Goal: Task Accomplishment & Management: Use online tool/utility

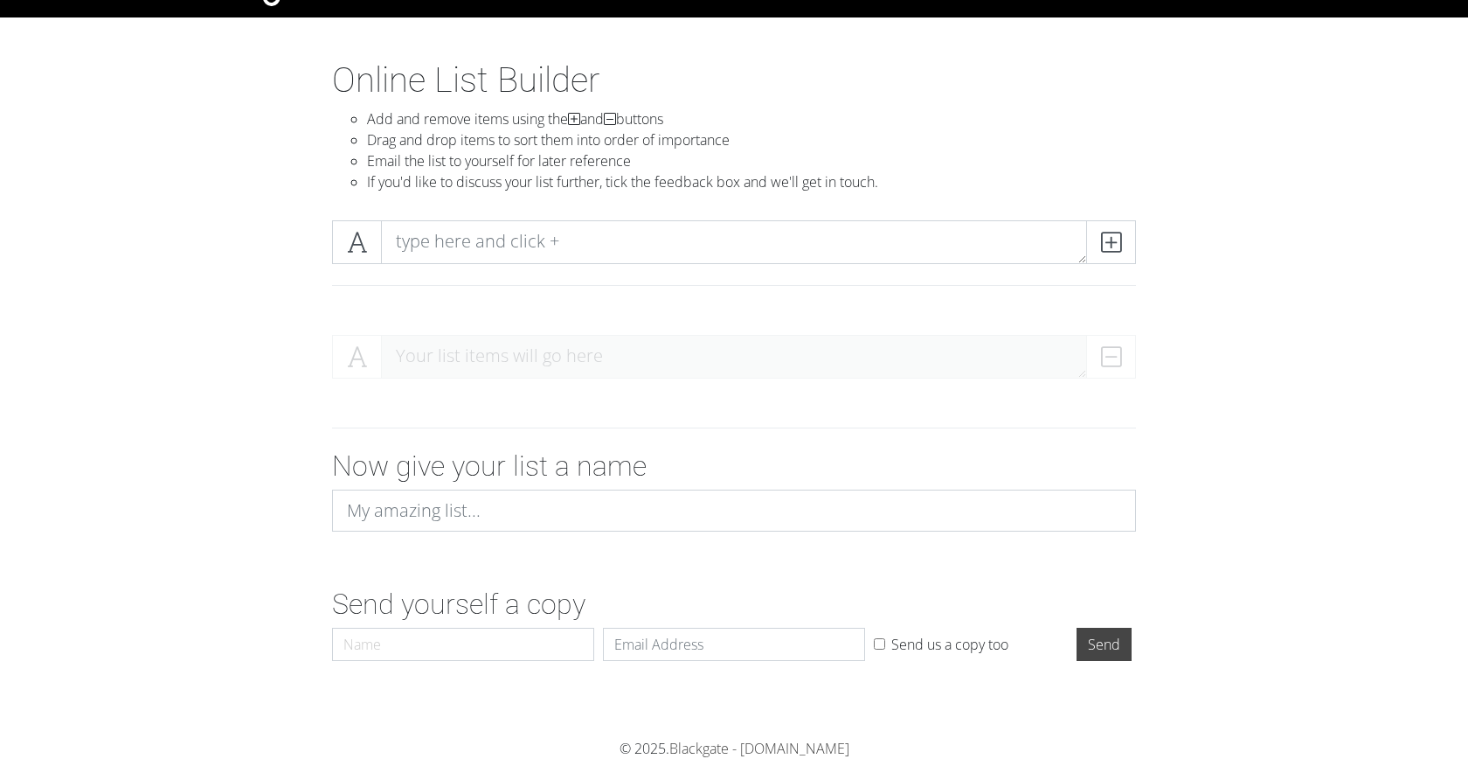
scroll to position [45, 0]
type input "Spotify"
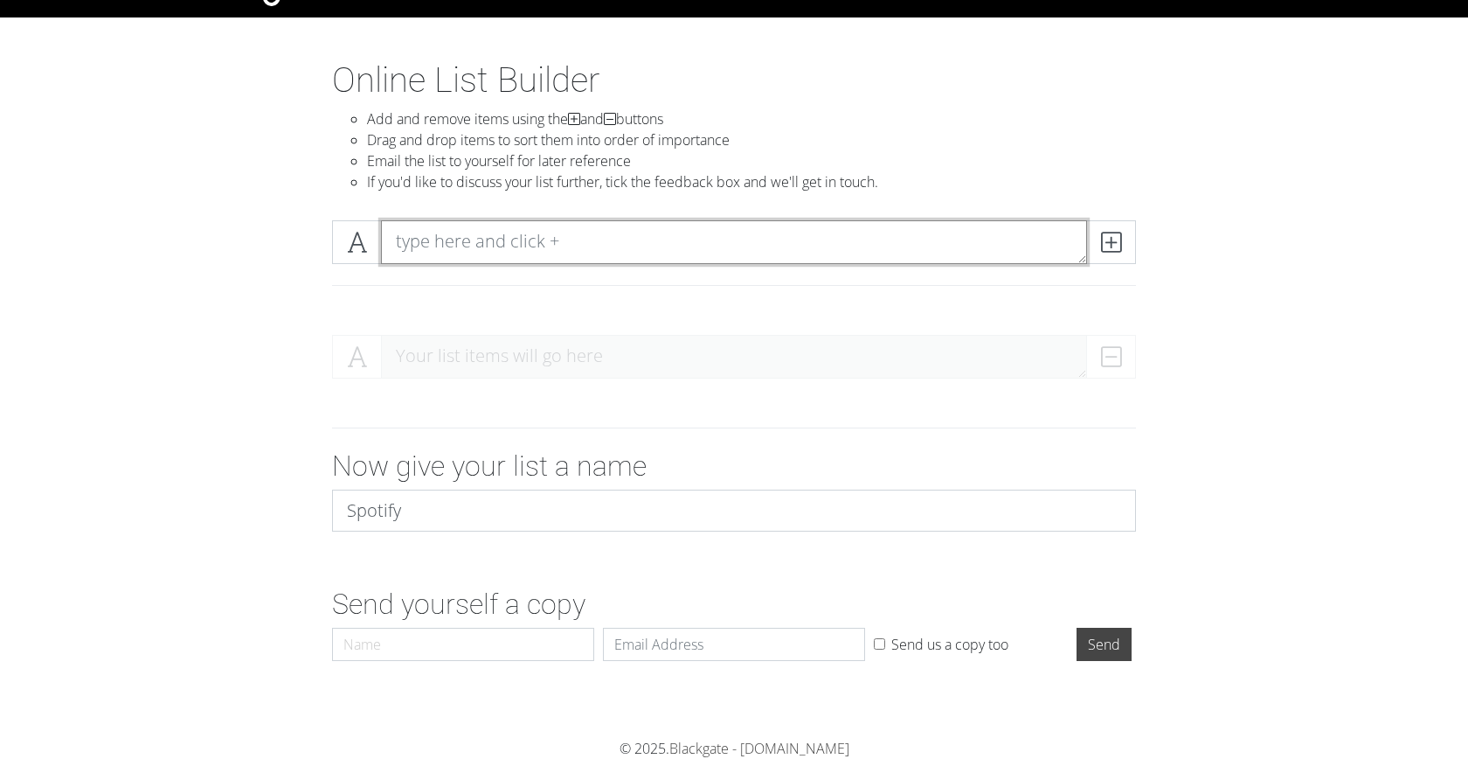
click at [572, 235] on textarea at bounding box center [734, 242] width 706 height 44
click at [595, 238] on textarea at bounding box center [734, 242] width 706 height 44
type textarea "Acid Rap"
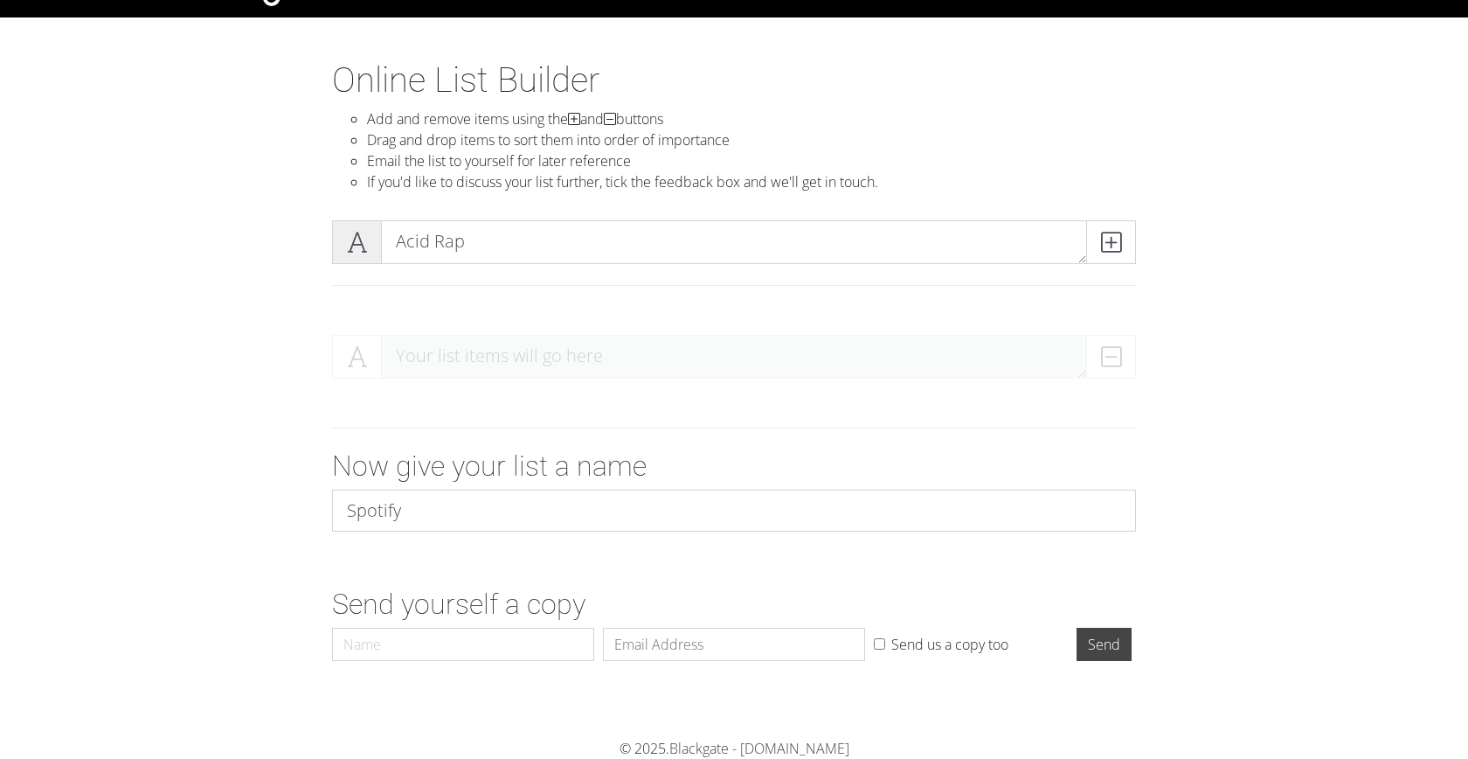
click at [363, 242] on icon at bounding box center [357, 241] width 20 height 17
click at [1118, 241] on icon at bounding box center [1111, 241] width 20 height 17
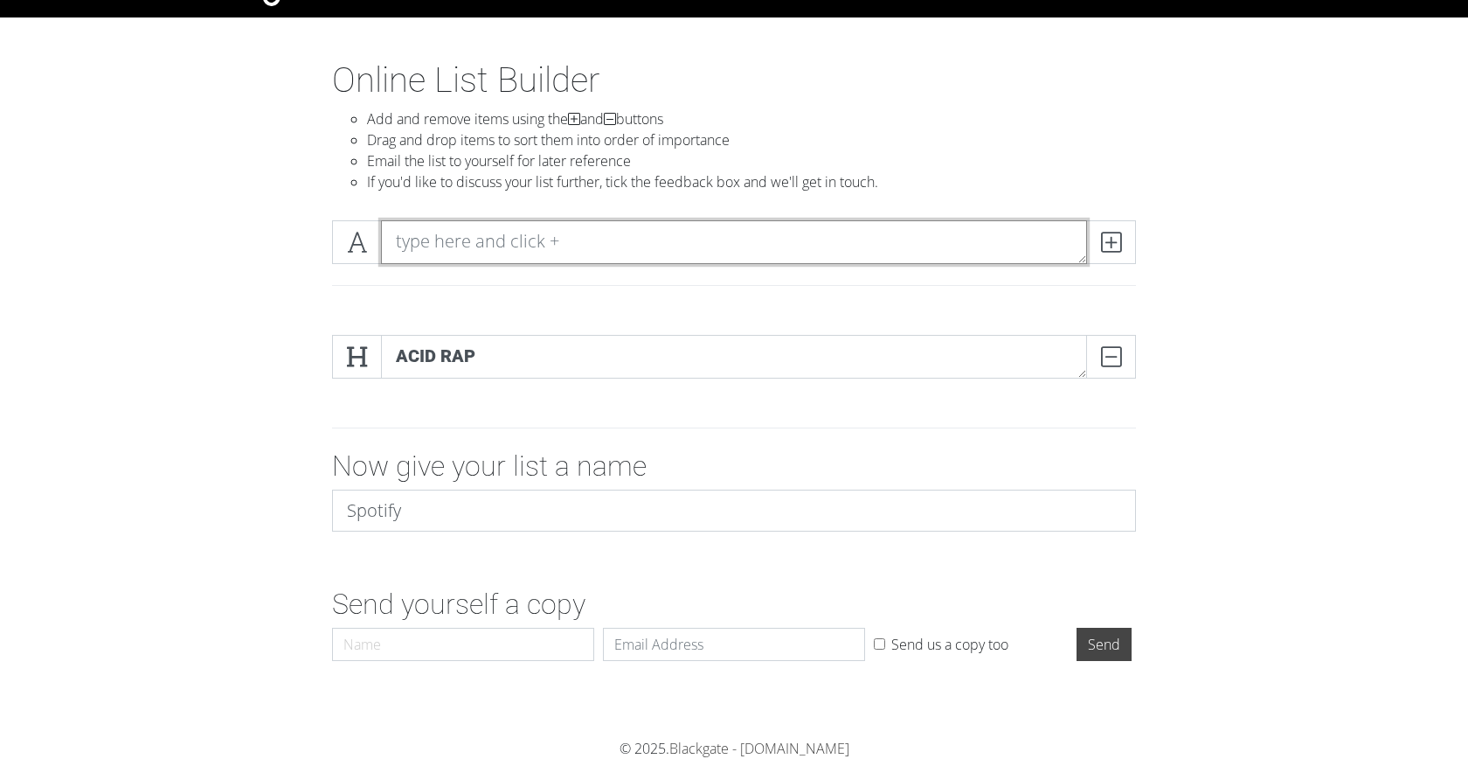
drag, startPoint x: 1034, startPoint y: 246, endPoint x: 1025, endPoint y: 277, distance: 32.7
click at [1026, 279] on div at bounding box center [734, 263] width 830 height 87
click at [1078, 107] on section "Online List Builder Add and remove items using the and buttons Drag and drop it…" at bounding box center [734, 398] width 1468 height 679
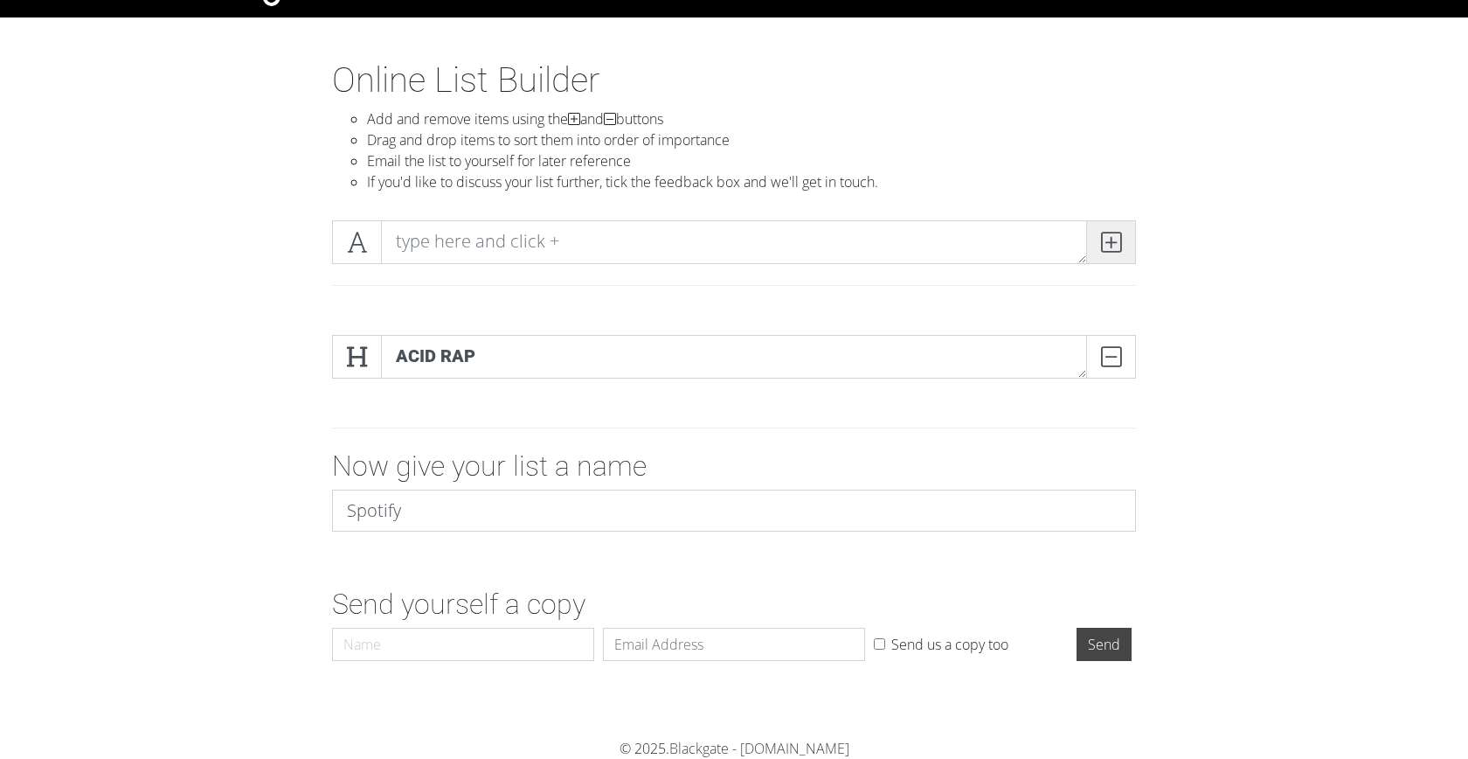
click at [1120, 235] on icon at bounding box center [1111, 241] width 20 height 17
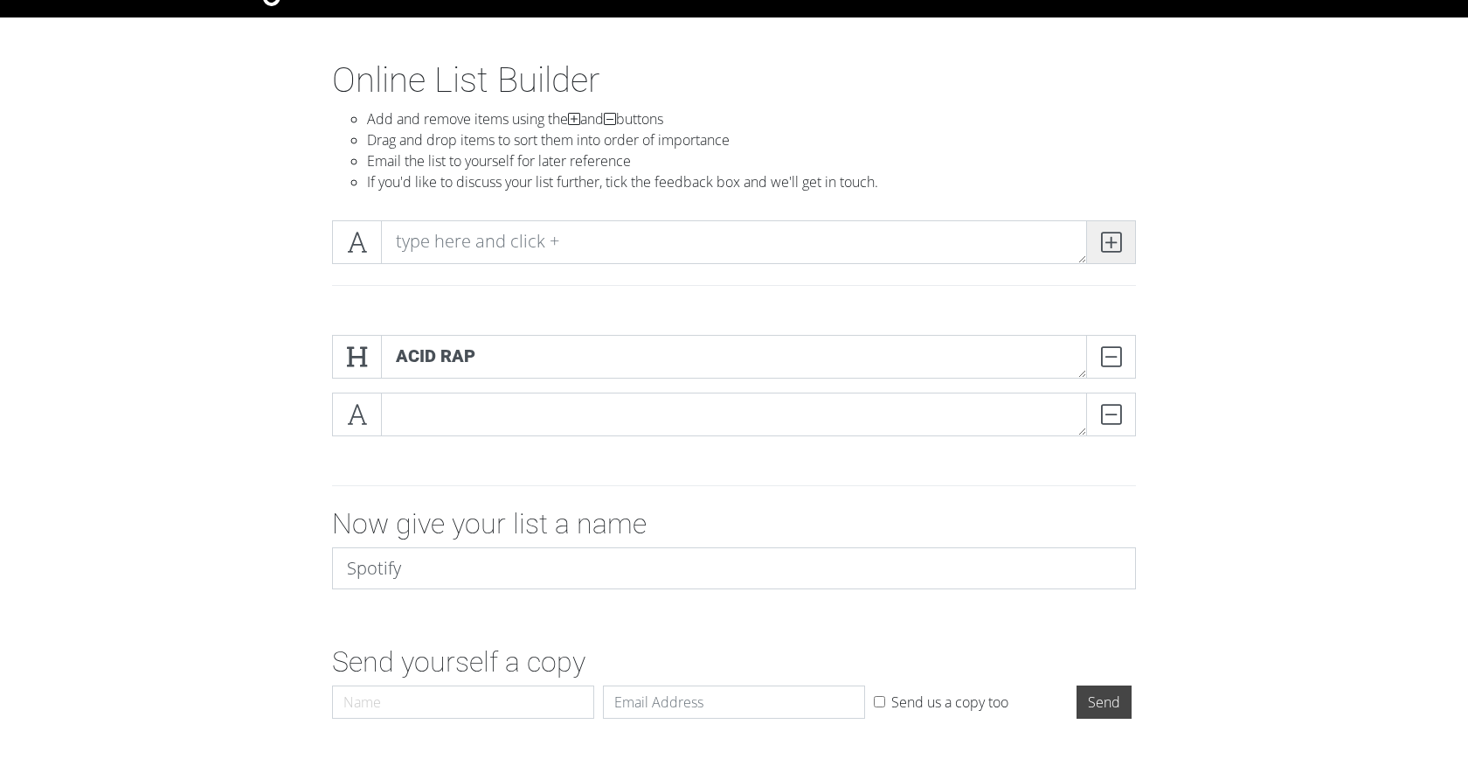
click at [1120, 234] on icon at bounding box center [1111, 241] width 20 height 17
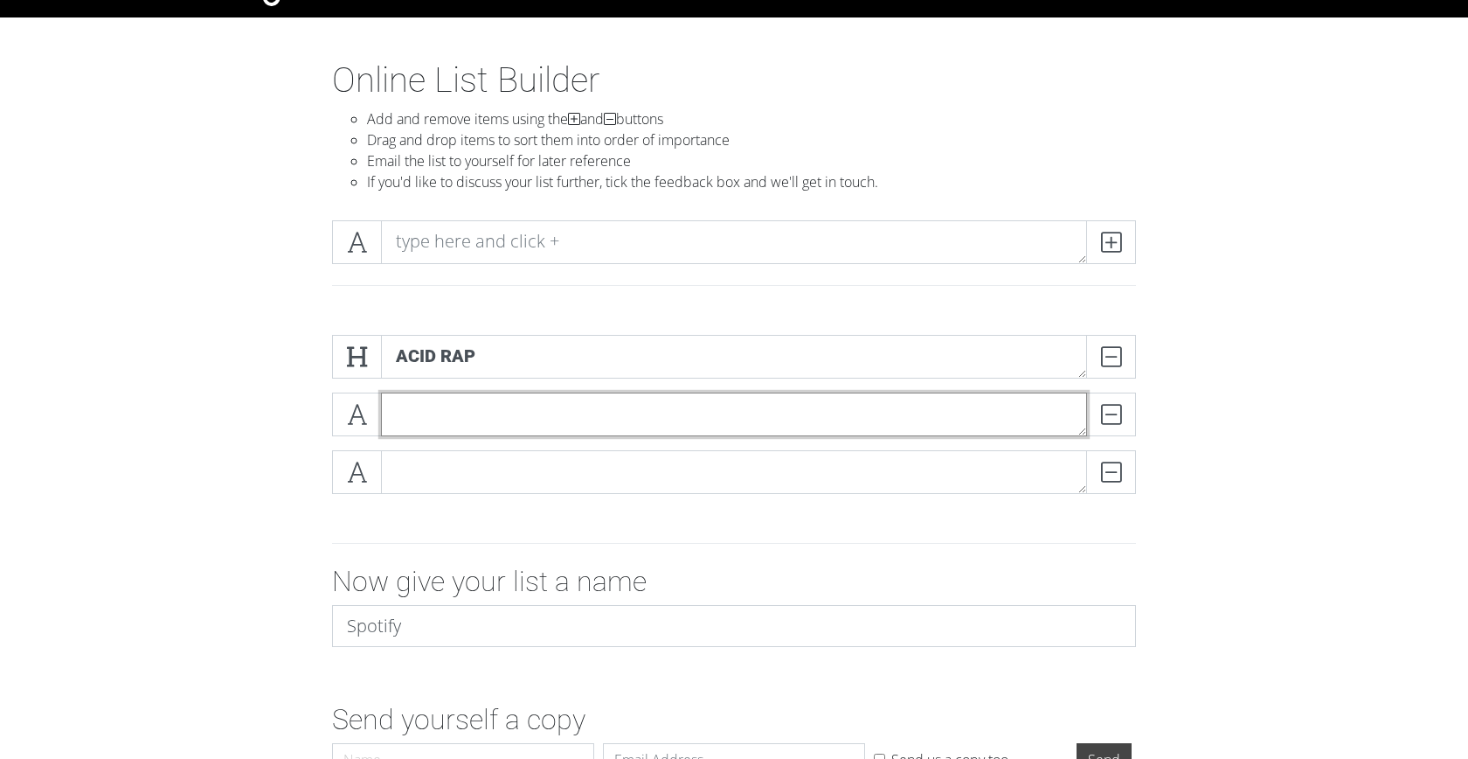
click at [937, 430] on textarea at bounding box center [734, 414] width 706 height 44
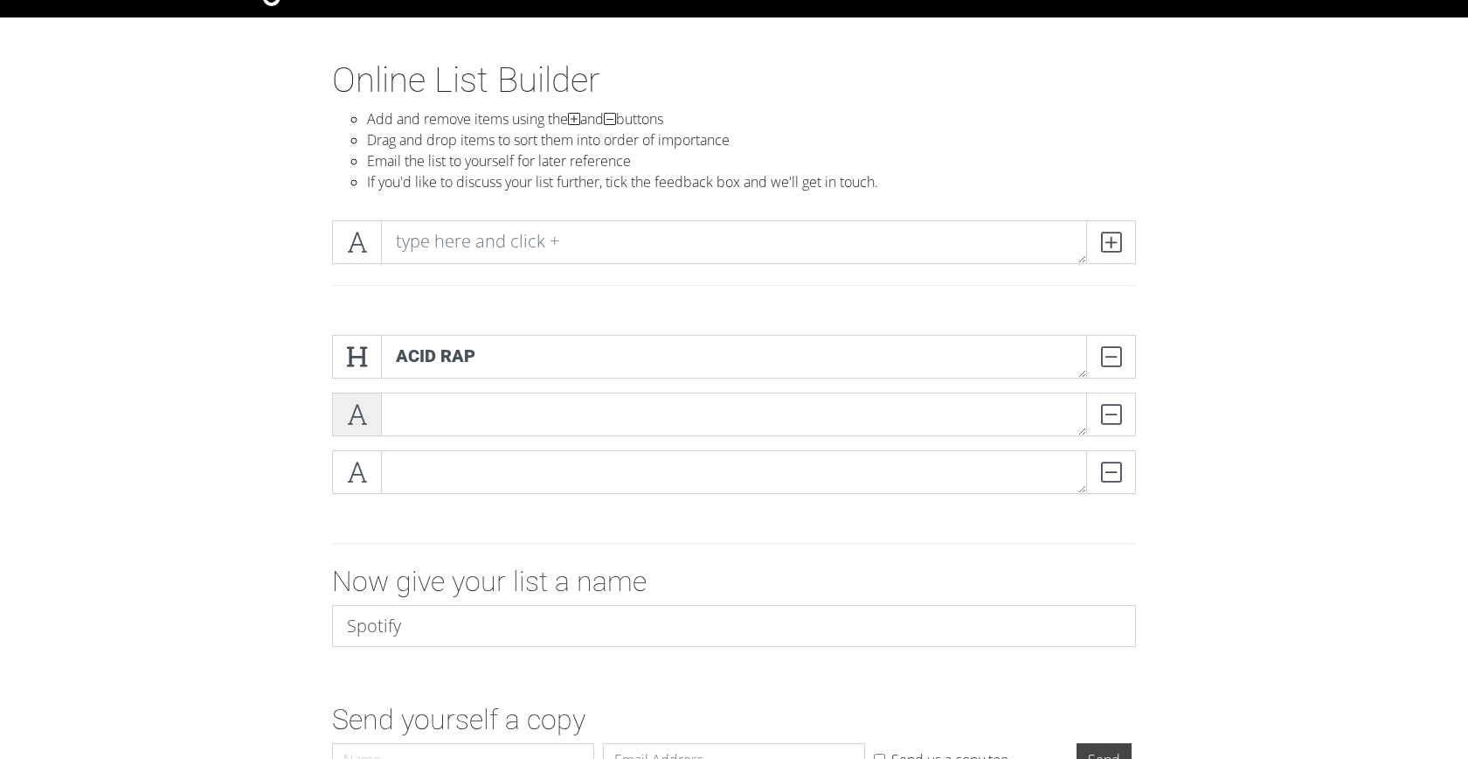
click at [368, 414] on span at bounding box center [357, 414] width 50 height 44
click at [366, 458] on span at bounding box center [357, 472] width 50 height 44
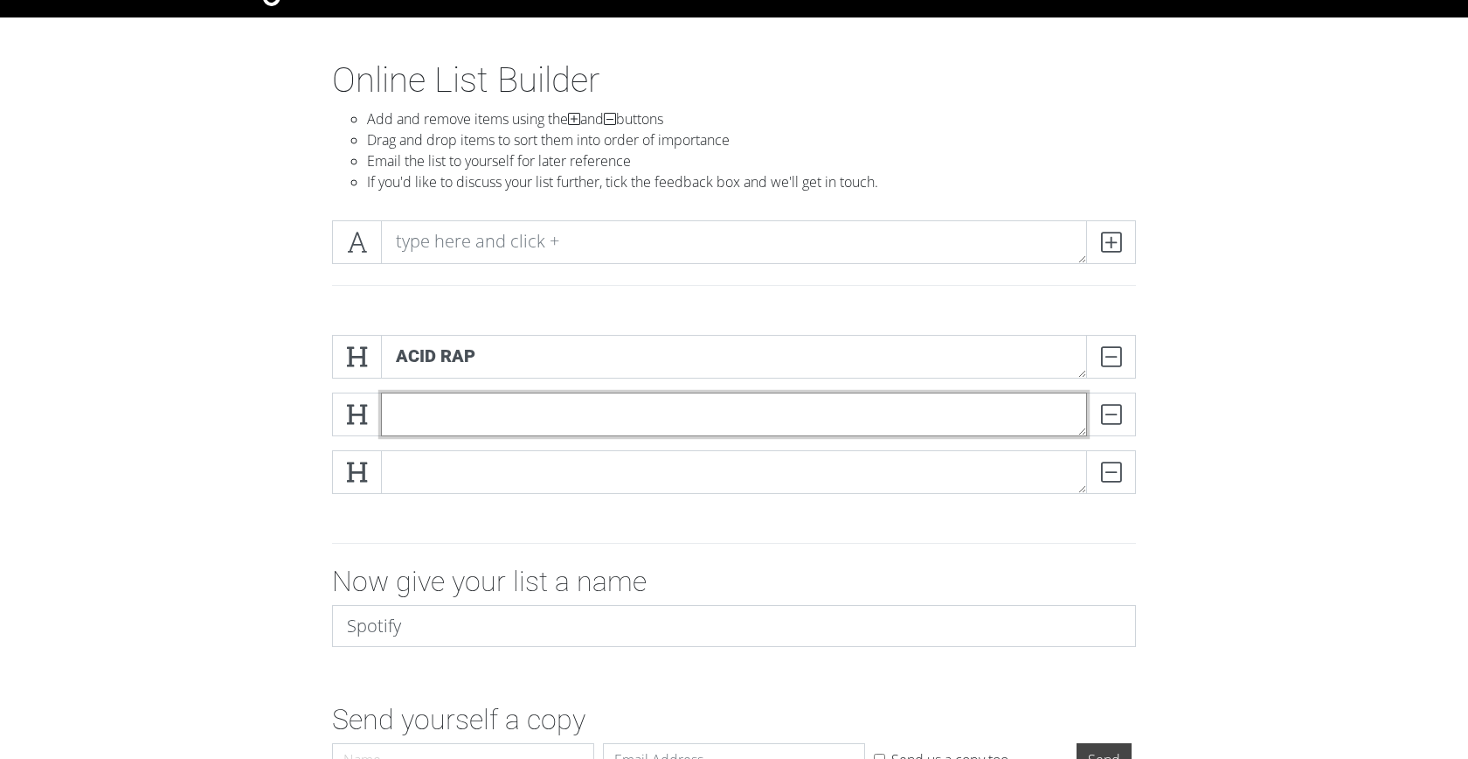
click at [450, 417] on textarea at bounding box center [734, 414] width 706 height 44
type textarea "THE WATERS"
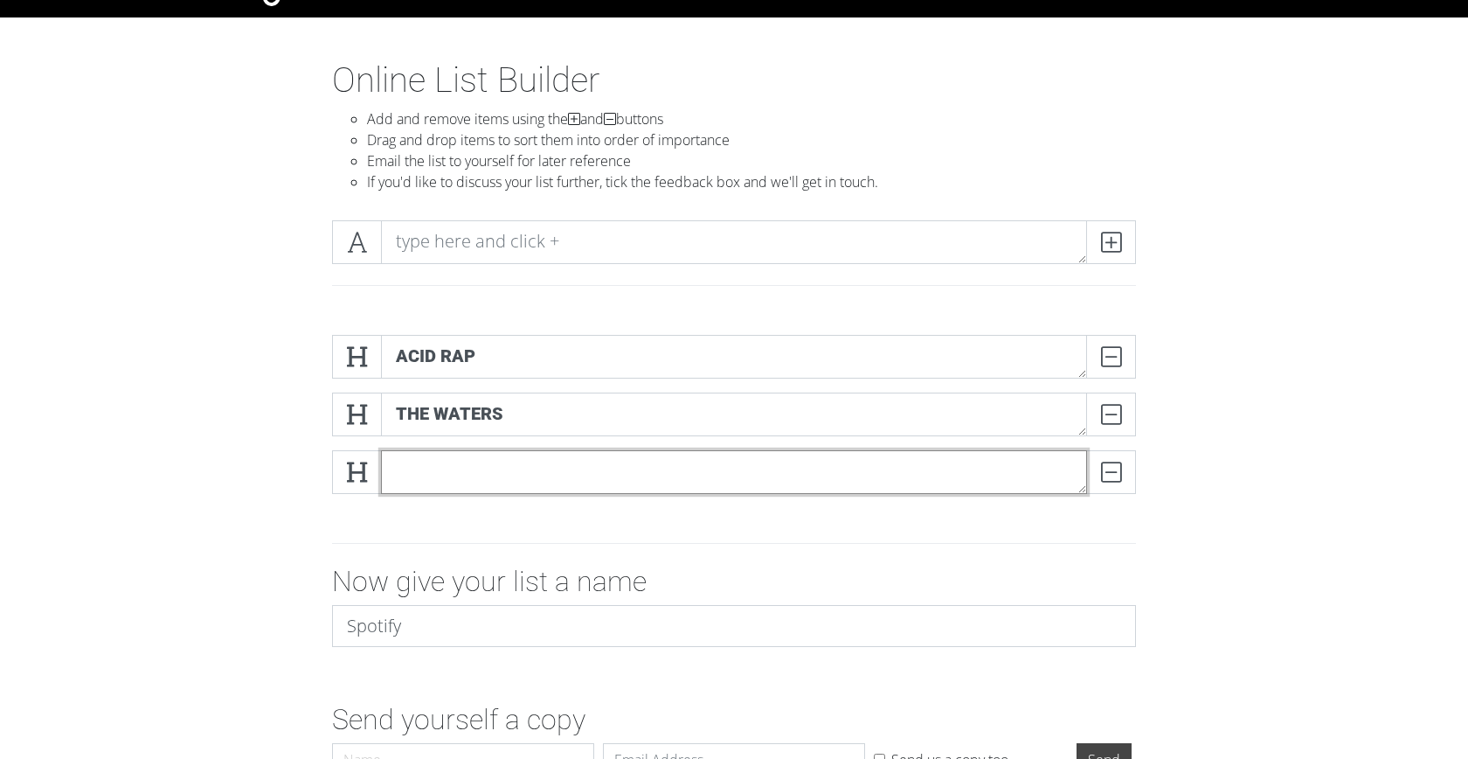
click at [739, 474] on textarea at bounding box center [734, 472] width 706 height 44
type textarea "[PERSON_NAME],"
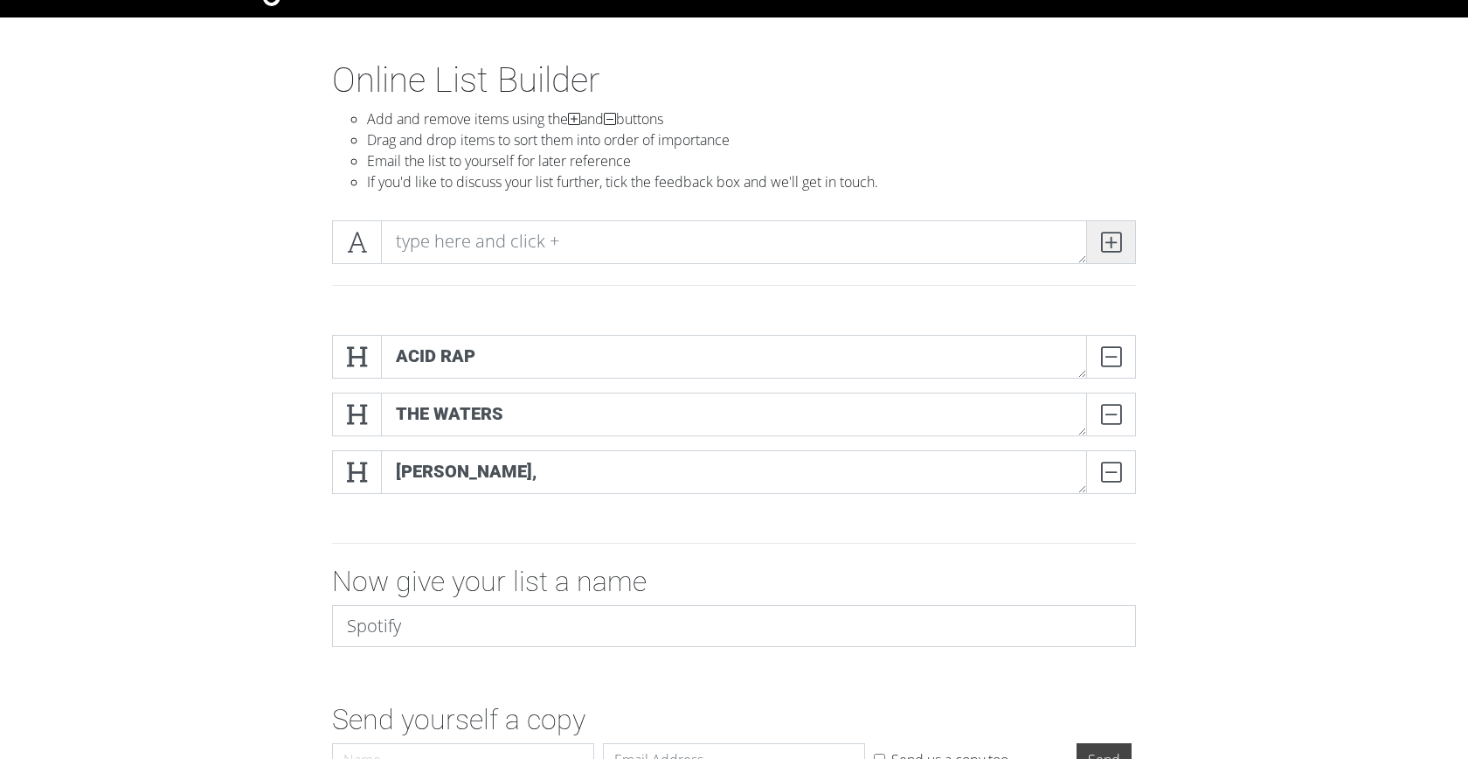
click at [1112, 248] on icon at bounding box center [1111, 241] width 20 height 17
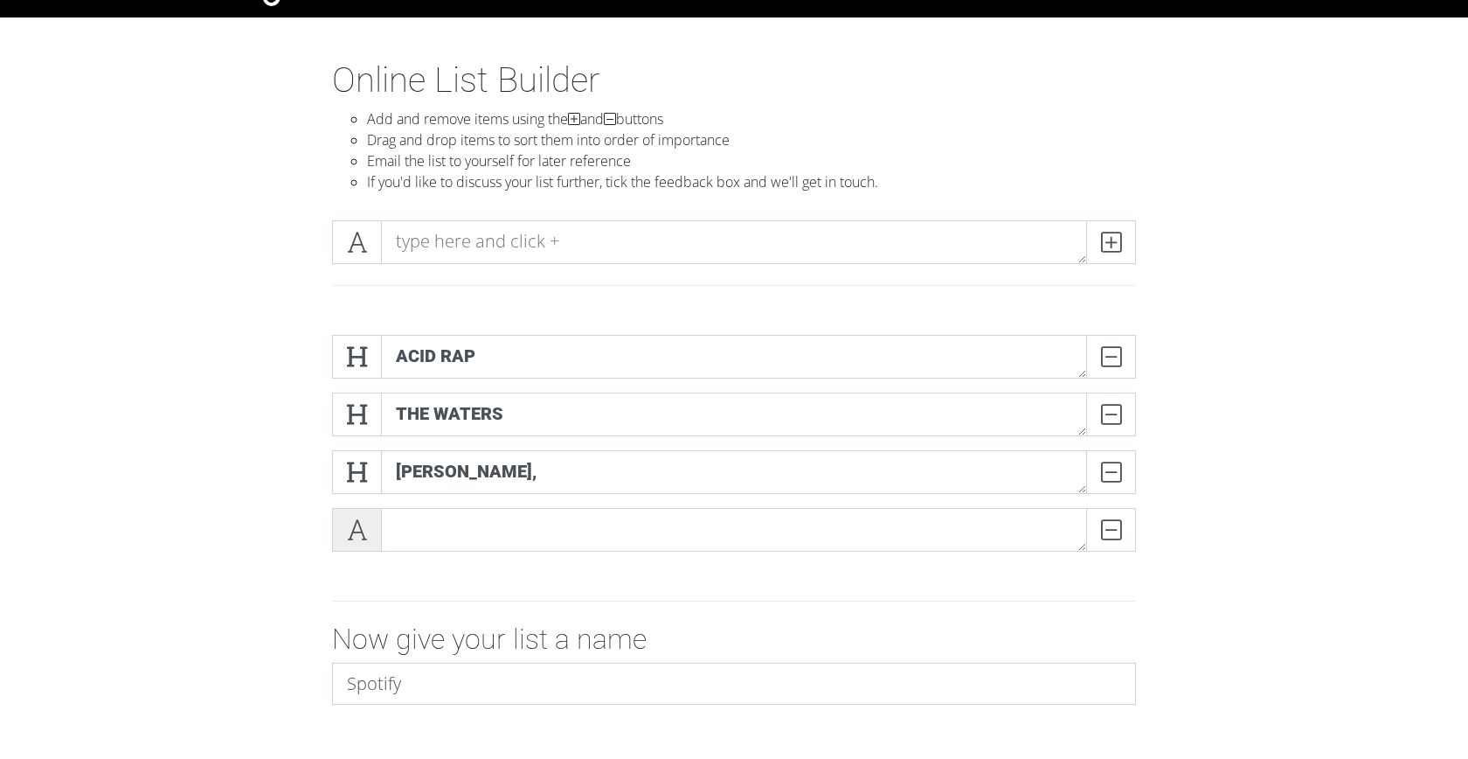
click at [368, 541] on span at bounding box center [357, 530] width 50 height 44
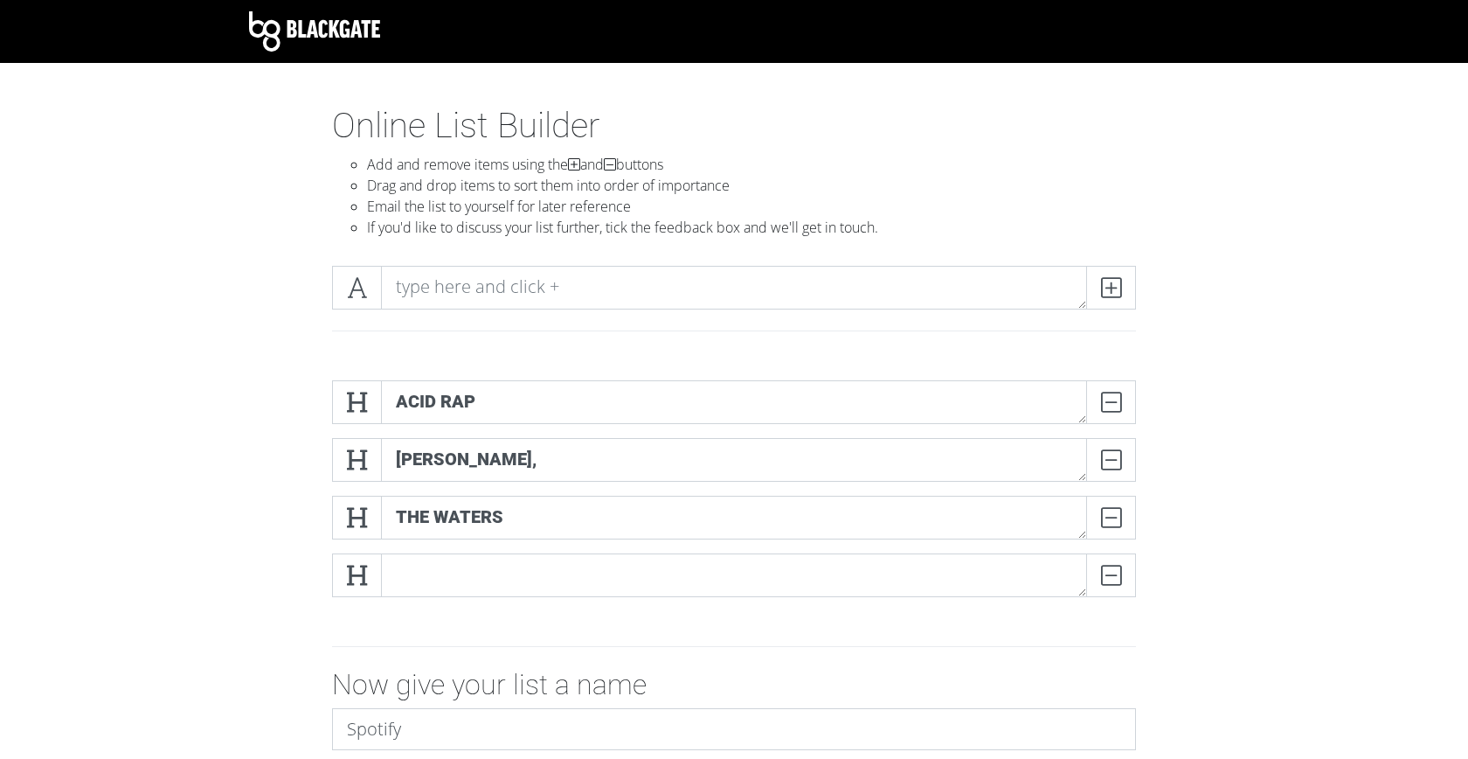
scroll to position [0, 0]
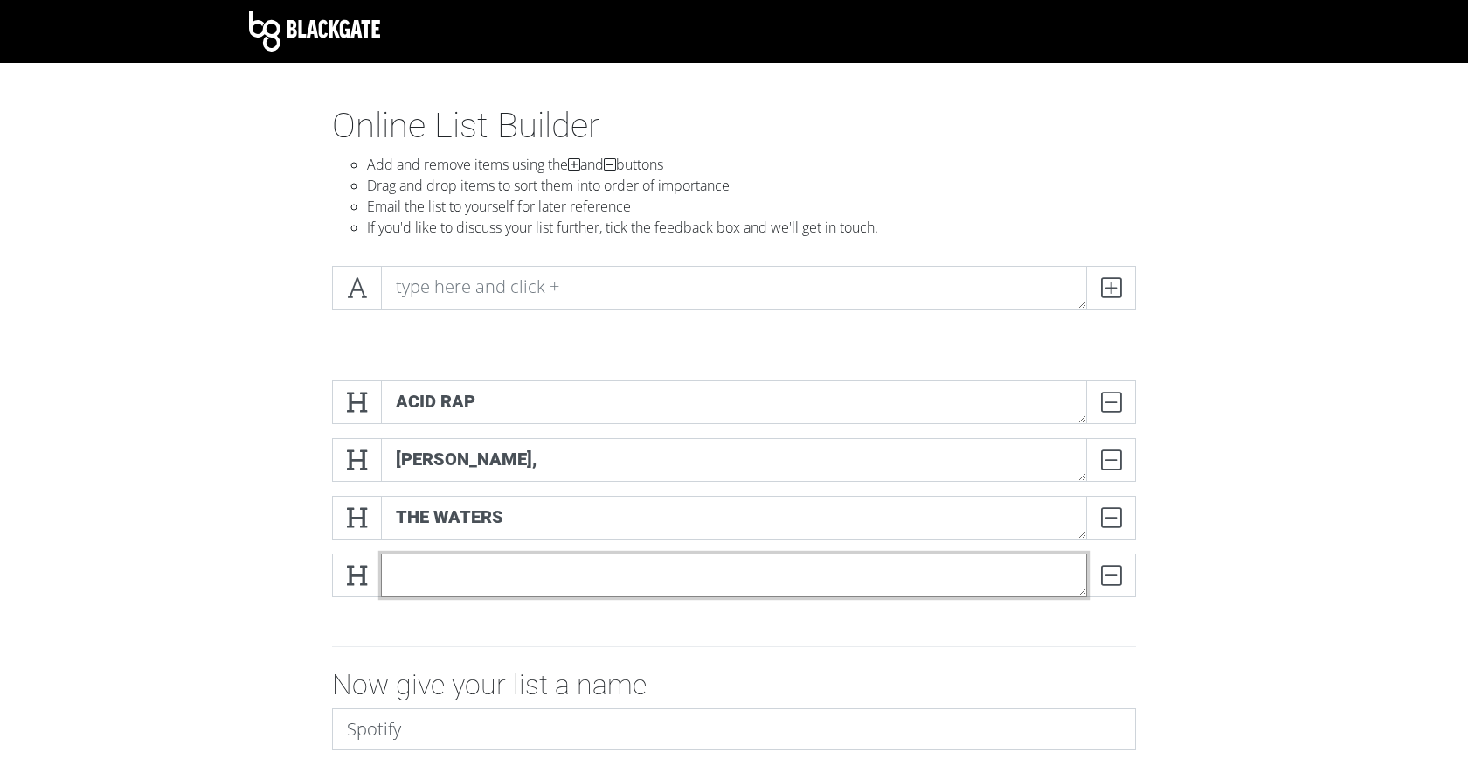
click at [475, 566] on textarea at bounding box center [734, 575] width 706 height 44
type textarea "PROD OF ENV"
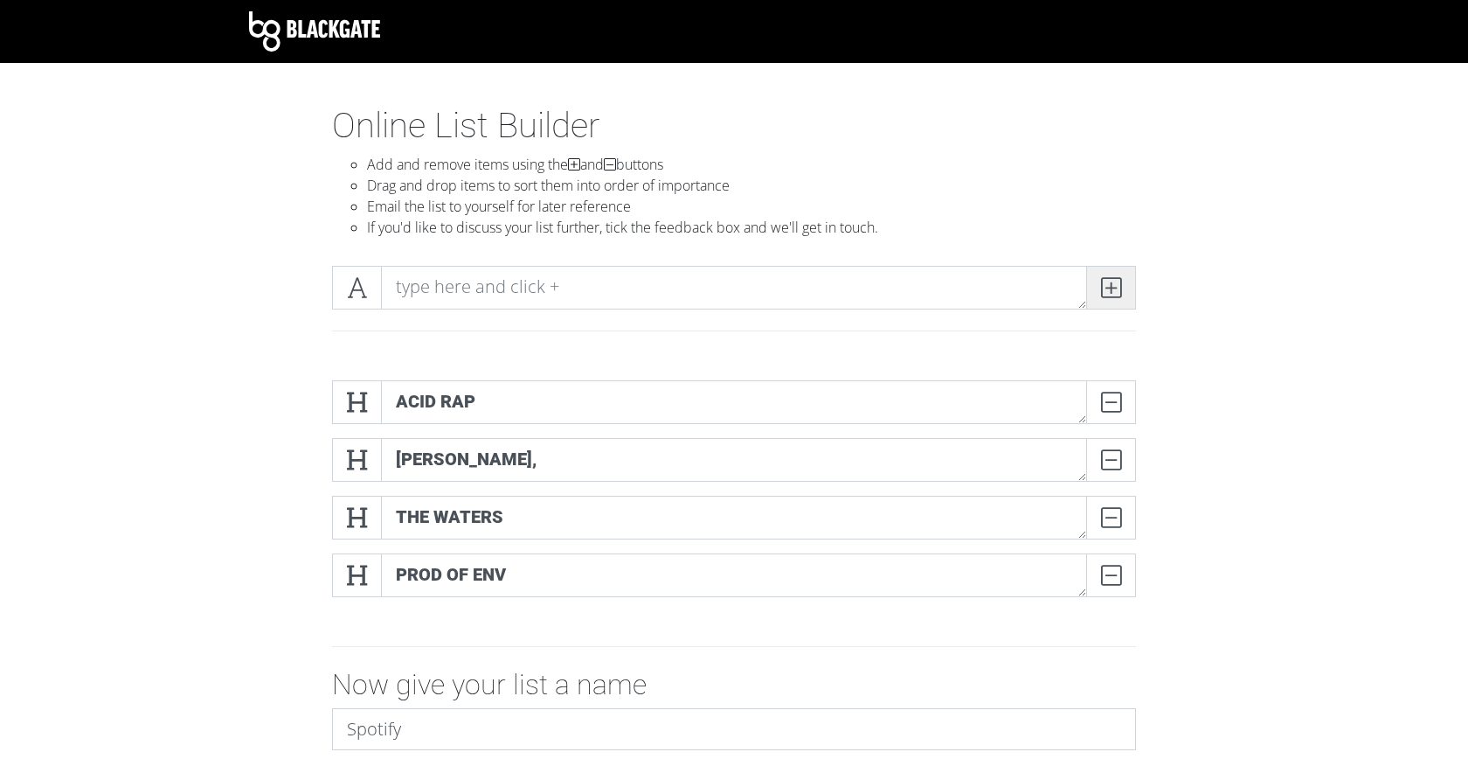
click at [1112, 284] on icon at bounding box center [1111, 287] width 20 height 17
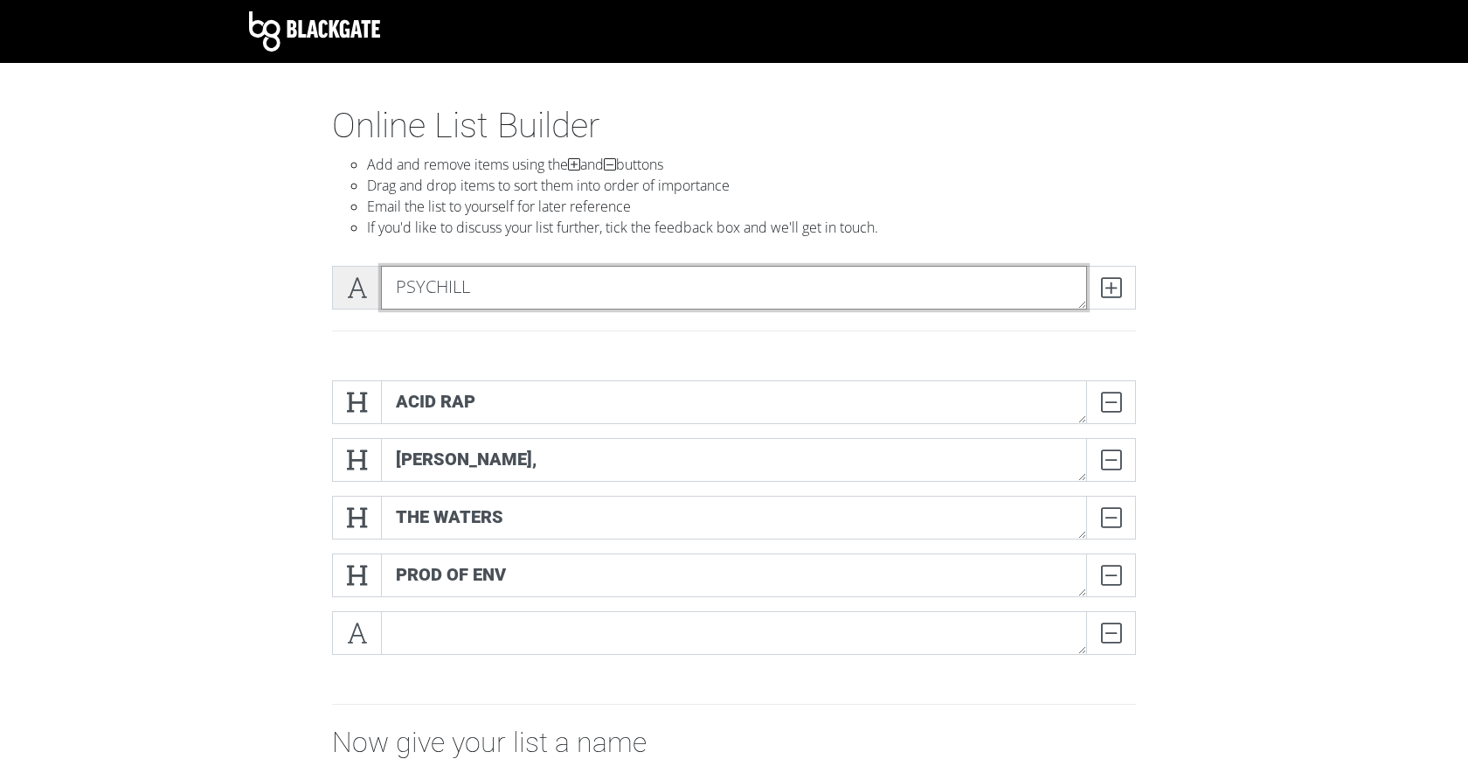
type textarea "PSYCHILL"
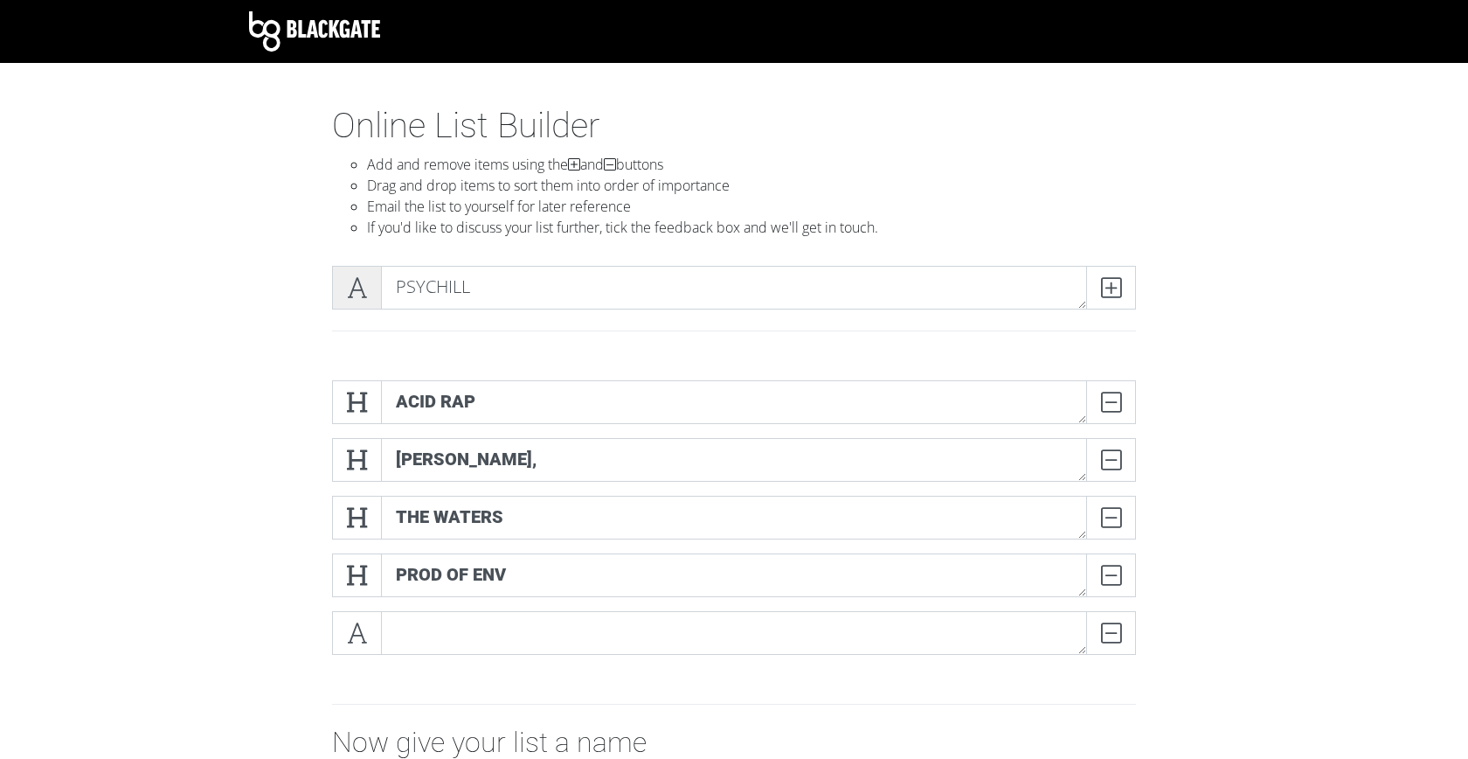
click at [358, 279] on icon at bounding box center [357, 287] width 20 height 17
click at [1122, 290] on span at bounding box center [1111, 288] width 50 height 44
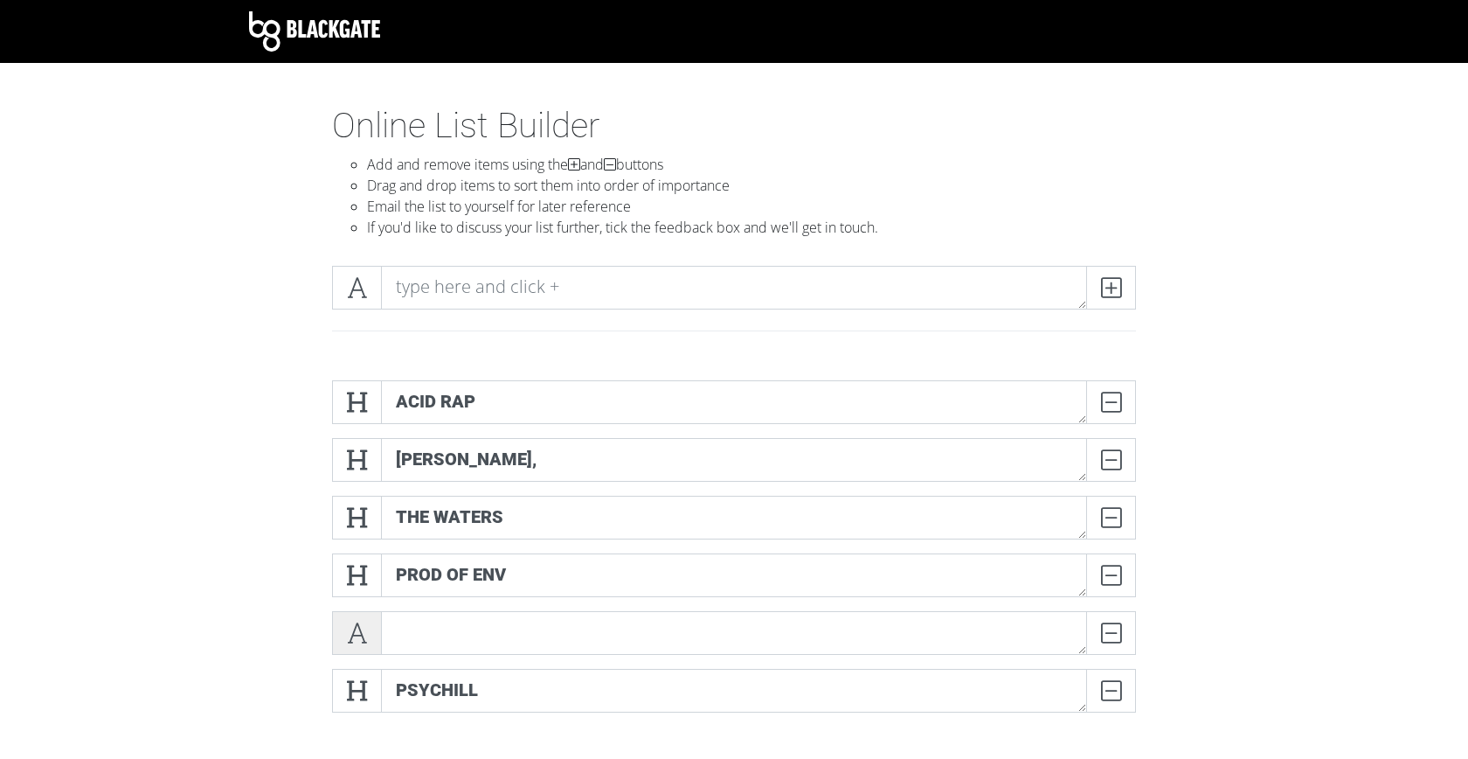
click at [370, 631] on span at bounding box center [357, 633] width 50 height 44
click at [450, 635] on textarea at bounding box center [734, 633] width 706 height 44
type textarea "K"
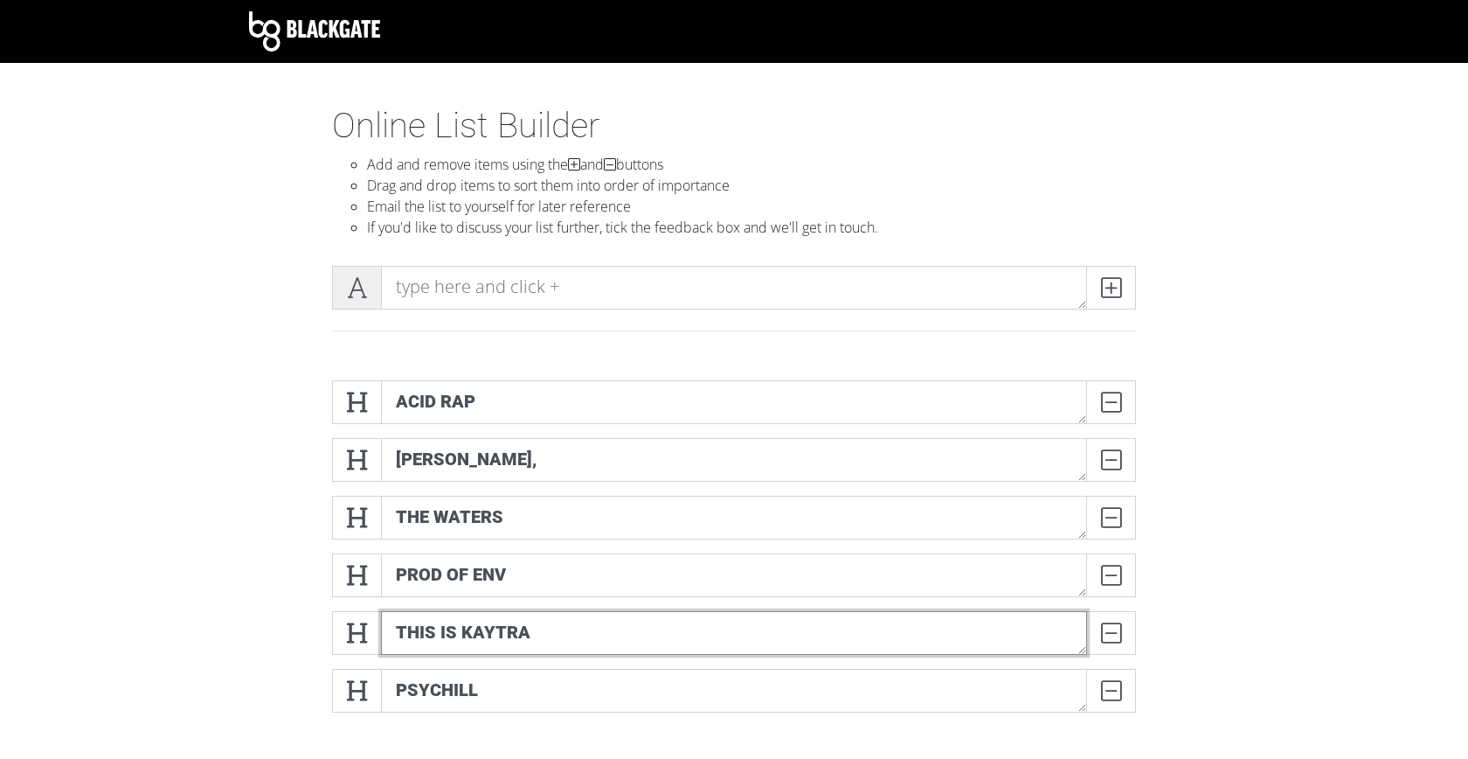
type textarea "THIS IS KAYTRA"
click at [349, 281] on icon at bounding box center [357, 287] width 20 height 17
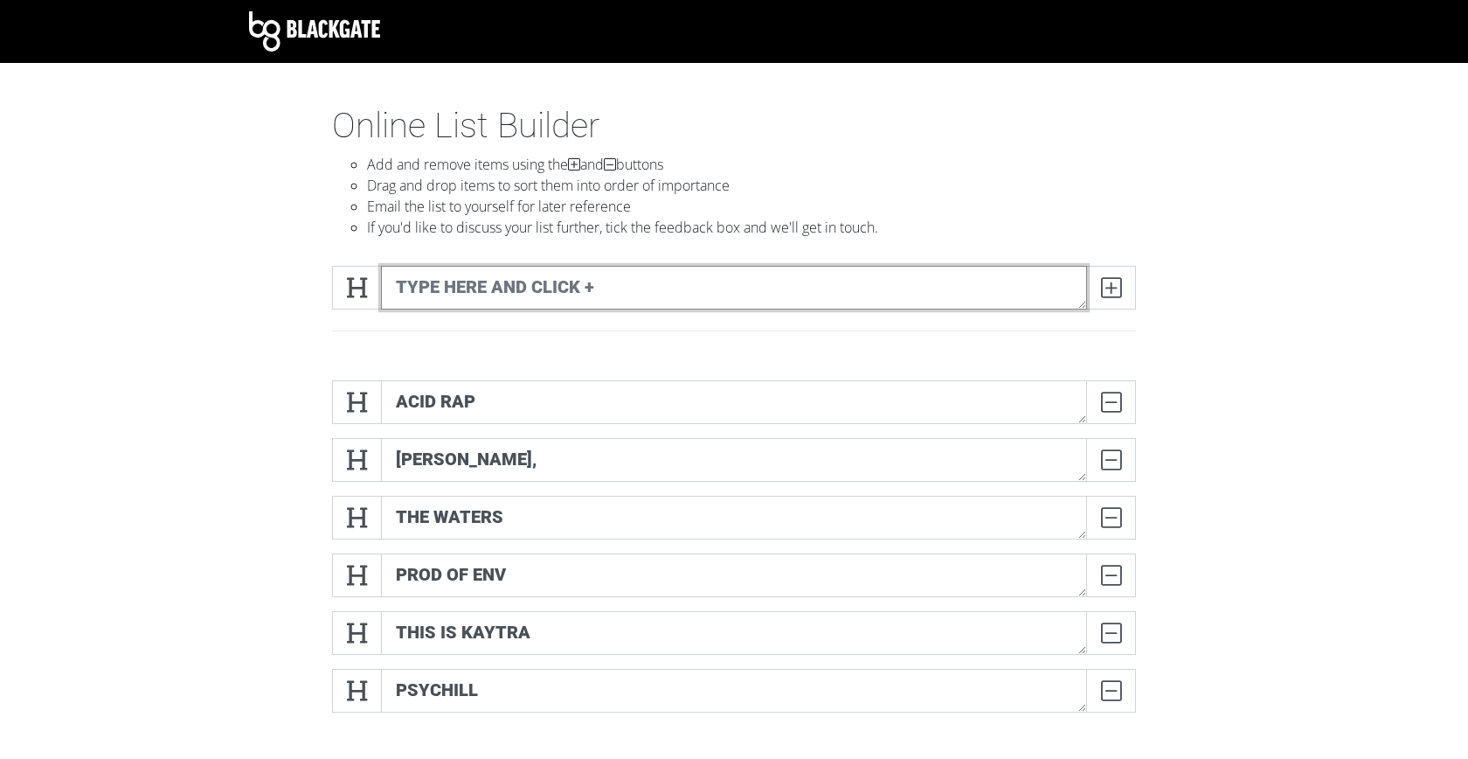
click at [1016, 290] on textarea at bounding box center [734, 288] width 706 height 44
drag, startPoint x: 1016, startPoint y: 290, endPoint x: 637, endPoint y: 282, distance: 378.5
click at [637, 282] on textarea at bounding box center [734, 288] width 706 height 44
type textarea "PSYTRANCE MIX"
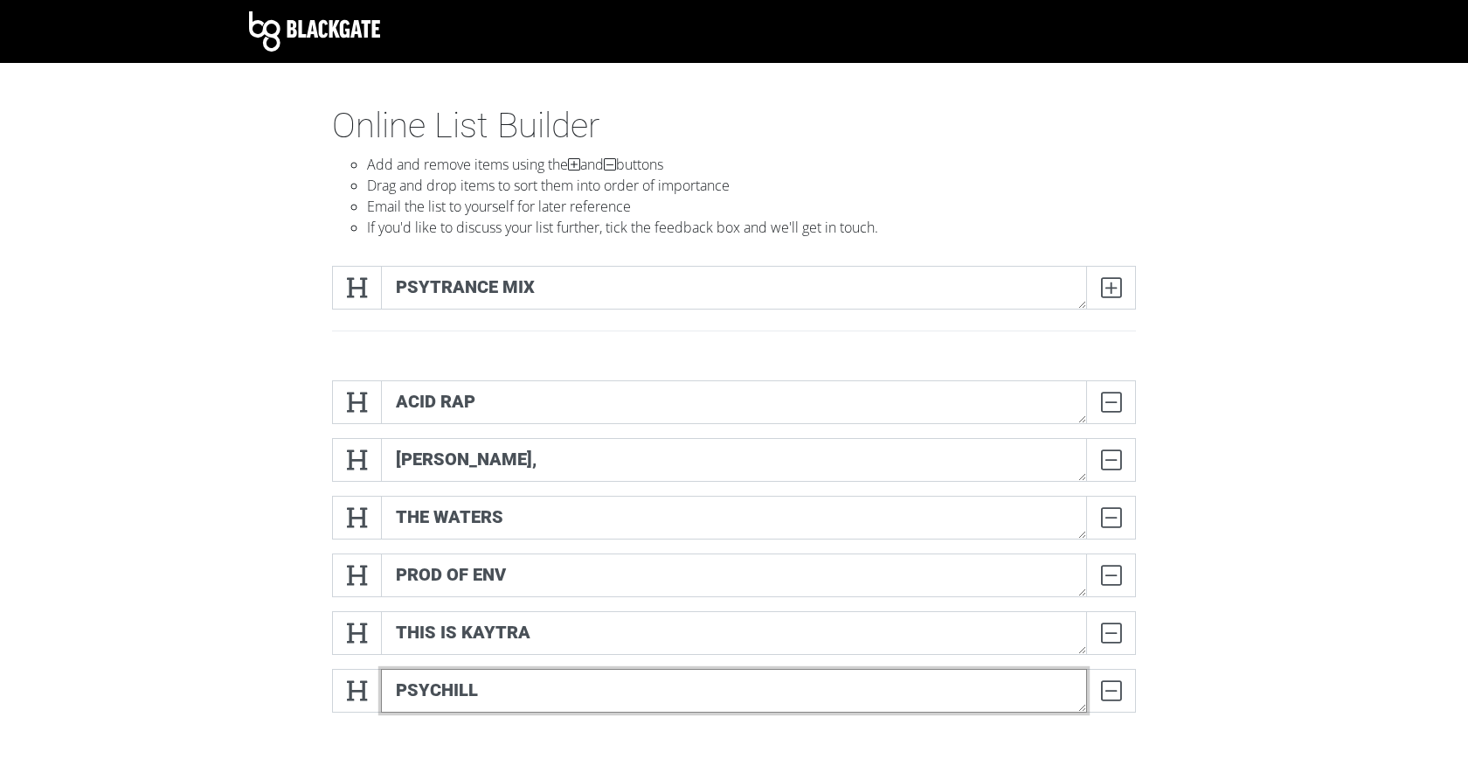
click at [486, 681] on textarea "PSYCHILL" at bounding box center [734, 691] width 706 height 44
type textarea "PSYCHILL MIX"
click at [1089, 288] on span at bounding box center [1111, 288] width 50 height 44
click at [363, 281] on icon at bounding box center [357, 287] width 20 height 17
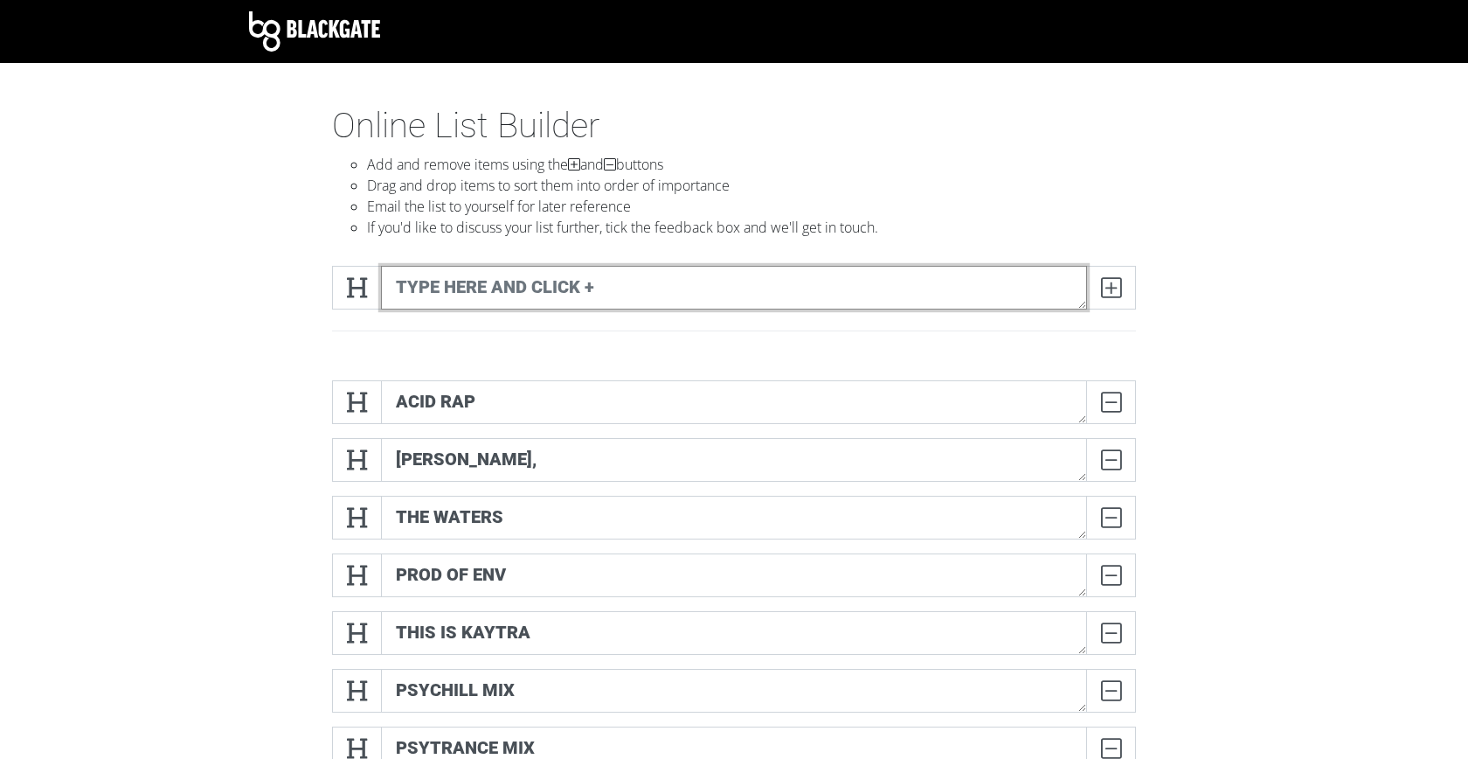
click at [460, 301] on textarea at bounding box center [734, 288] width 706 height 44
type textarea "SUMMER AFRO MIX"
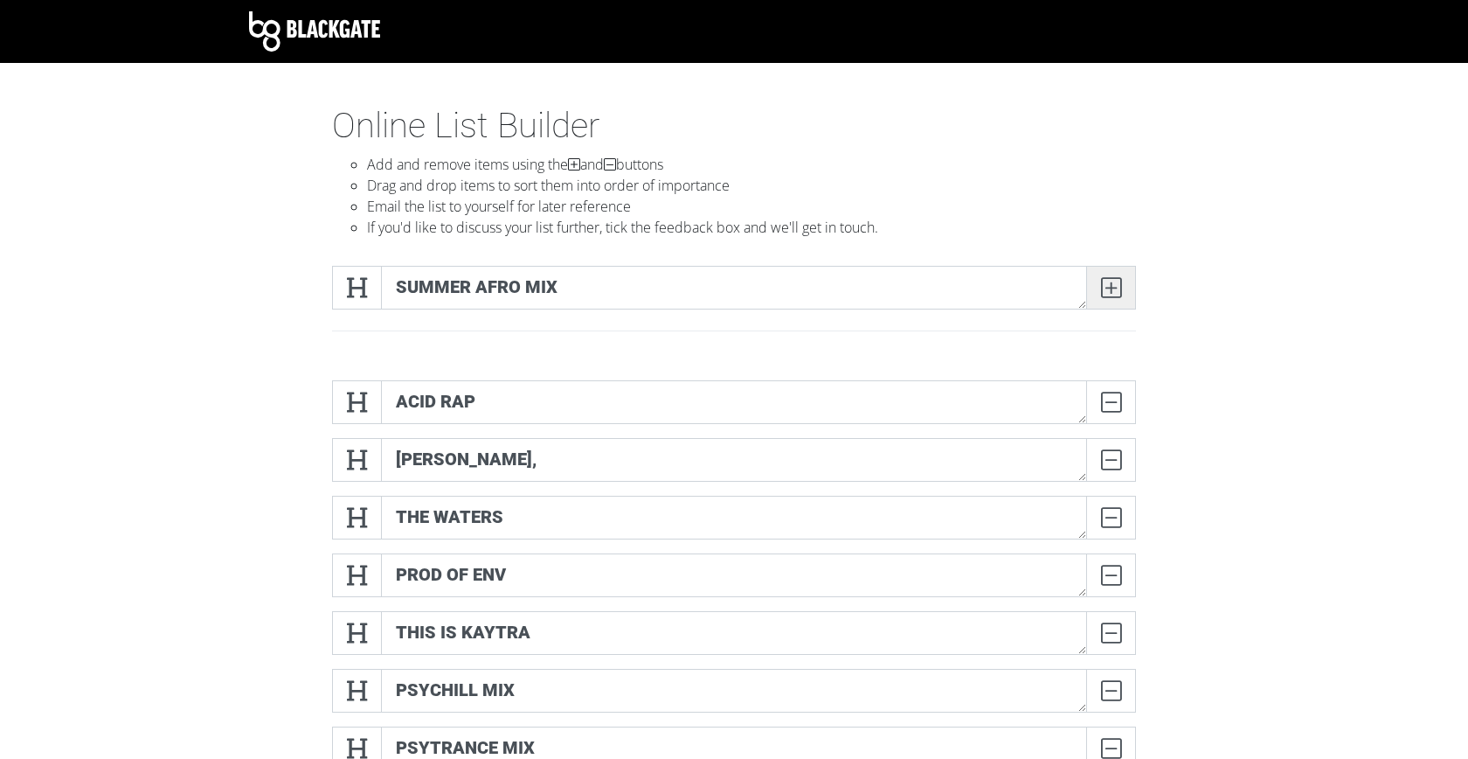
click at [1131, 284] on span at bounding box center [1111, 288] width 50 height 44
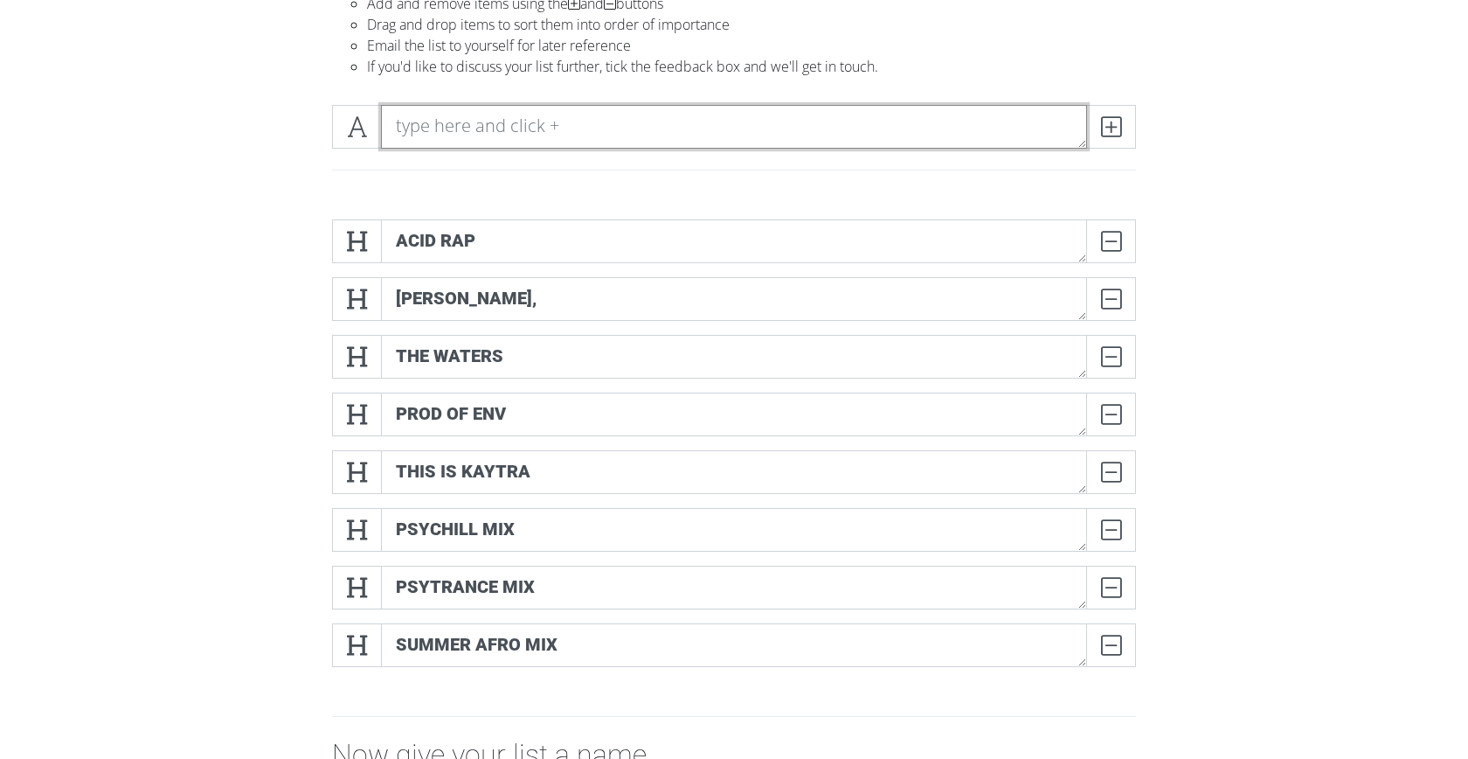
scroll to position [163, 0]
click at [360, 119] on icon at bounding box center [357, 124] width 20 height 17
click at [457, 128] on textarea at bounding box center [734, 125] width 706 height 44
type textarea "GOD/MTVTN"
click at [1109, 116] on icon at bounding box center [1111, 124] width 20 height 17
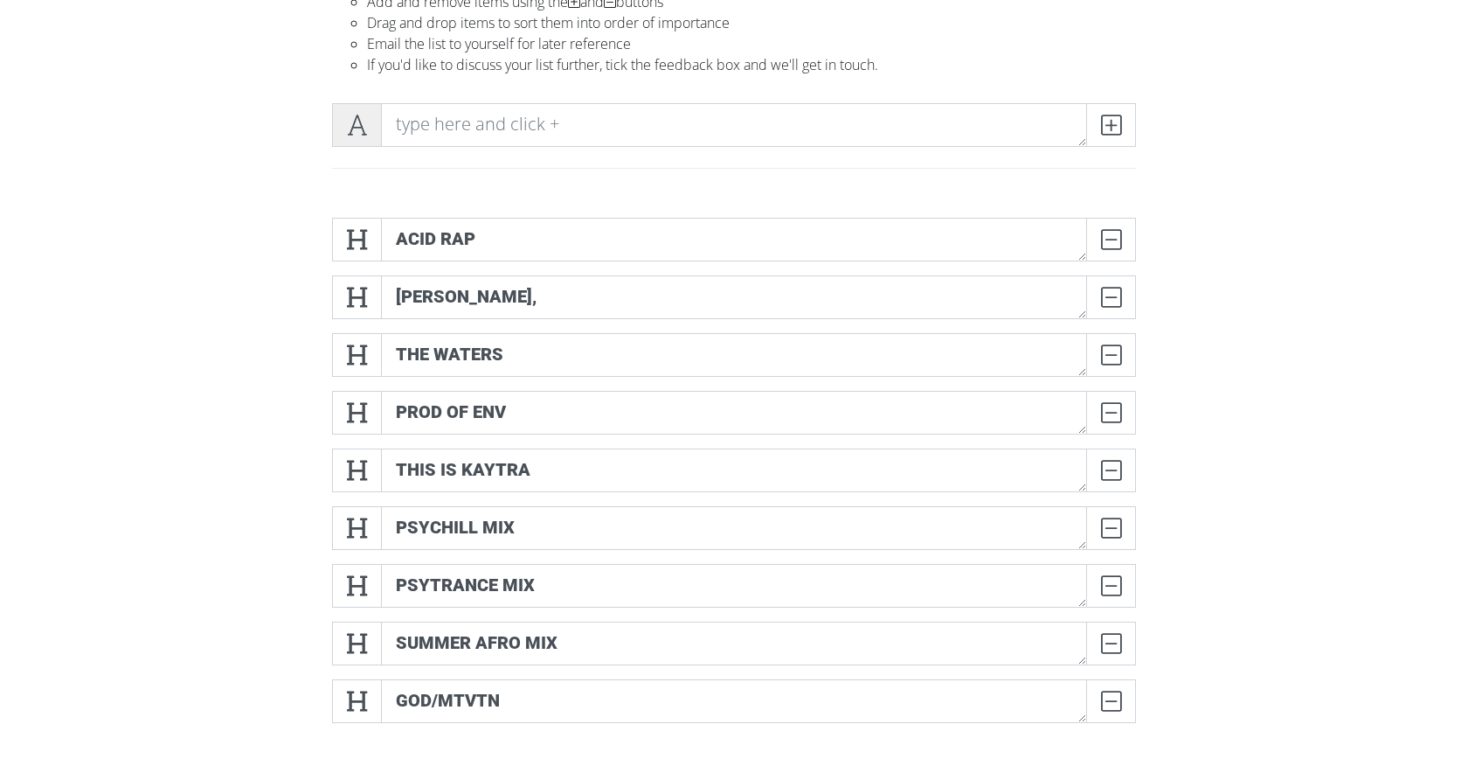
click at [365, 121] on icon at bounding box center [357, 124] width 20 height 17
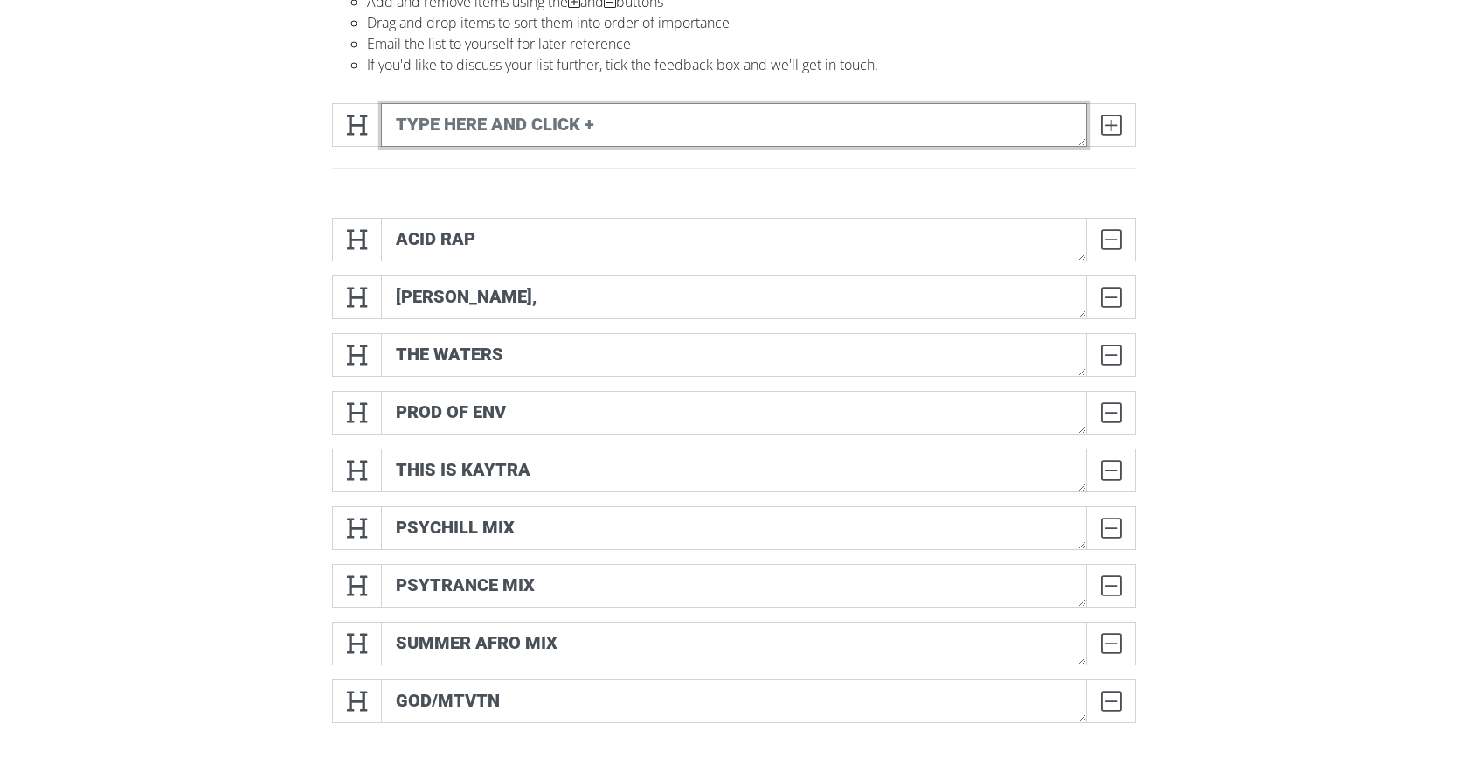
click at [440, 130] on textarea at bounding box center [734, 125] width 706 height 44
type textarea "S"
type textarea "SLIDE - THE WOO"
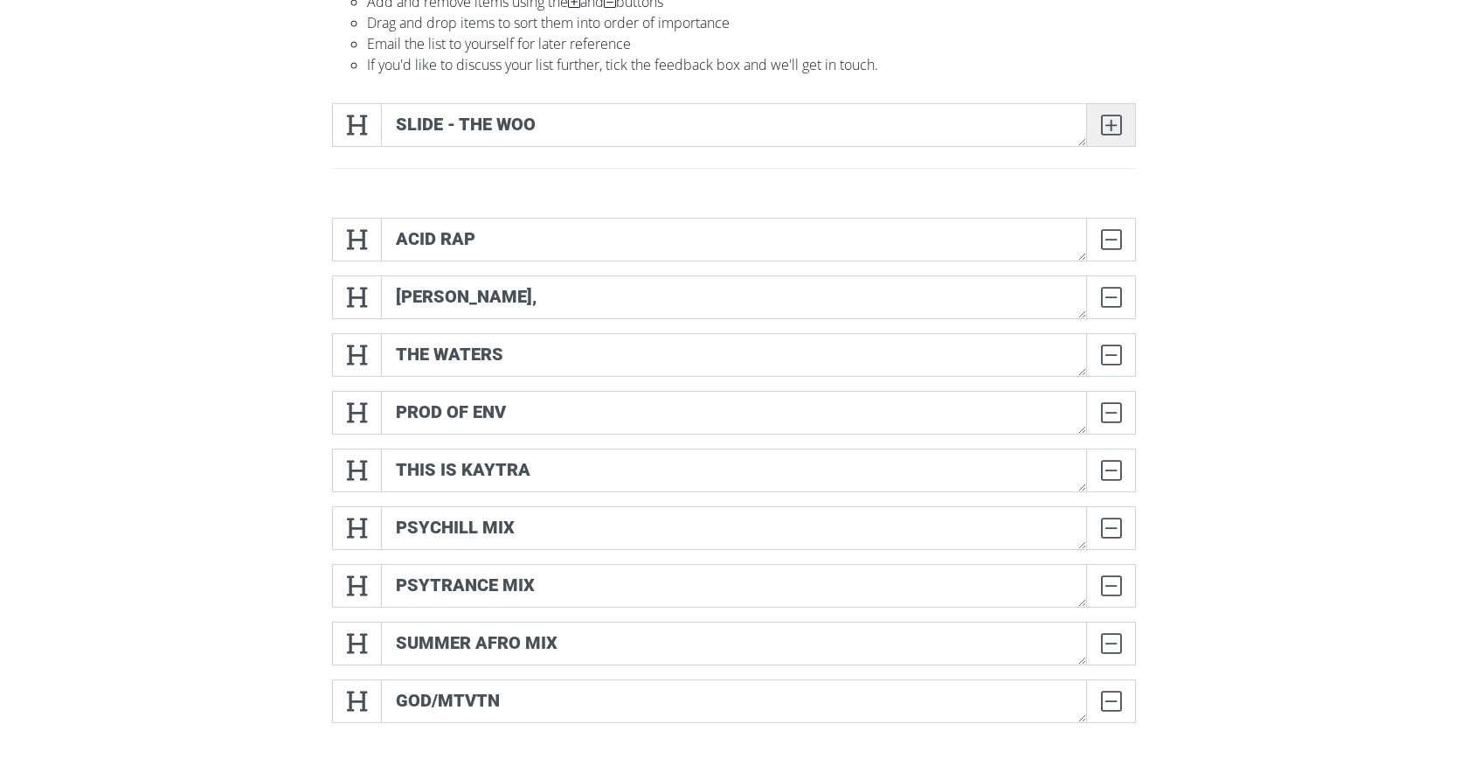
click at [1125, 140] on span at bounding box center [1111, 125] width 50 height 44
click at [357, 119] on icon at bounding box center [357, 124] width 20 height 17
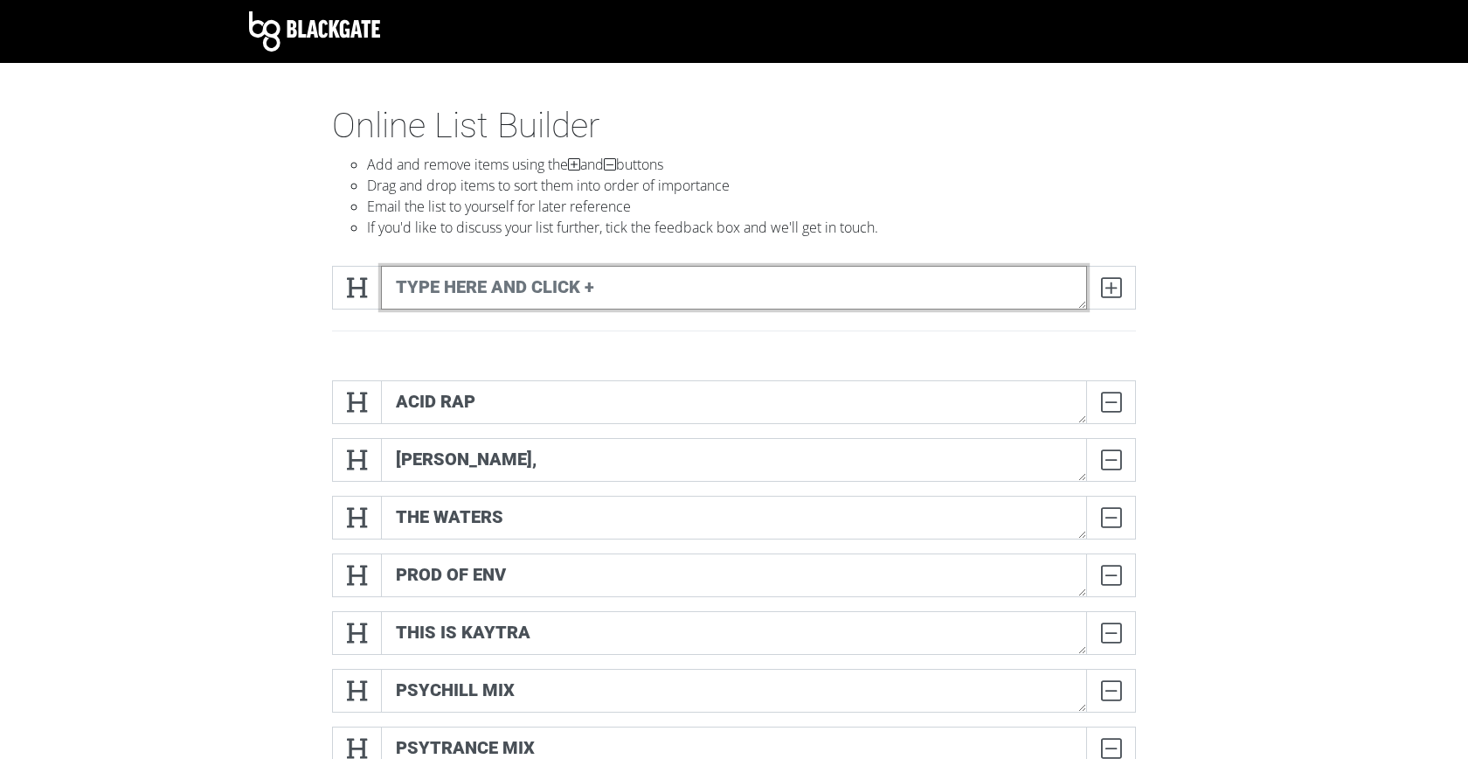
click at [548, 287] on textarea at bounding box center [734, 288] width 706 height 44
type textarea "GO WITH U"
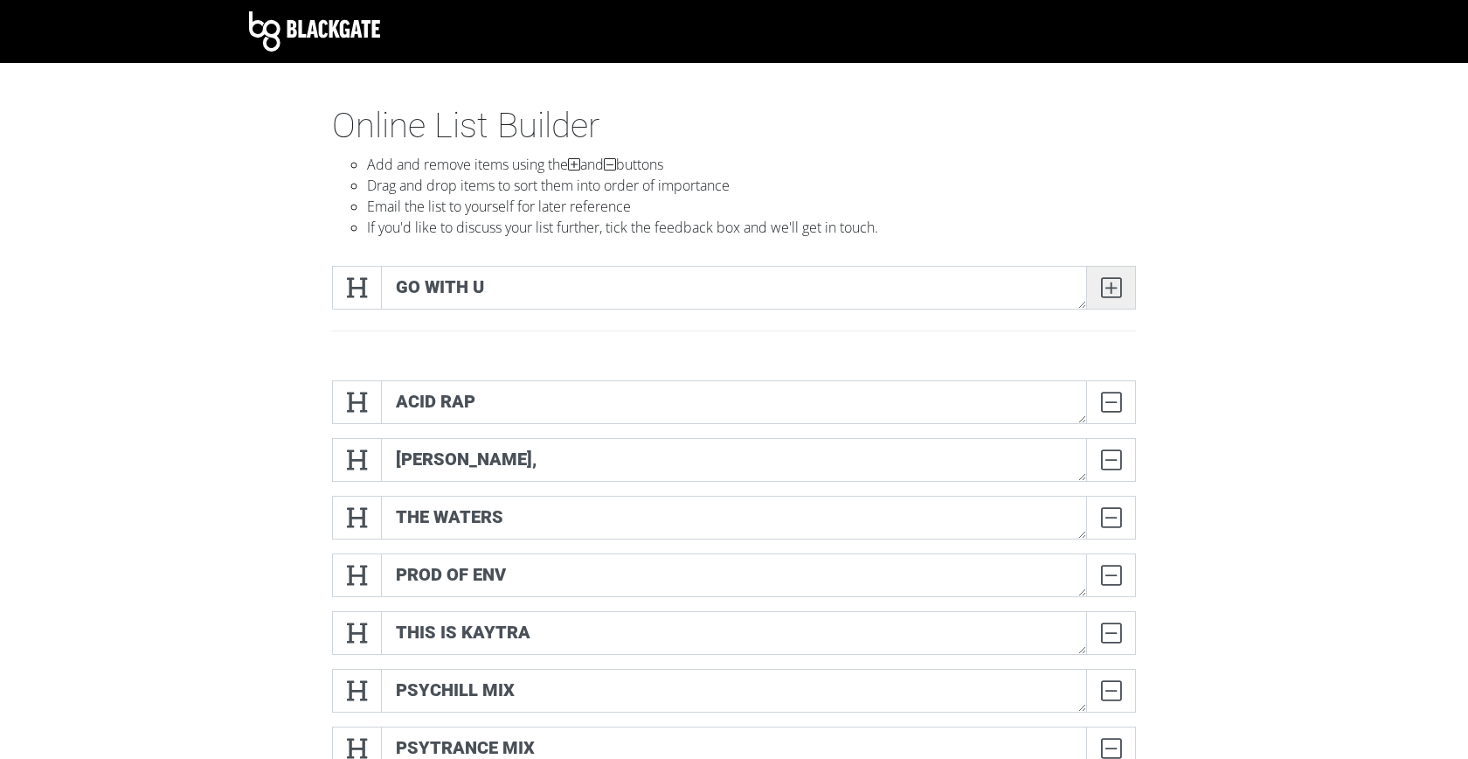
click at [1125, 287] on span at bounding box center [1111, 288] width 50 height 44
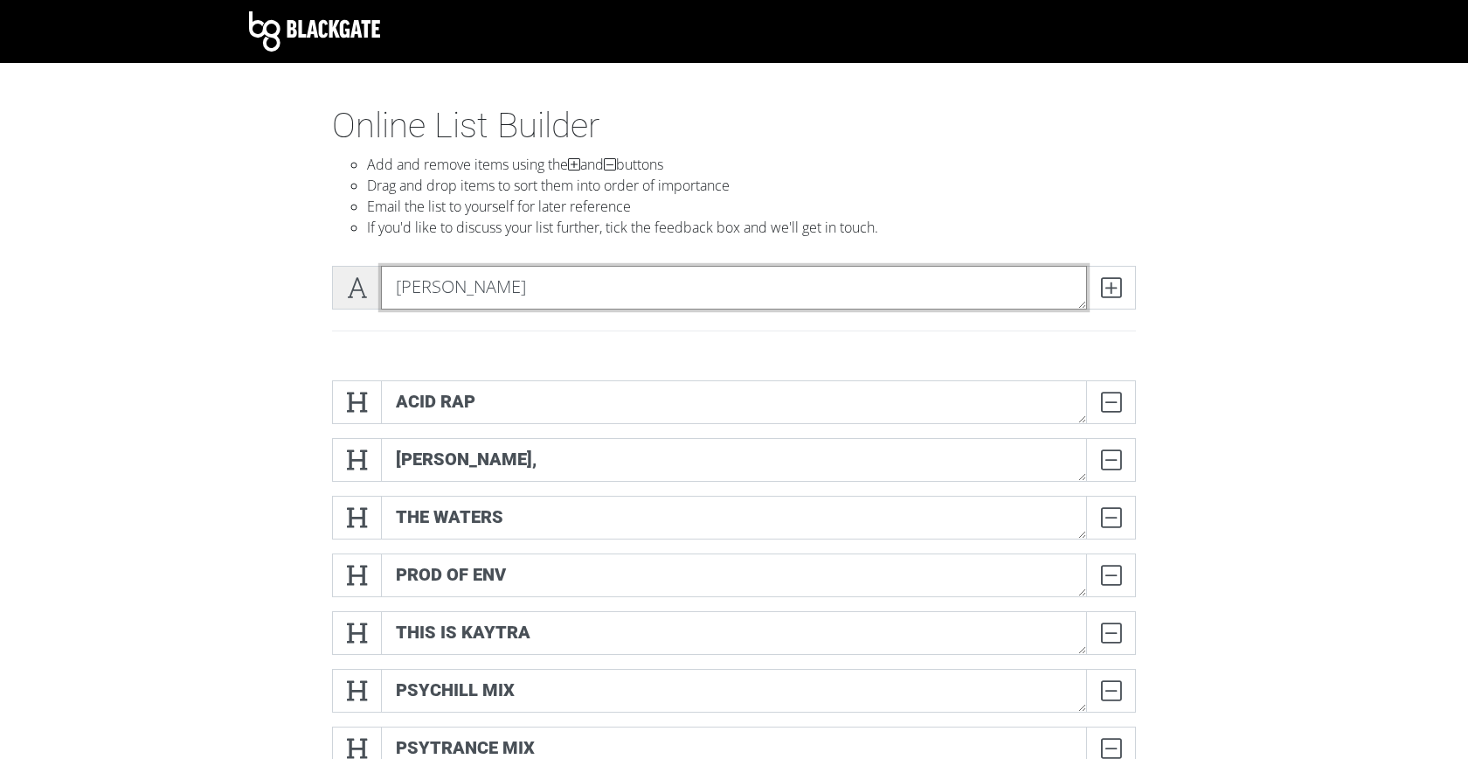
type textarea "[PERSON_NAME]"
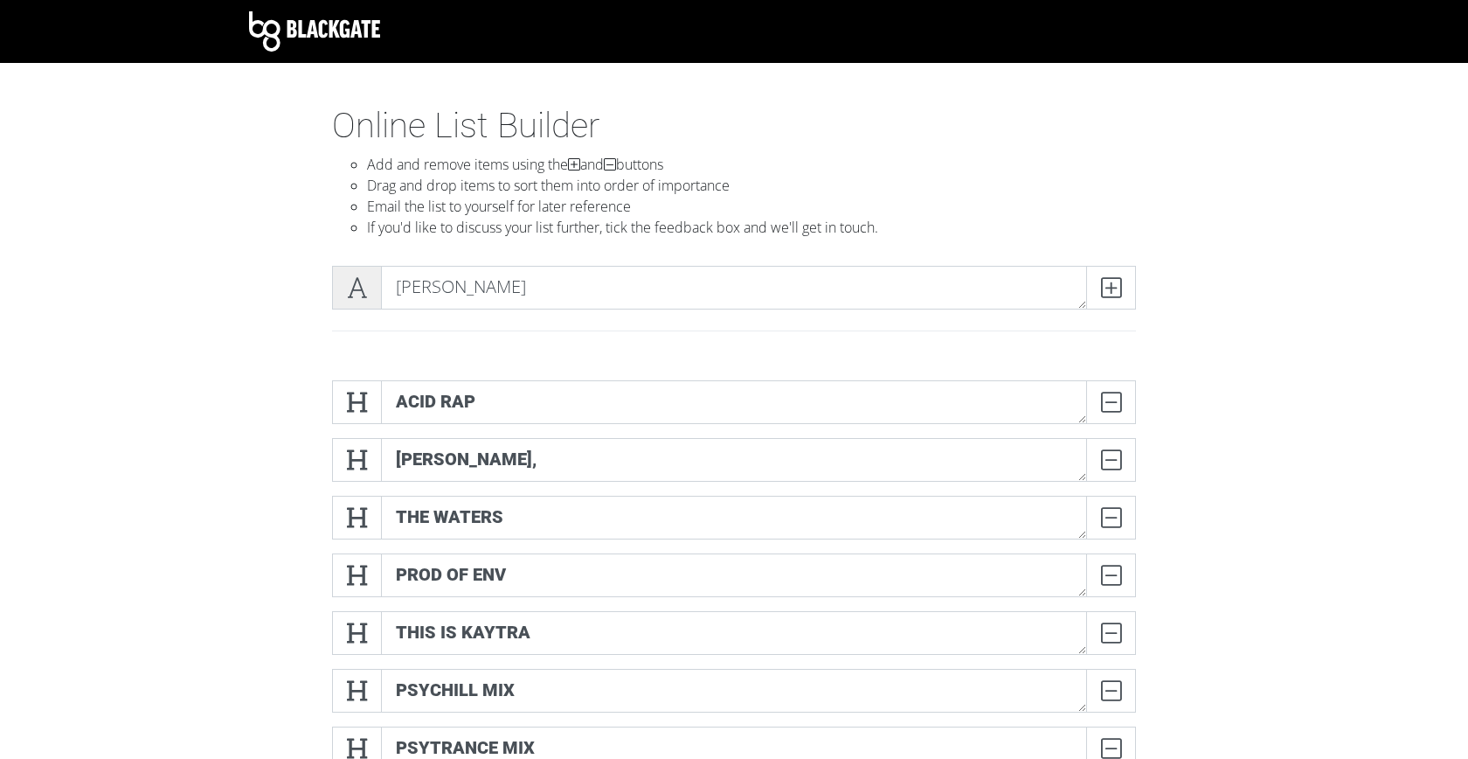
click at [349, 289] on icon at bounding box center [357, 287] width 20 height 17
click at [1107, 290] on icon at bounding box center [1111, 287] width 20 height 17
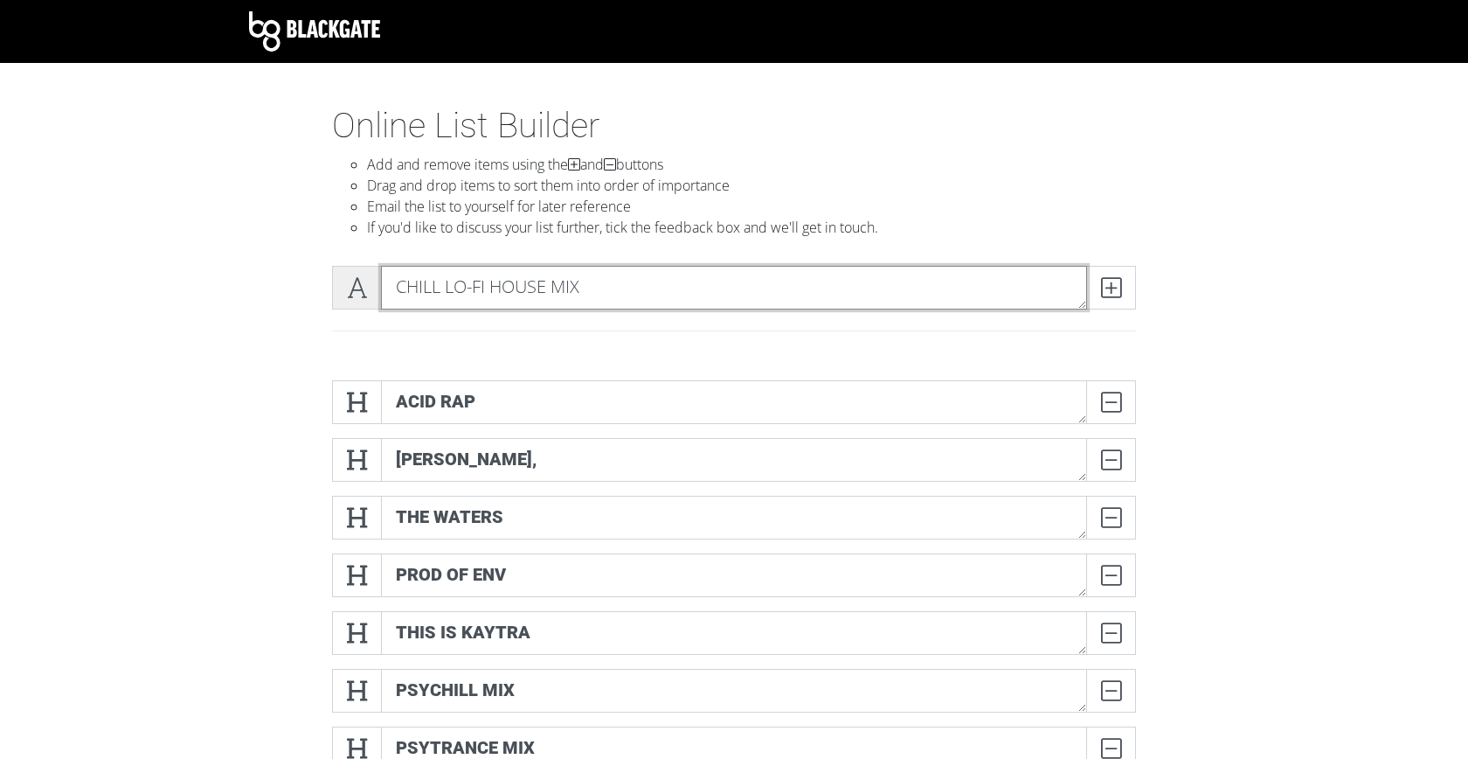
type textarea "CHILL LO-FI HOUSE MIX"
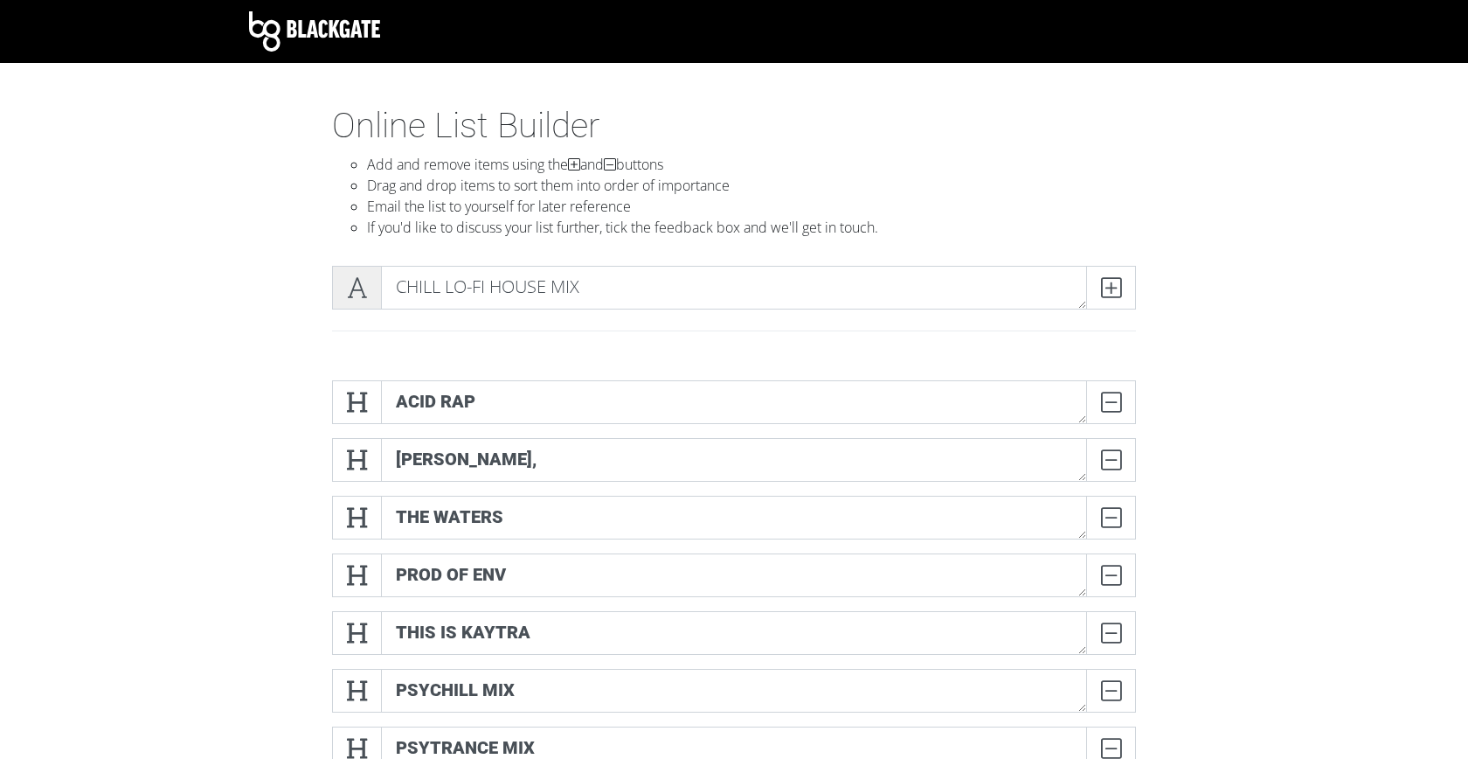
click at [376, 289] on span at bounding box center [357, 288] width 50 height 44
click at [1110, 295] on icon at bounding box center [1111, 287] width 20 height 17
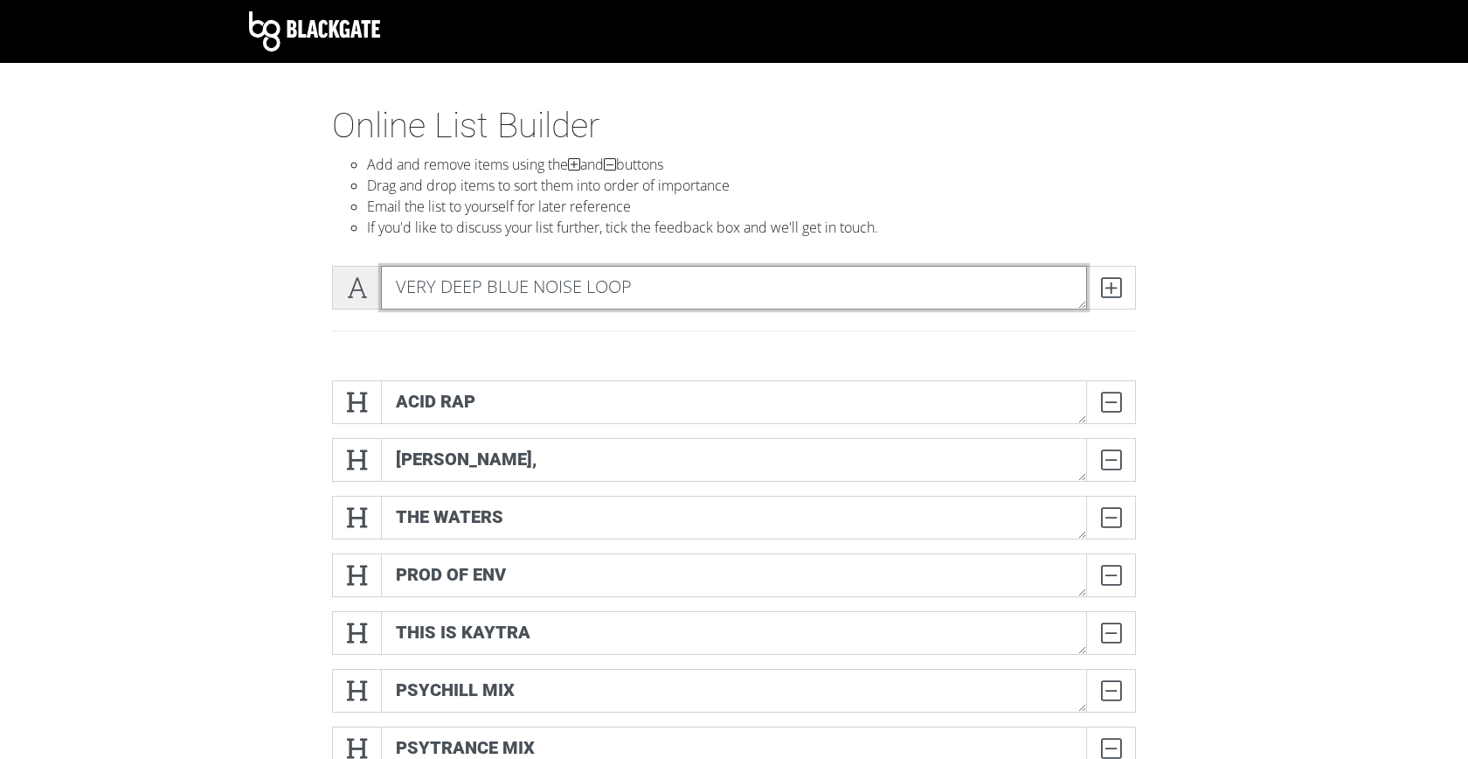
type textarea "VERY DEEP BLUE NOISE LOOP"
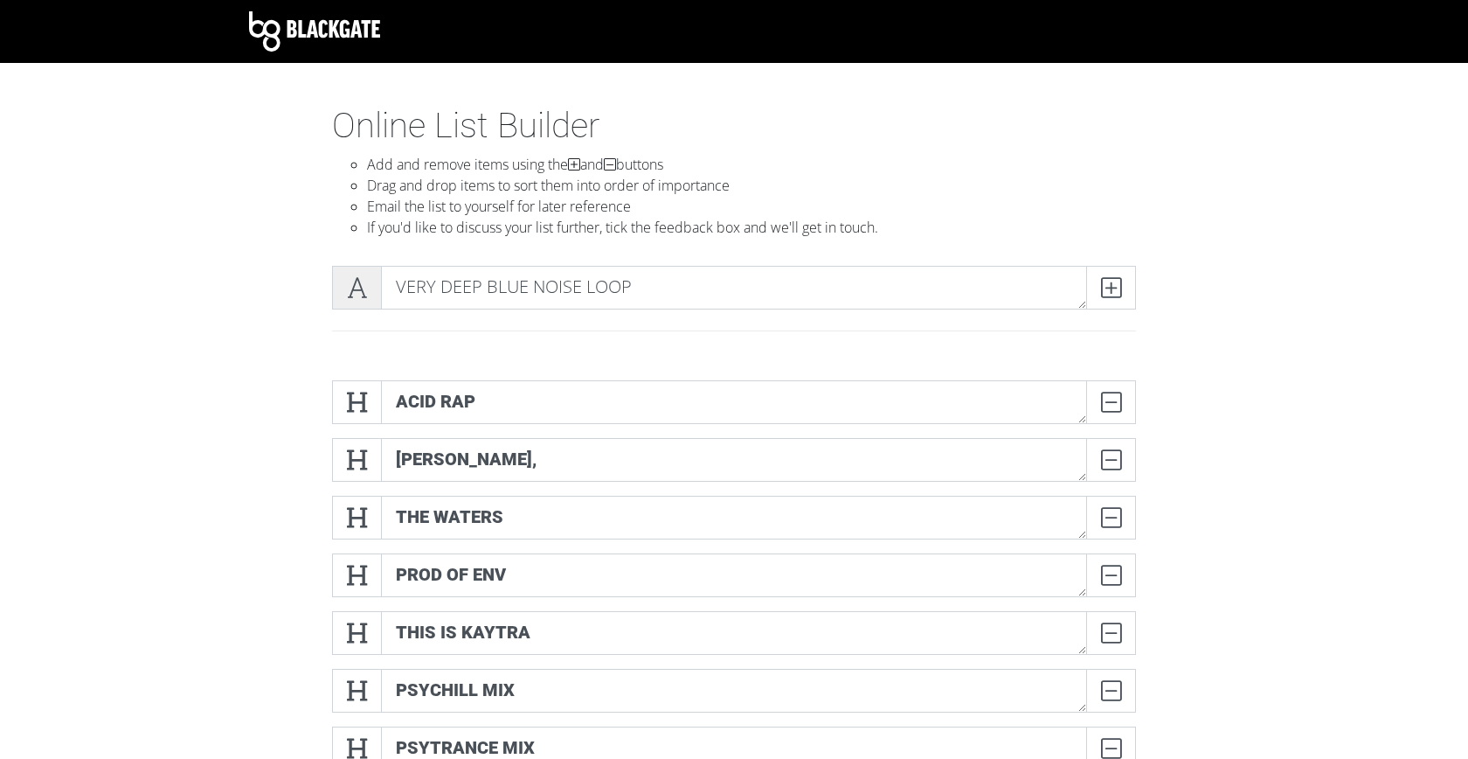
click at [364, 299] on span at bounding box center [357, 288] width 50 height 44
click at [1119, 296] on icon at bounding box center [1111, 287] width 20 height 17
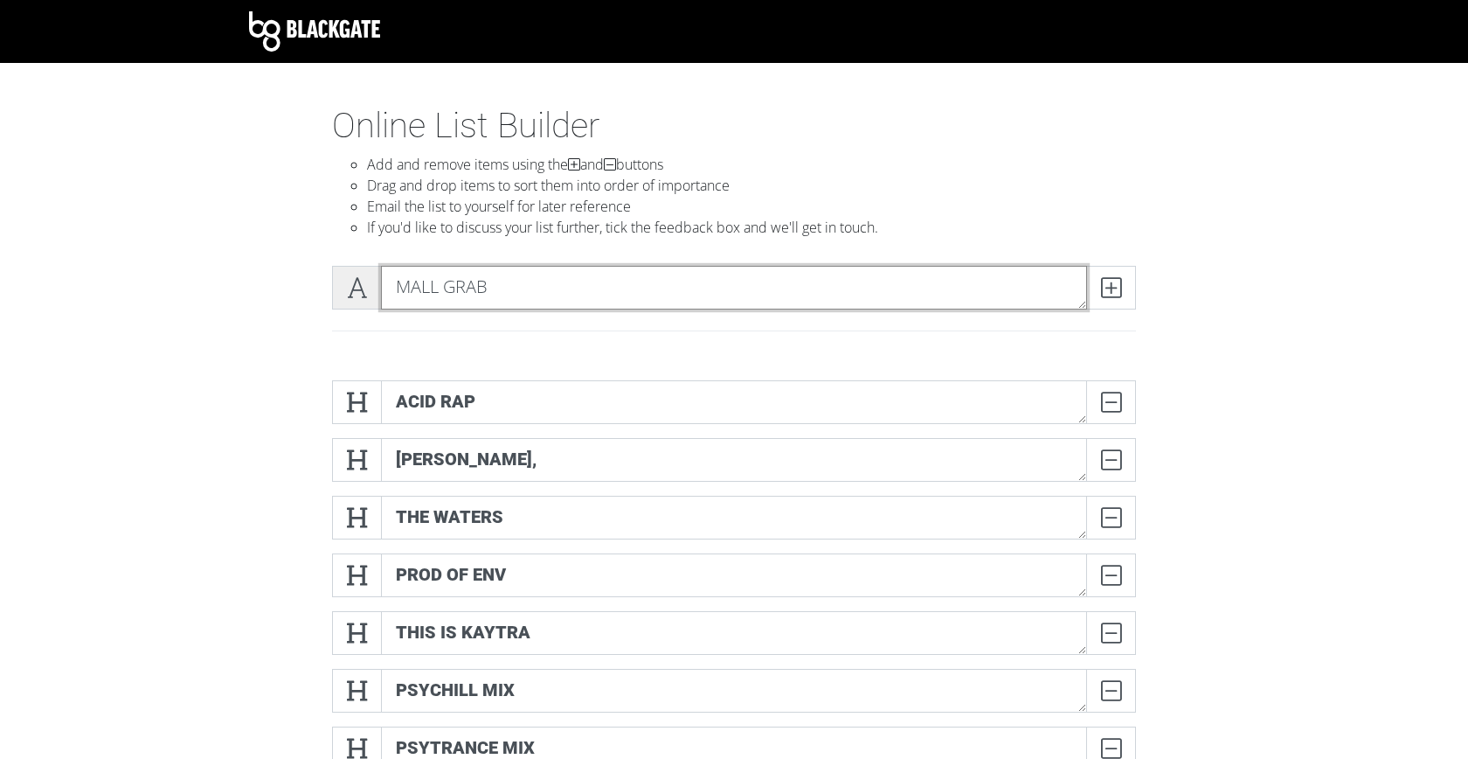
type textarea "MALL GRAB"
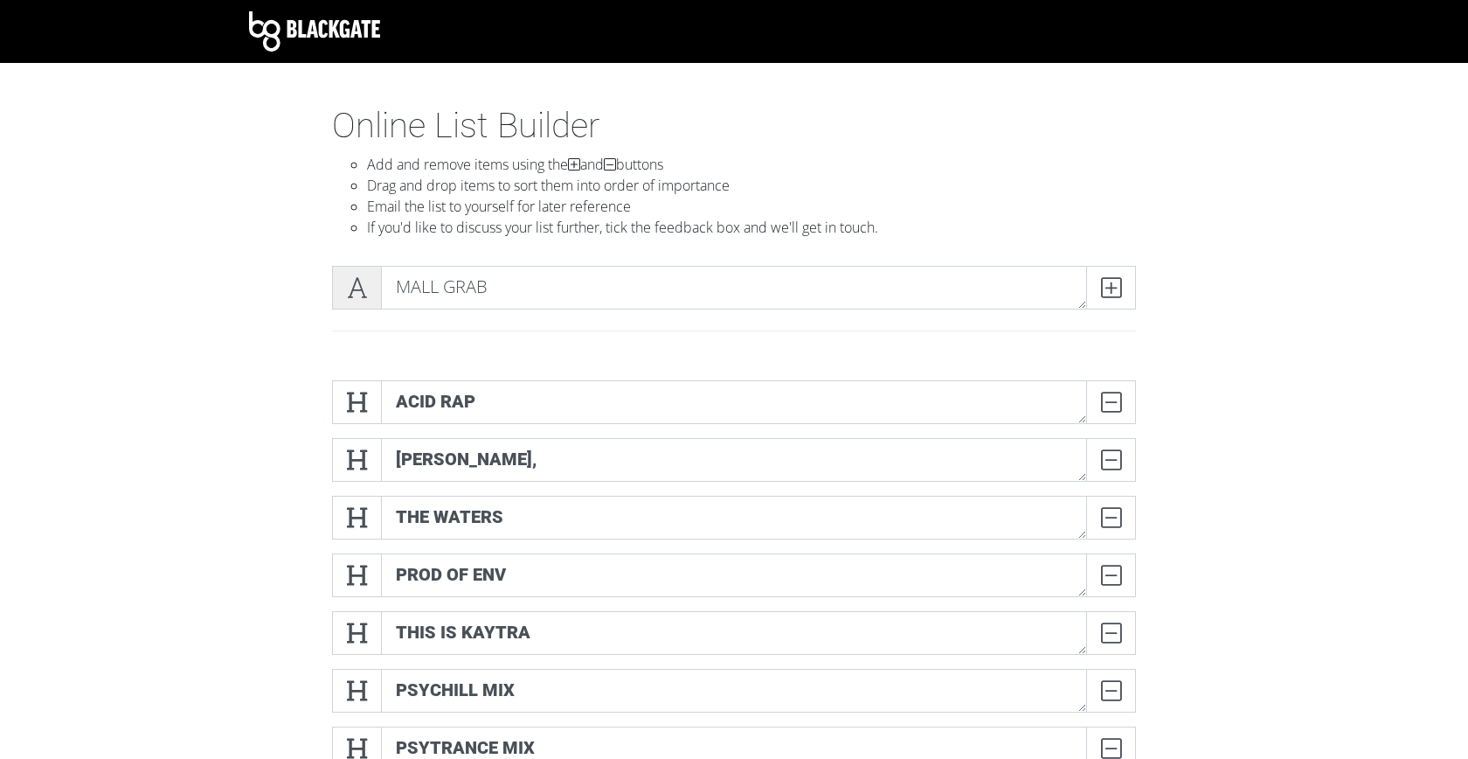
click at [348, 272] on span at bounding box center [357, 288] width 50 height 44
click at [1121, 280] on span at bounding box center [1111, 288] width 50 height 44
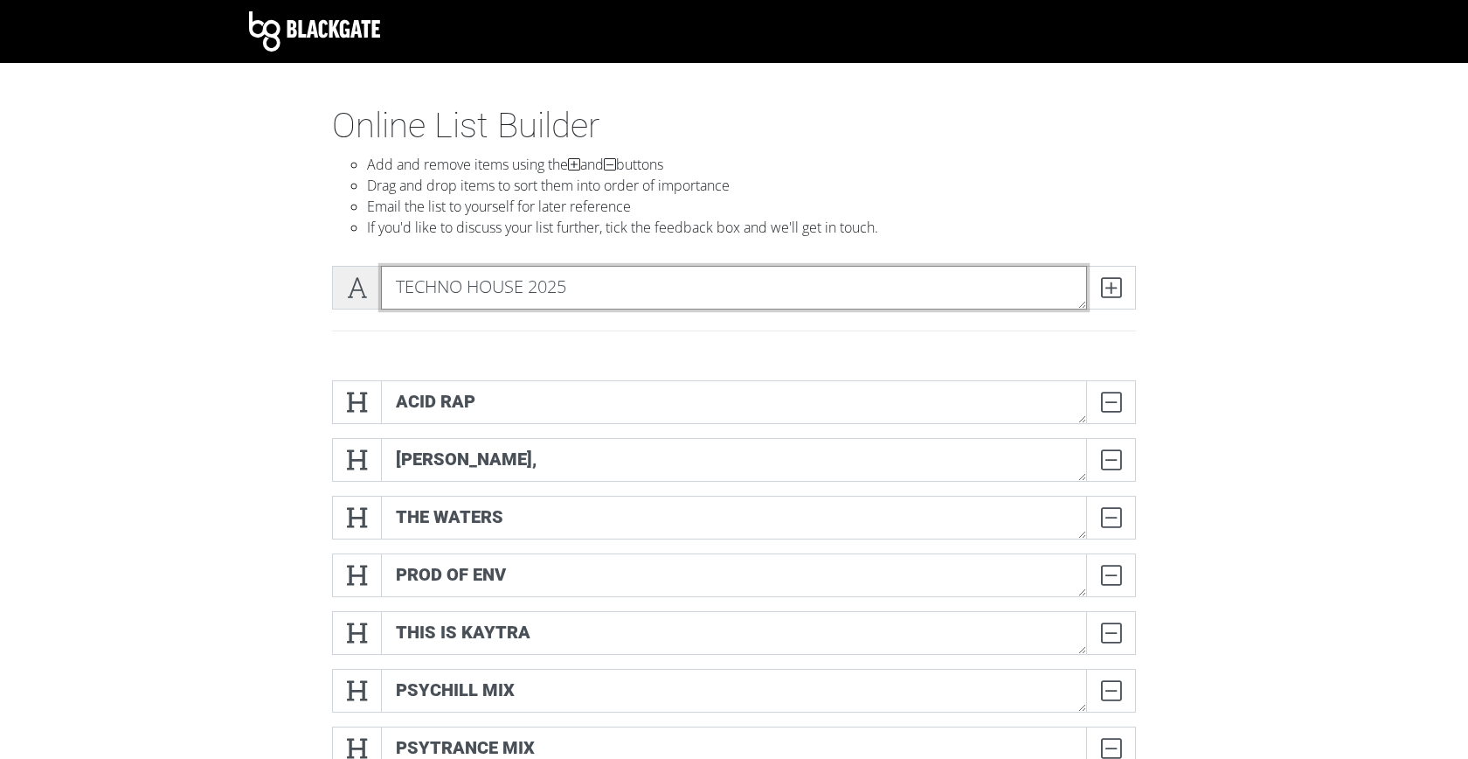
type textarea "TECHNO HOUSE 2025"
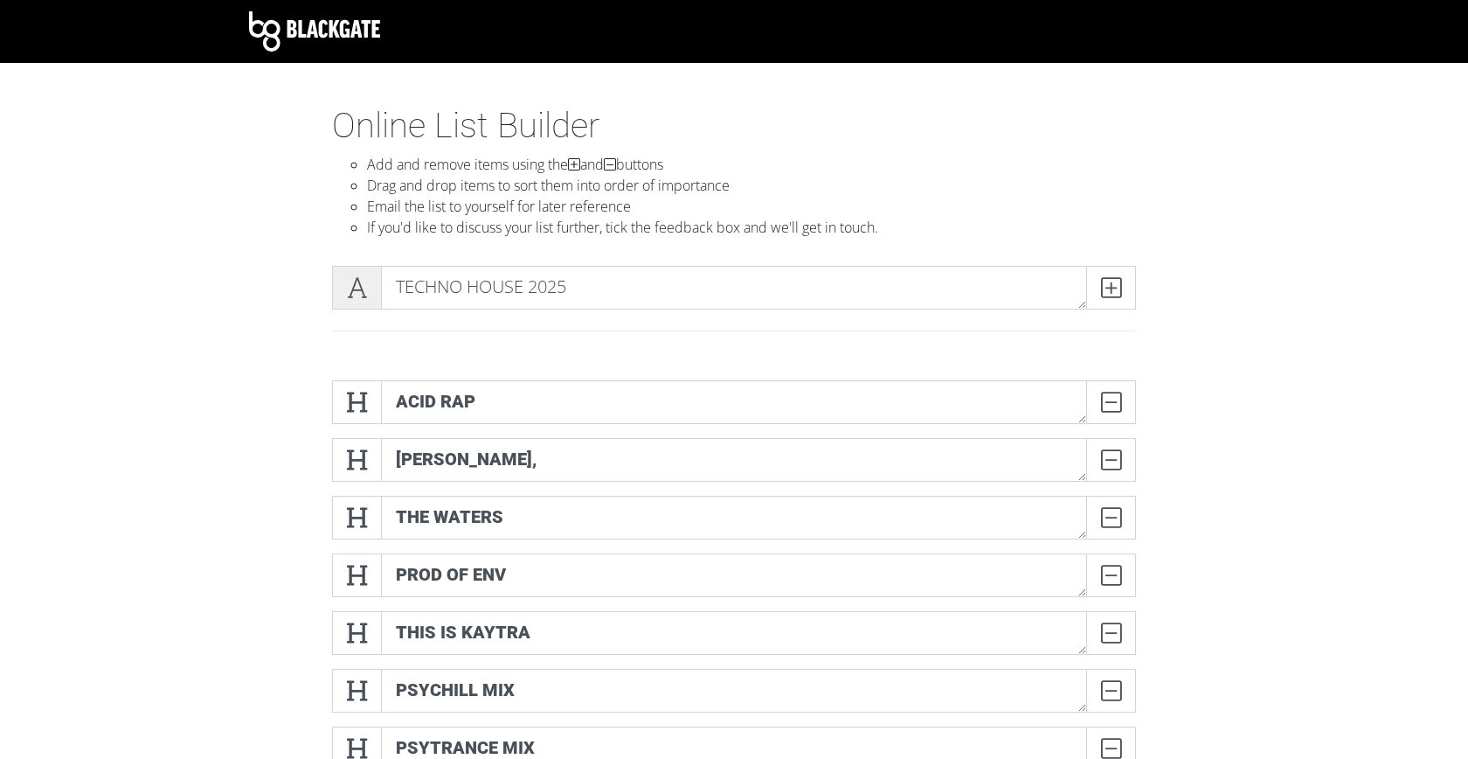
click at [360, 300] on span at bounding box center [357, 288] width 50 height 44
click at [1103, 295] on icon at bounding box center [1111, 287] width 20 height 17
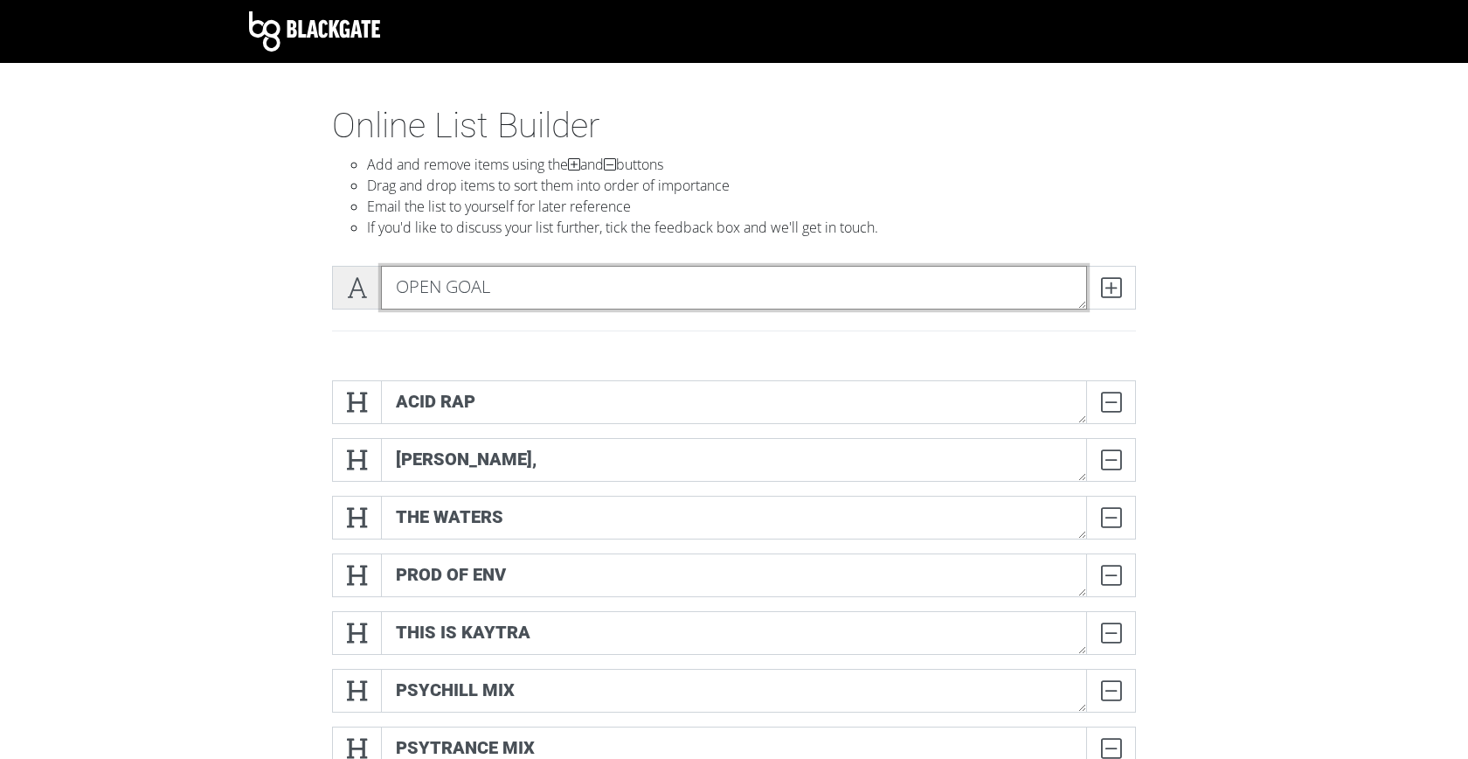
type textarea "OPEN GOAL"
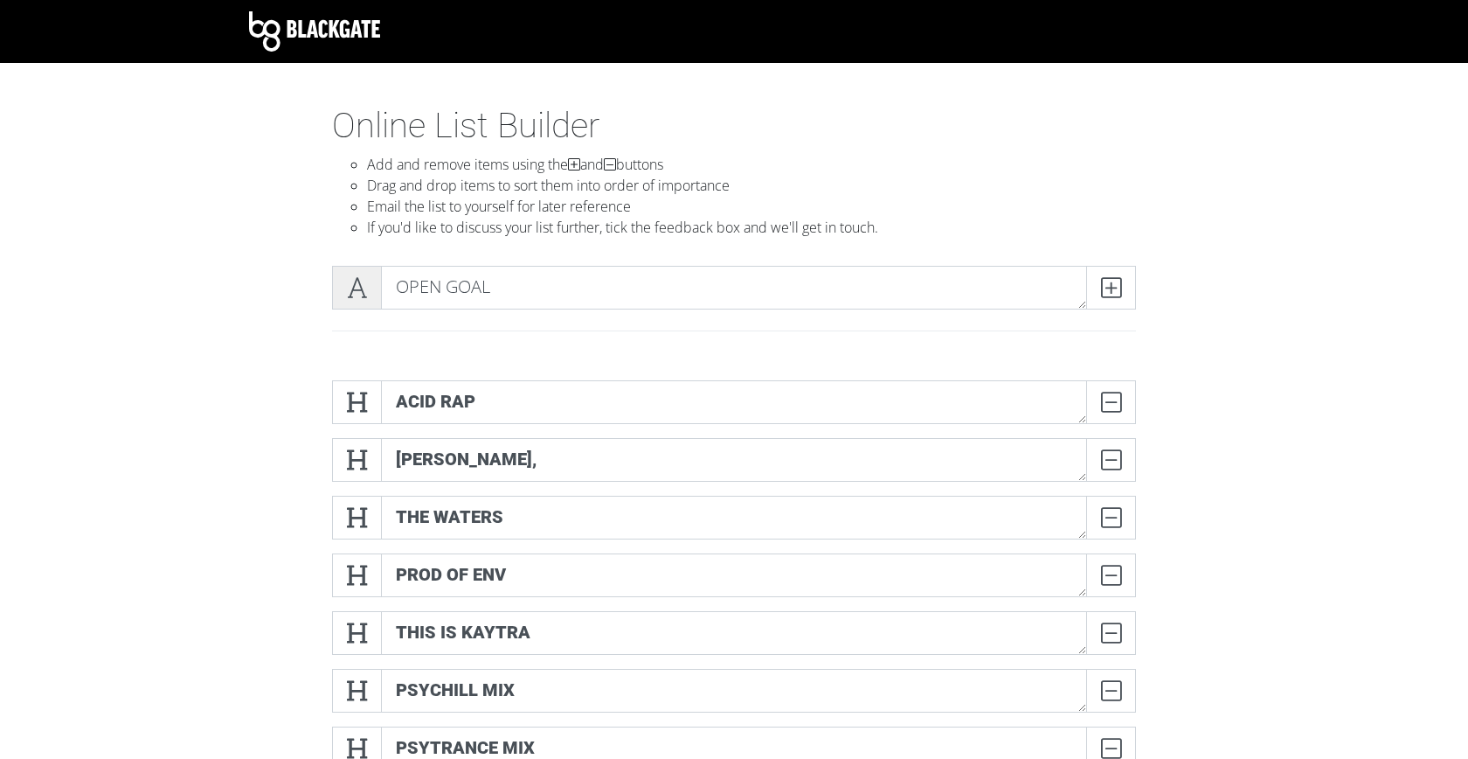
click at [359, 292] on icon at bounding box center [357, 287] width 20 height 17
click at [1110, 292] on icon at bounding box center [1111, 287] width 20 height 17
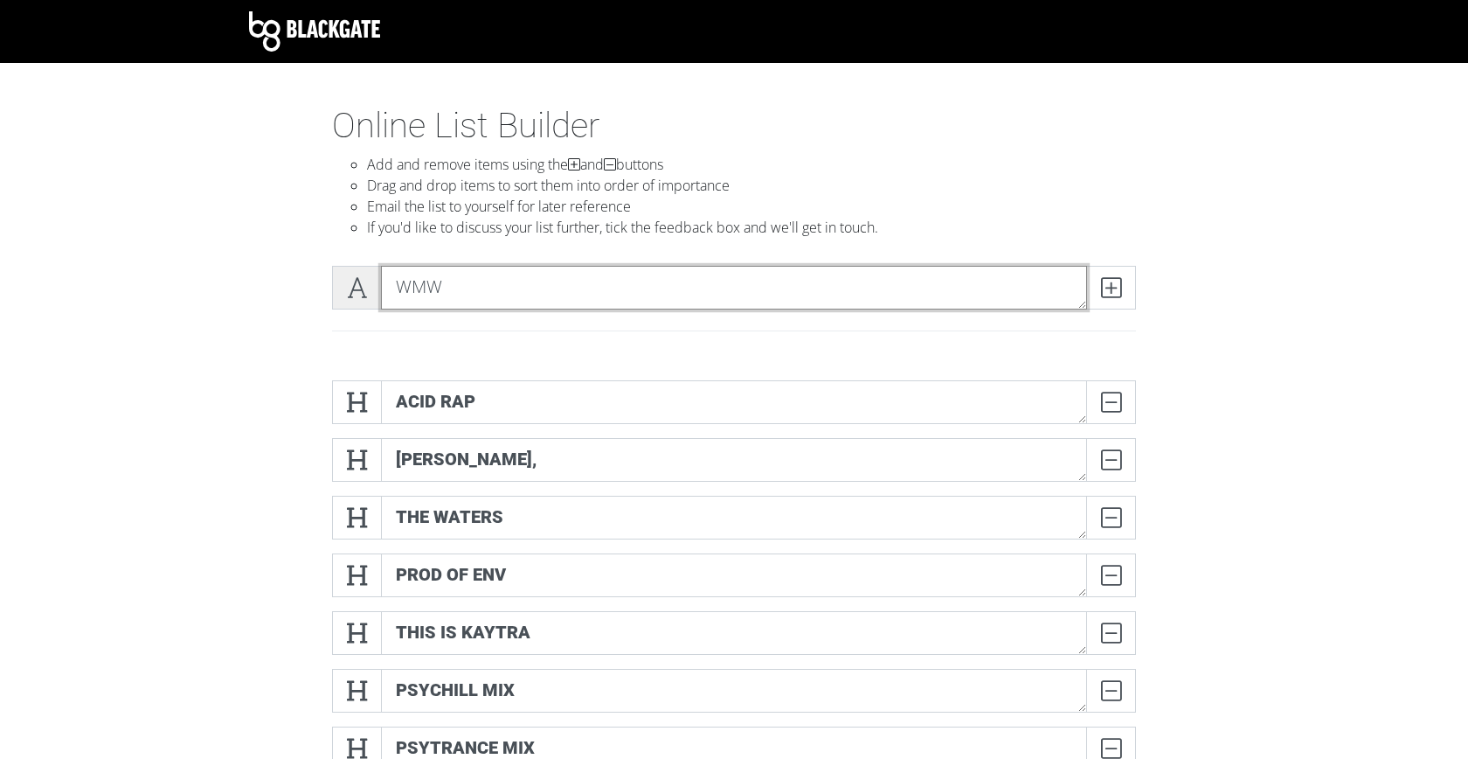
type textarea "WMW"
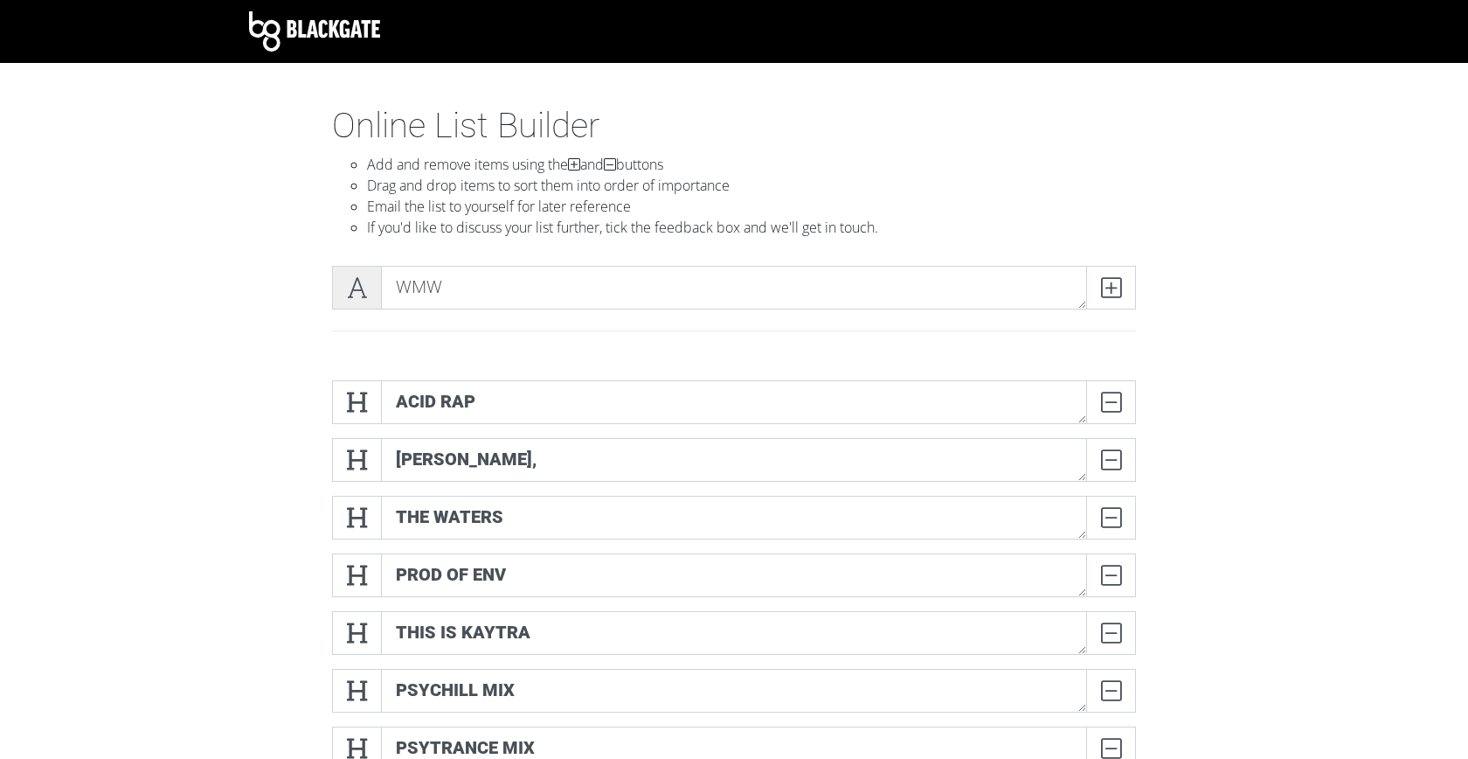
click at [344, 281] on span at bounding box center [357, 288] width 50 height 44
click at [1101, 288] on icon at bounding box center [1111, 287] width 20 height 17
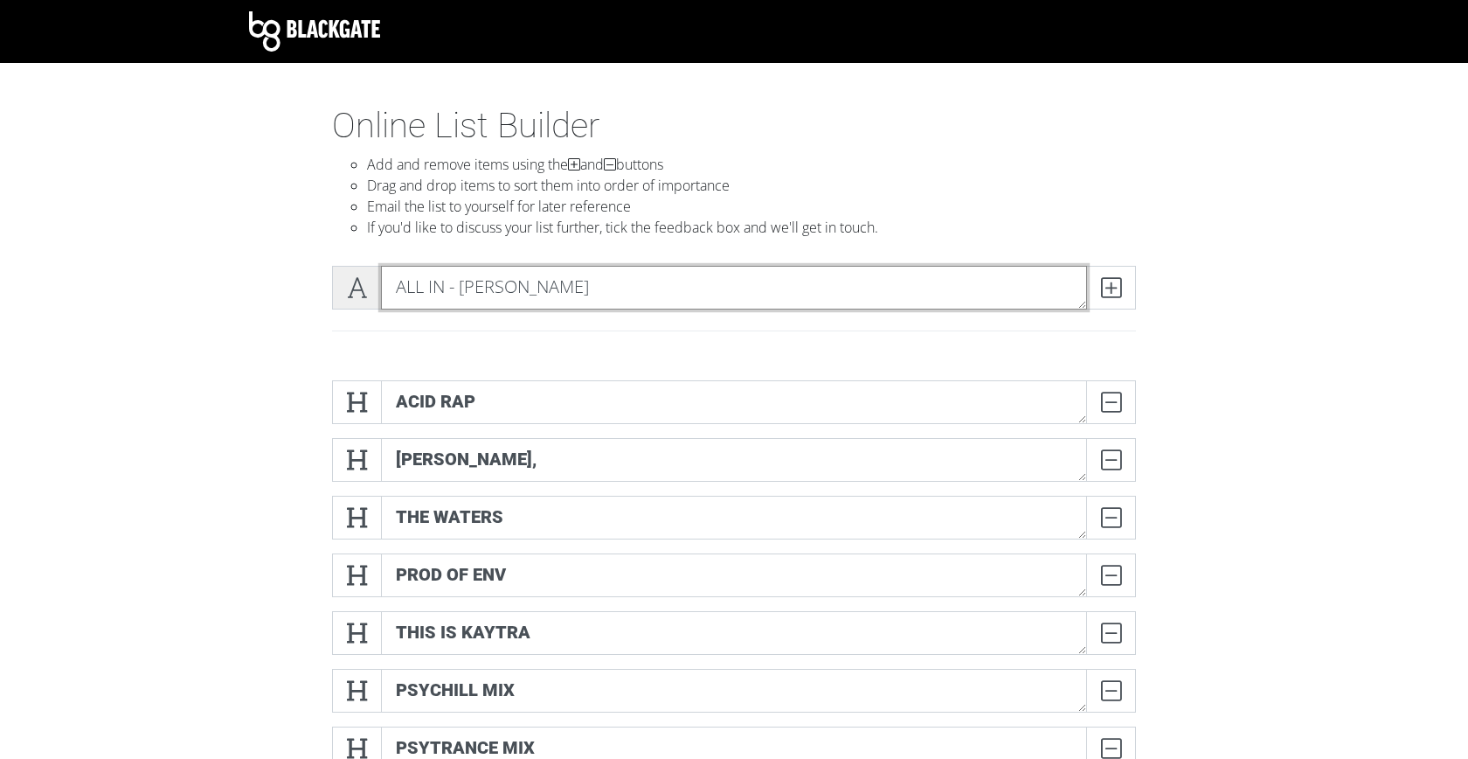
type textarea "ALL IN - [PERSON_NAME]"
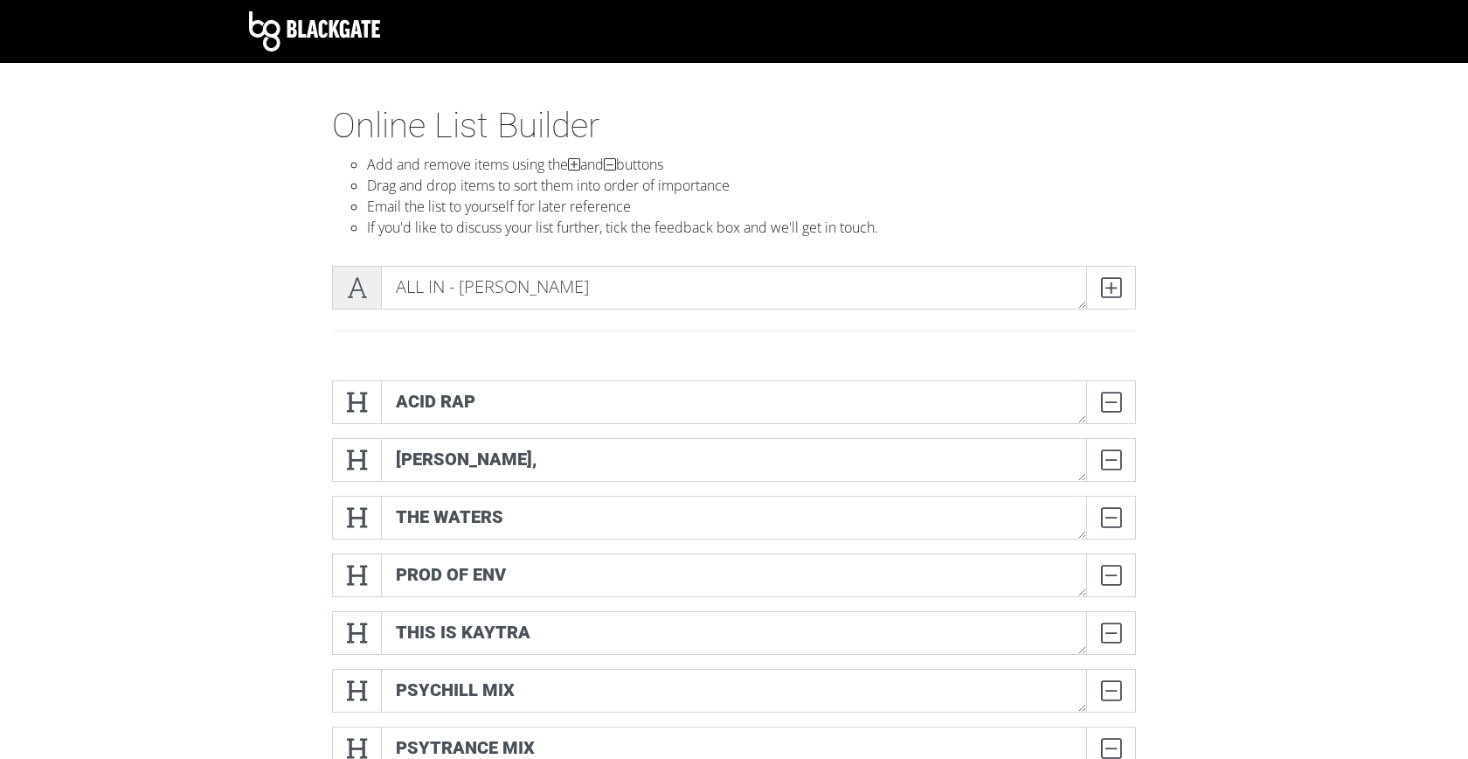
click at [368, 281] on span at bounding box center [357, 288] width 50 height 44
click at [1113, 300] on span at bounding box center [1111, 288] width 50 height 44
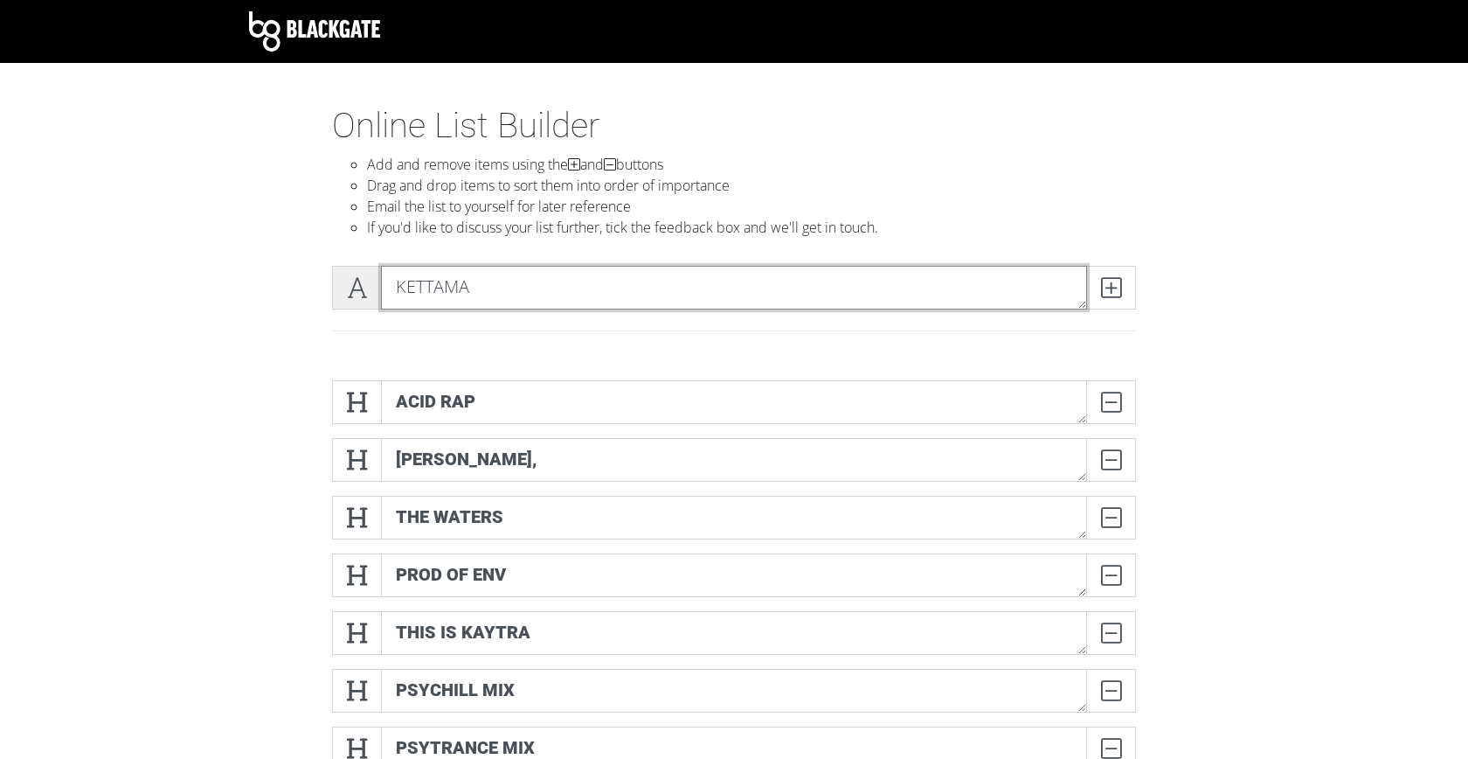
type textarea "KETTAMA"
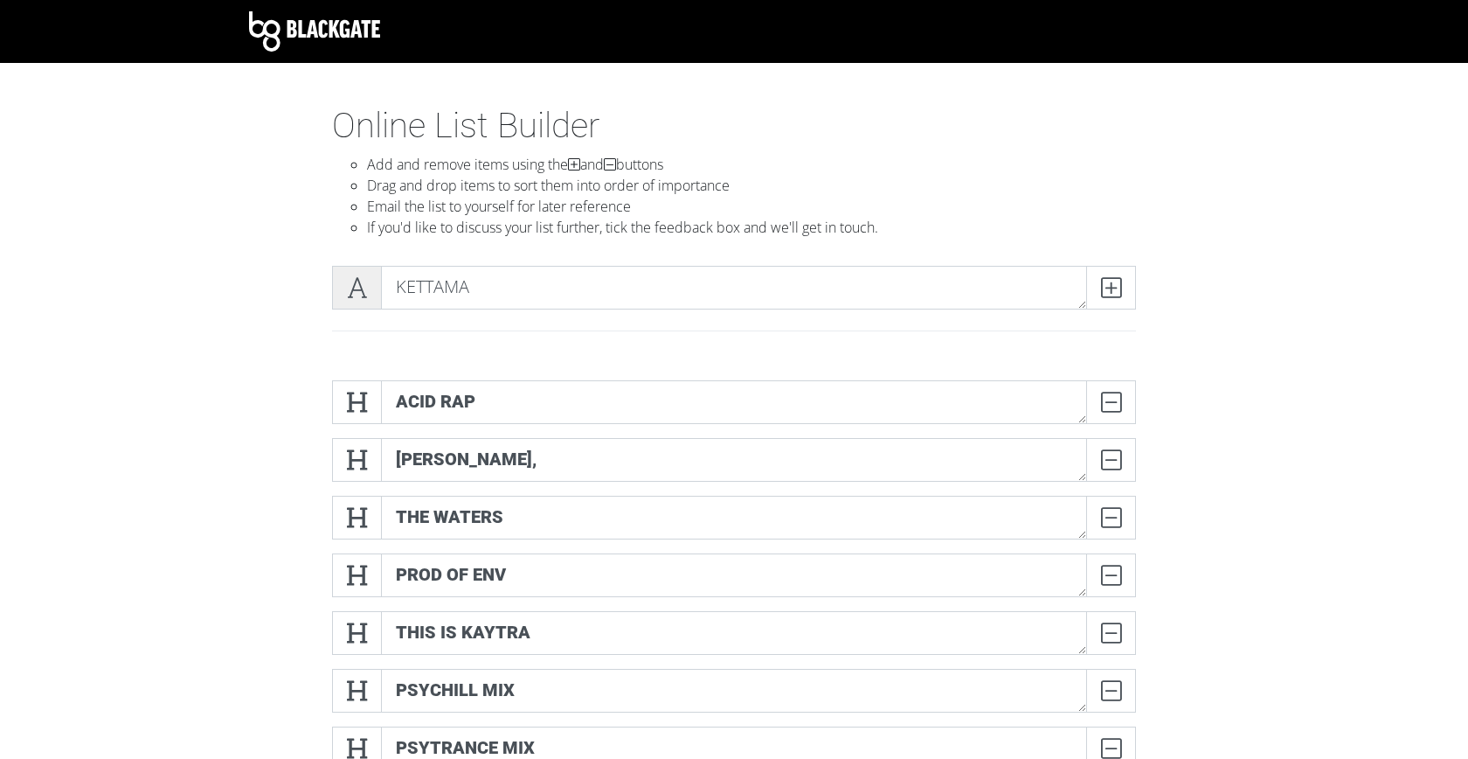
click at [355, 295] on icon at bounding box center [357, 287] width 20 height 17
click at [1121, 281] on icon at bounding box center [1111, 287] width 20 height 17
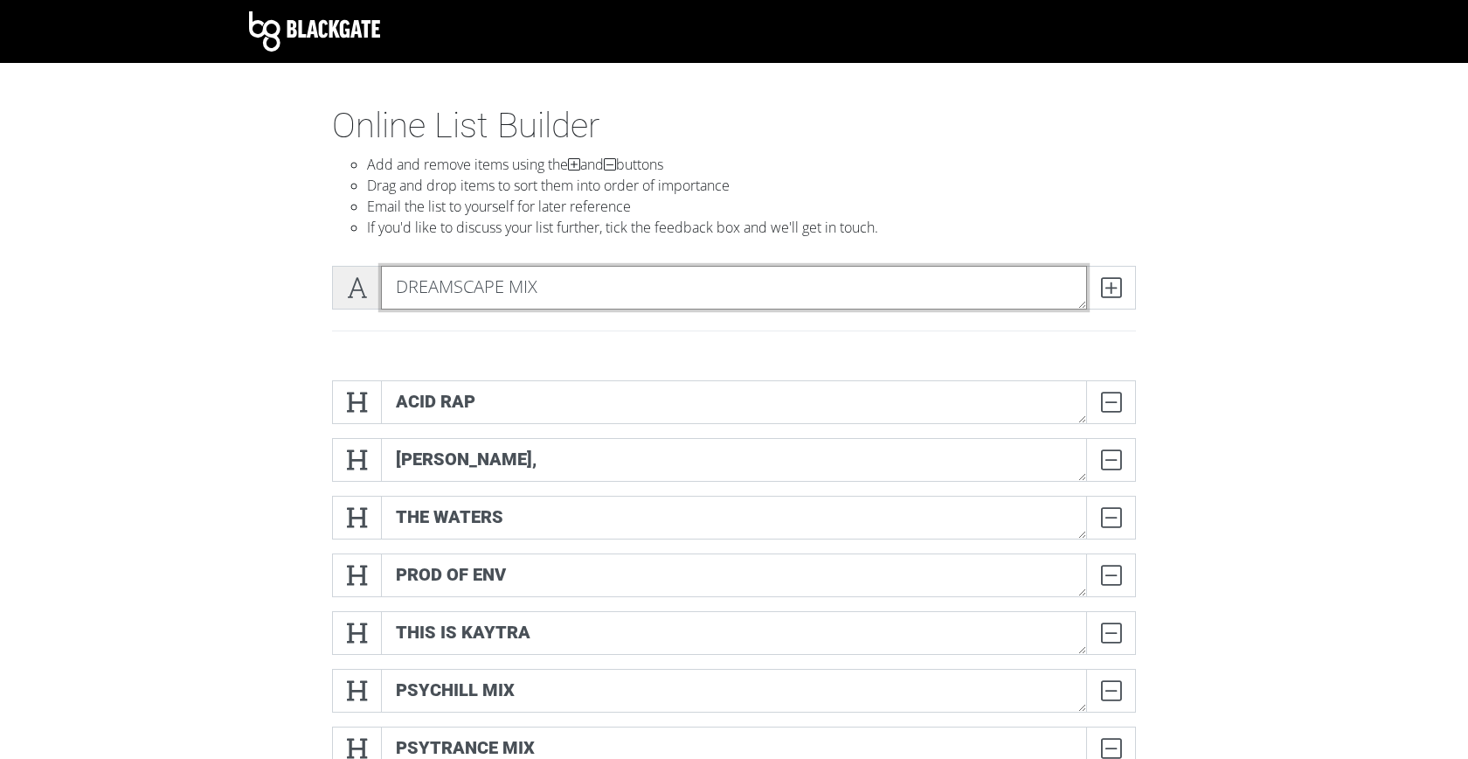
type textarea "DREAMSCAPE MIX"
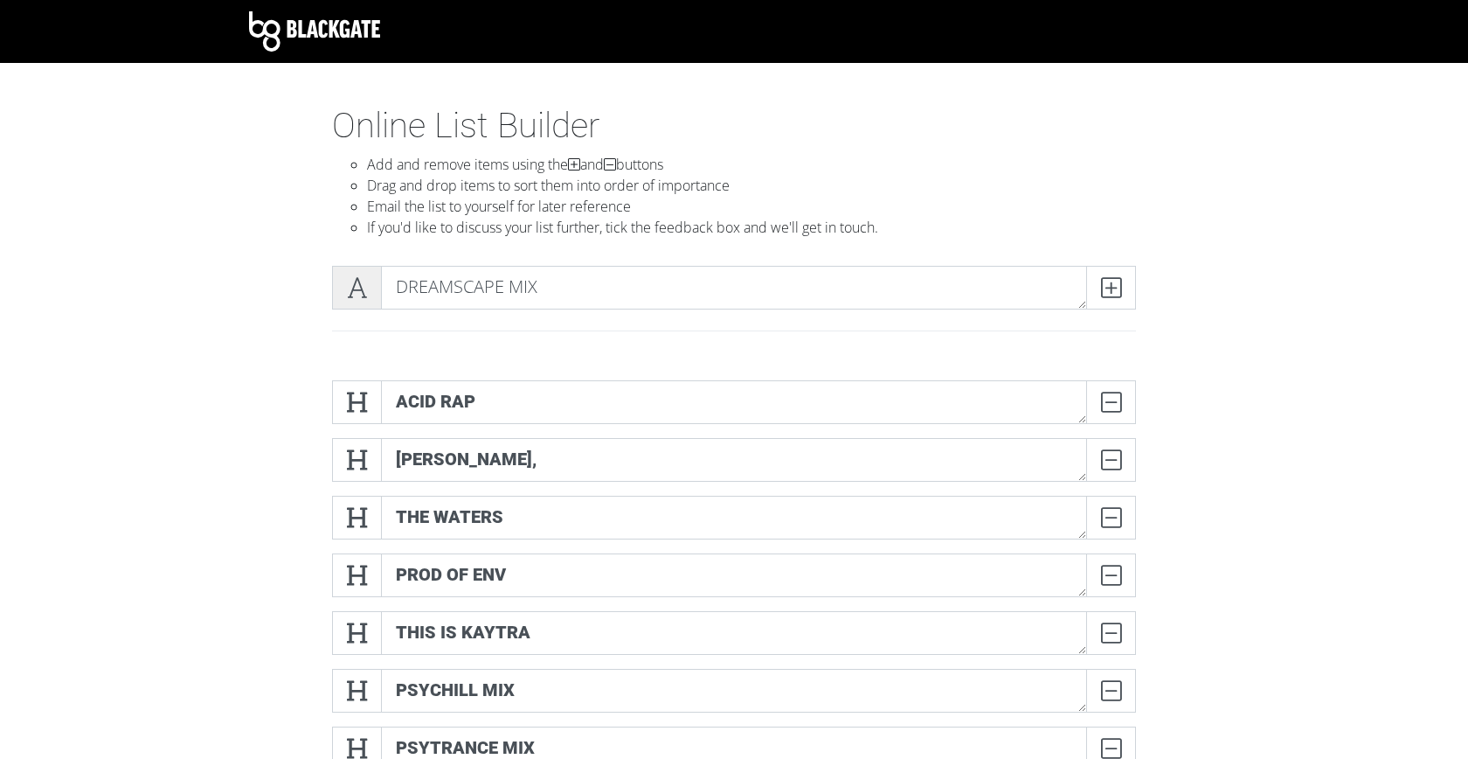
click at [350, 271] on span at bounding box center [357, 288] width 50 height 44
click at [1110, 288] on icon at bounding box center [1111, 287] width 20 height 17
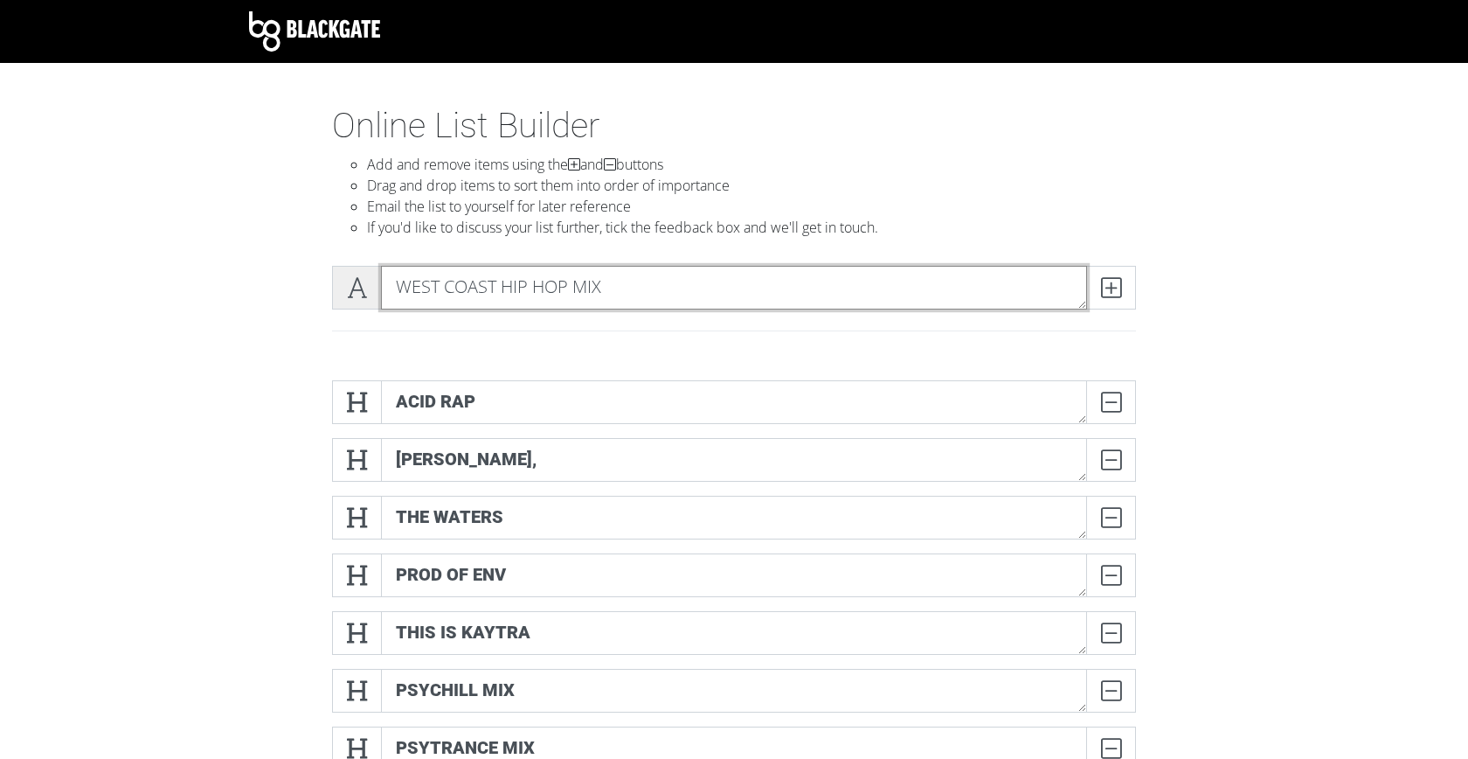
type textarea "WEST COAST HIP HOP MIX"
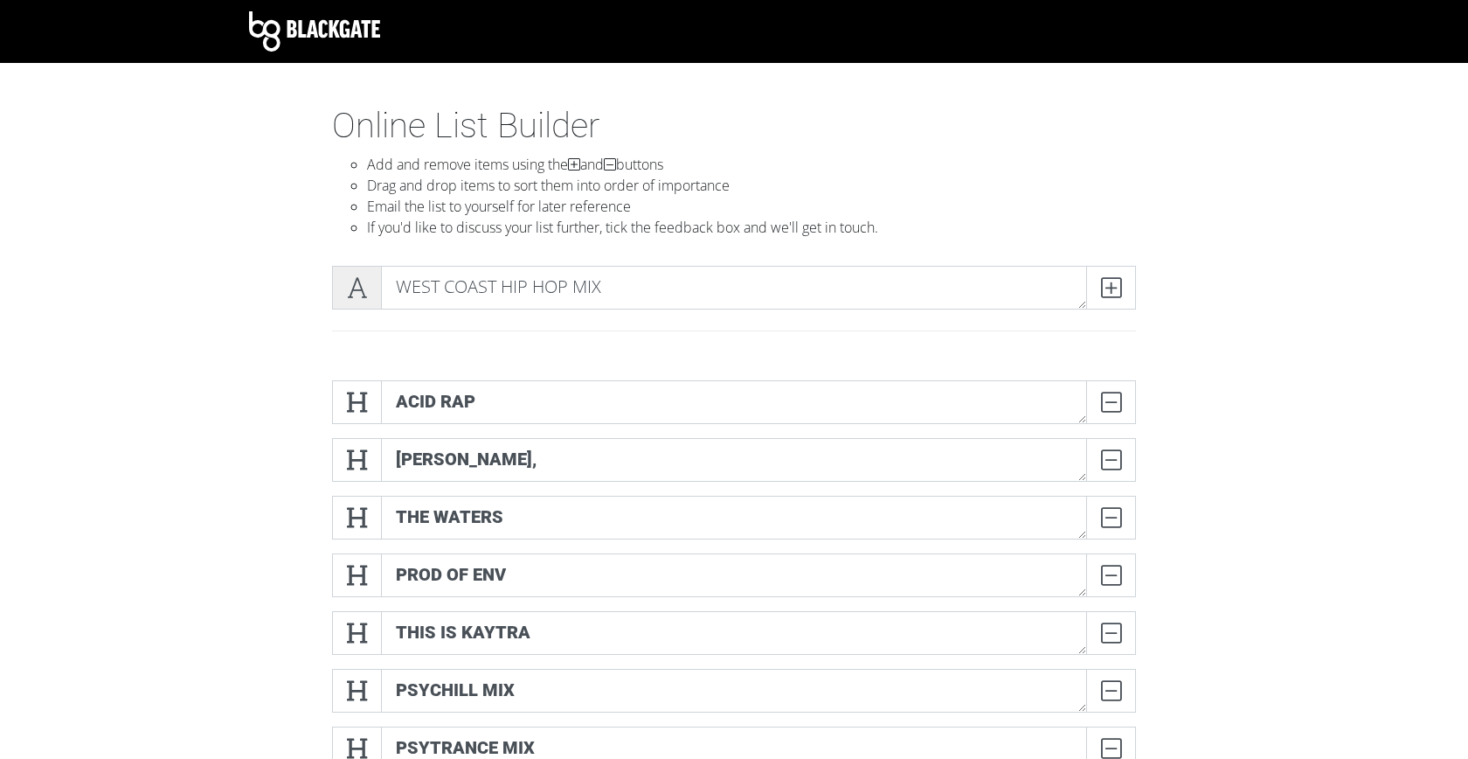
click at [368, 280] on span at bounding box center [357, 288] width 50 height 44
click at [1121, 289] on span at bounding box center [1111, 288] width 50 height 44
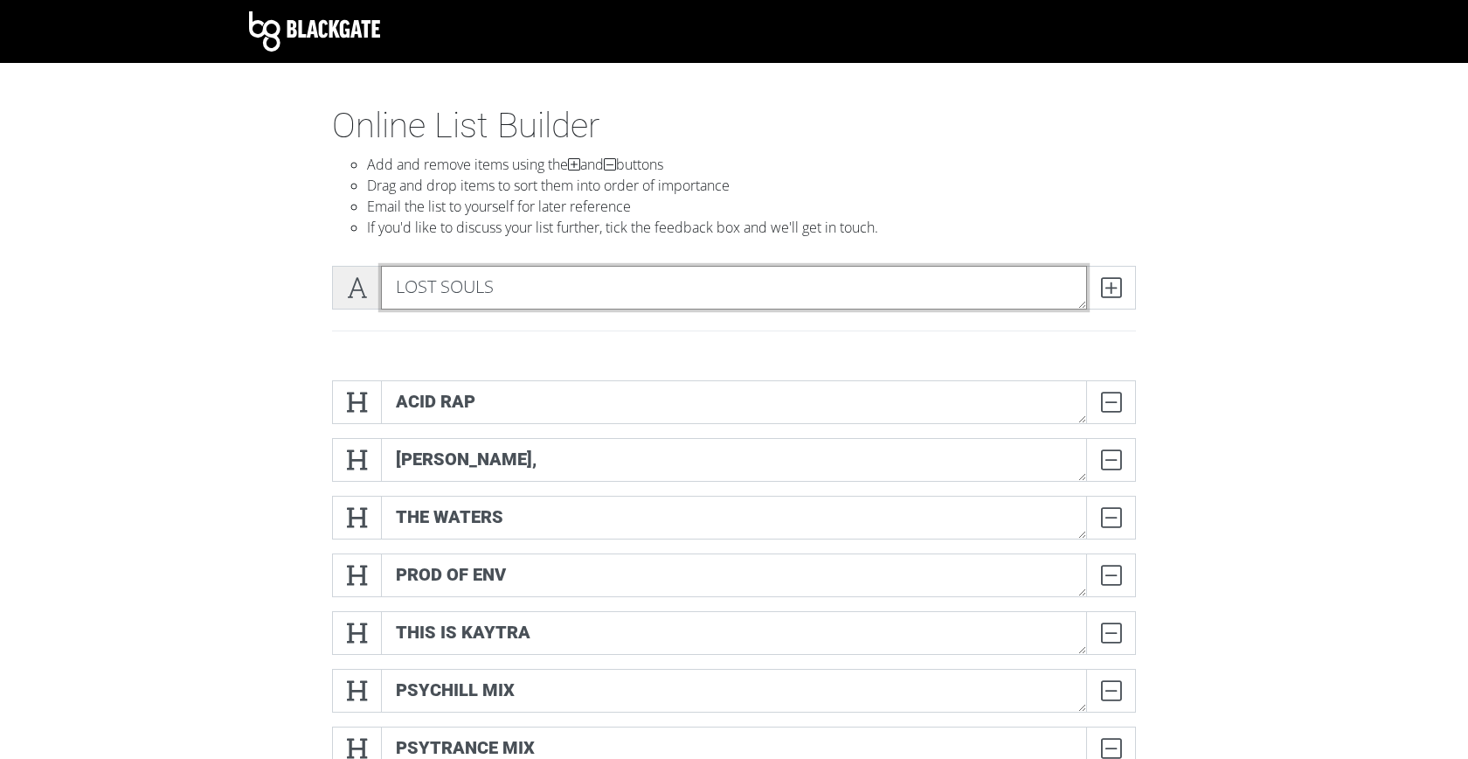
type textarea "LOST SOULS"
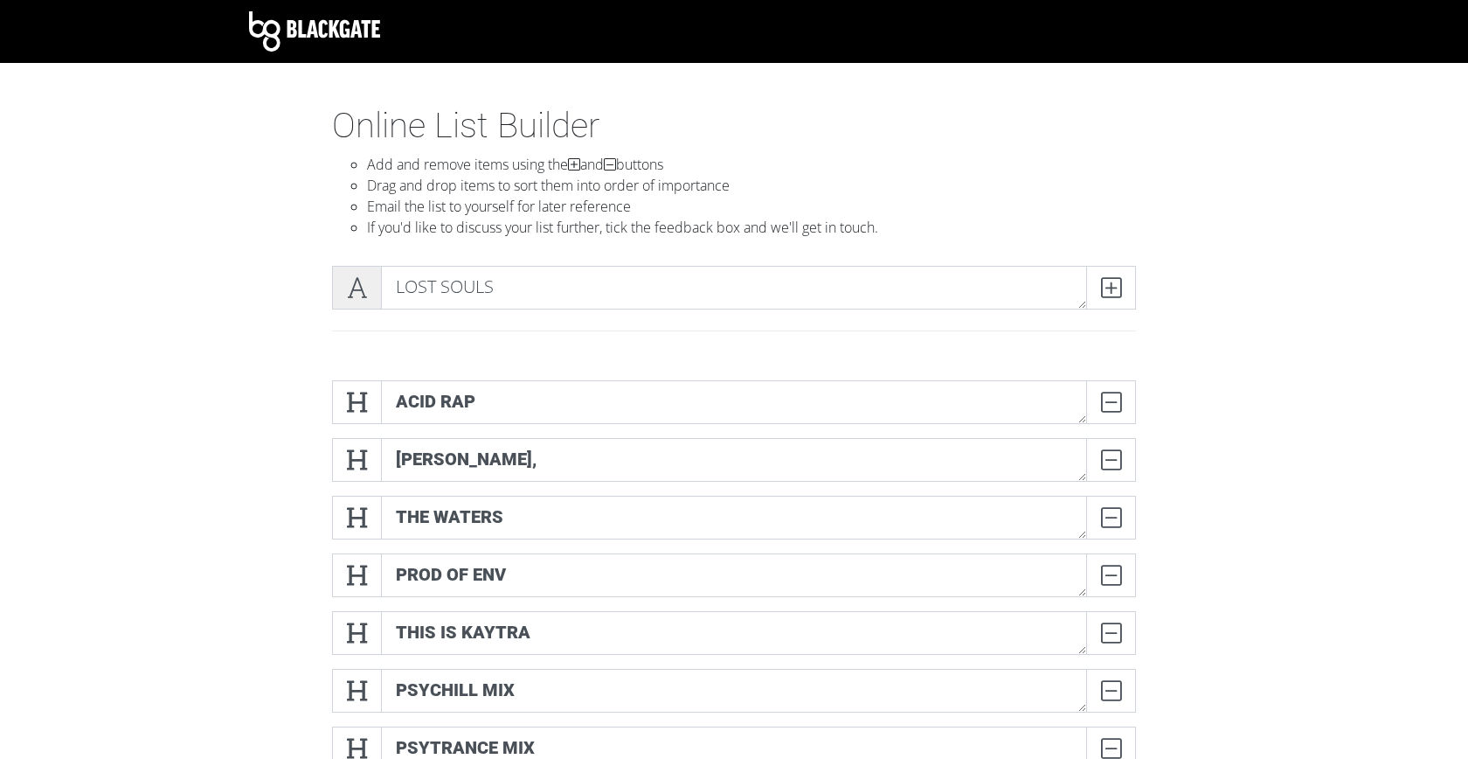
click at [356, 304] on span at bounding box center [357, 288] width 50 height 44
click at [1106, 296] on icon at bounding box center [1111, 287] width 20 height 17
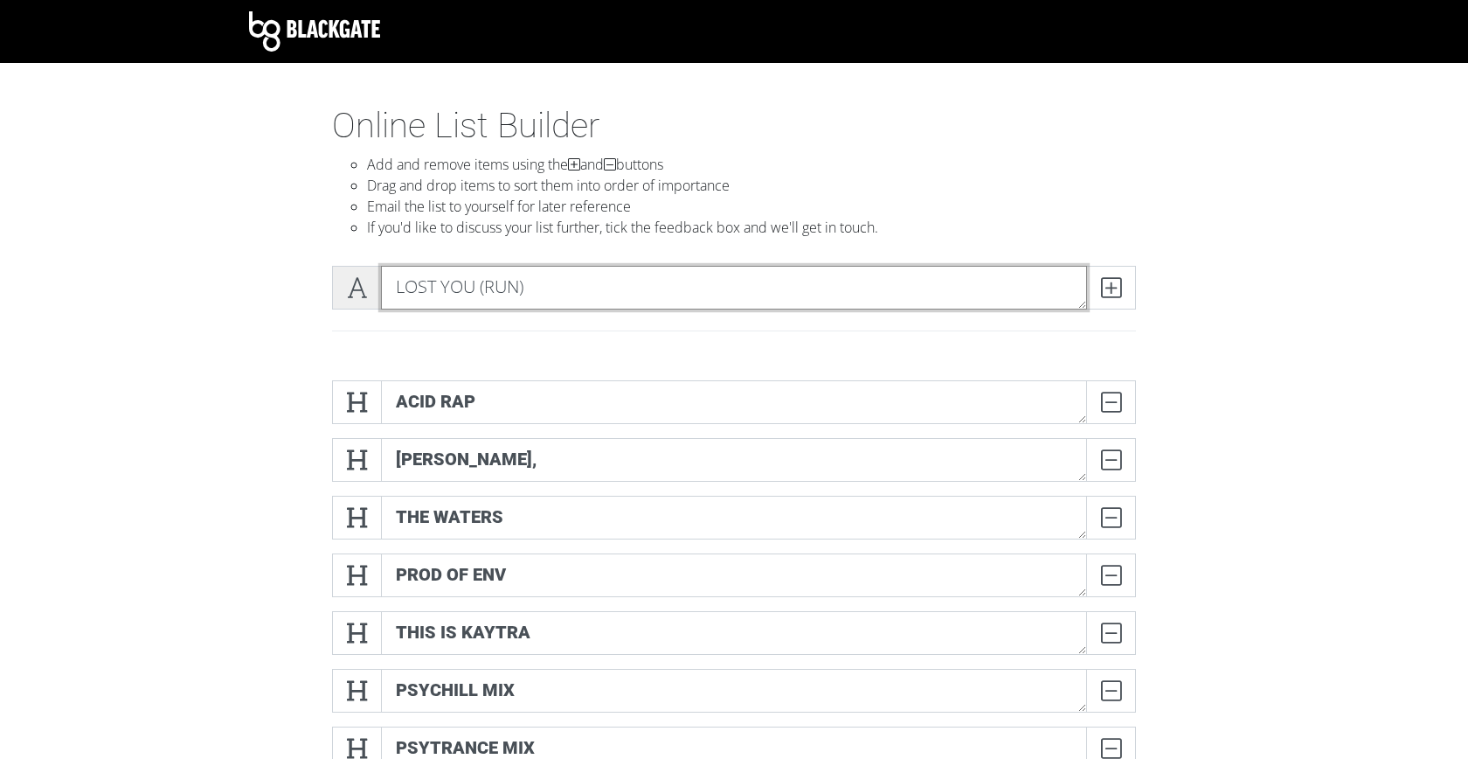
type textarea "LOST YOU (RUN)"
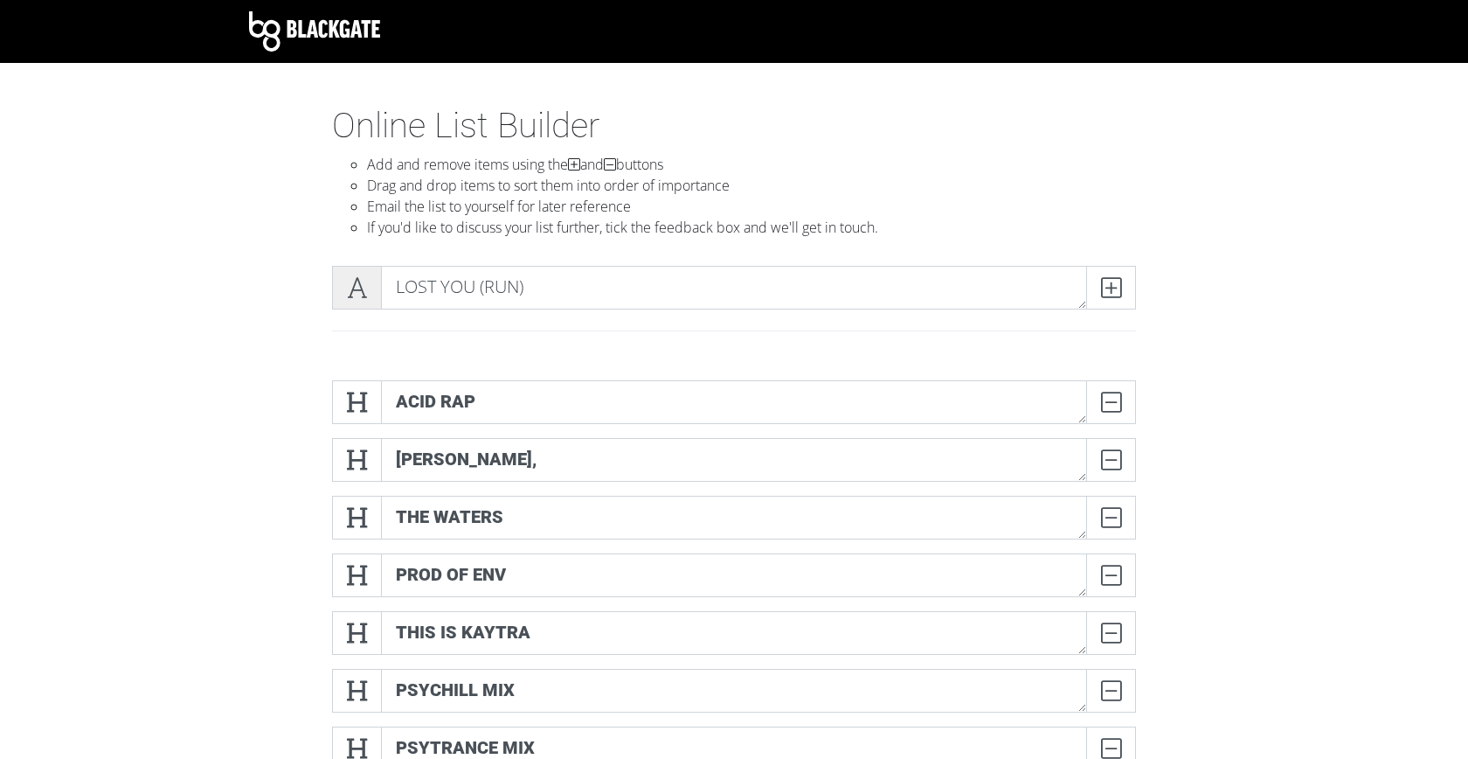
click at [349, 296] on icon at bounding box center [357, 287] width 20 height 17
click at [1111, 294] on icon at bounding box center [1111, 287] width 20 height 17
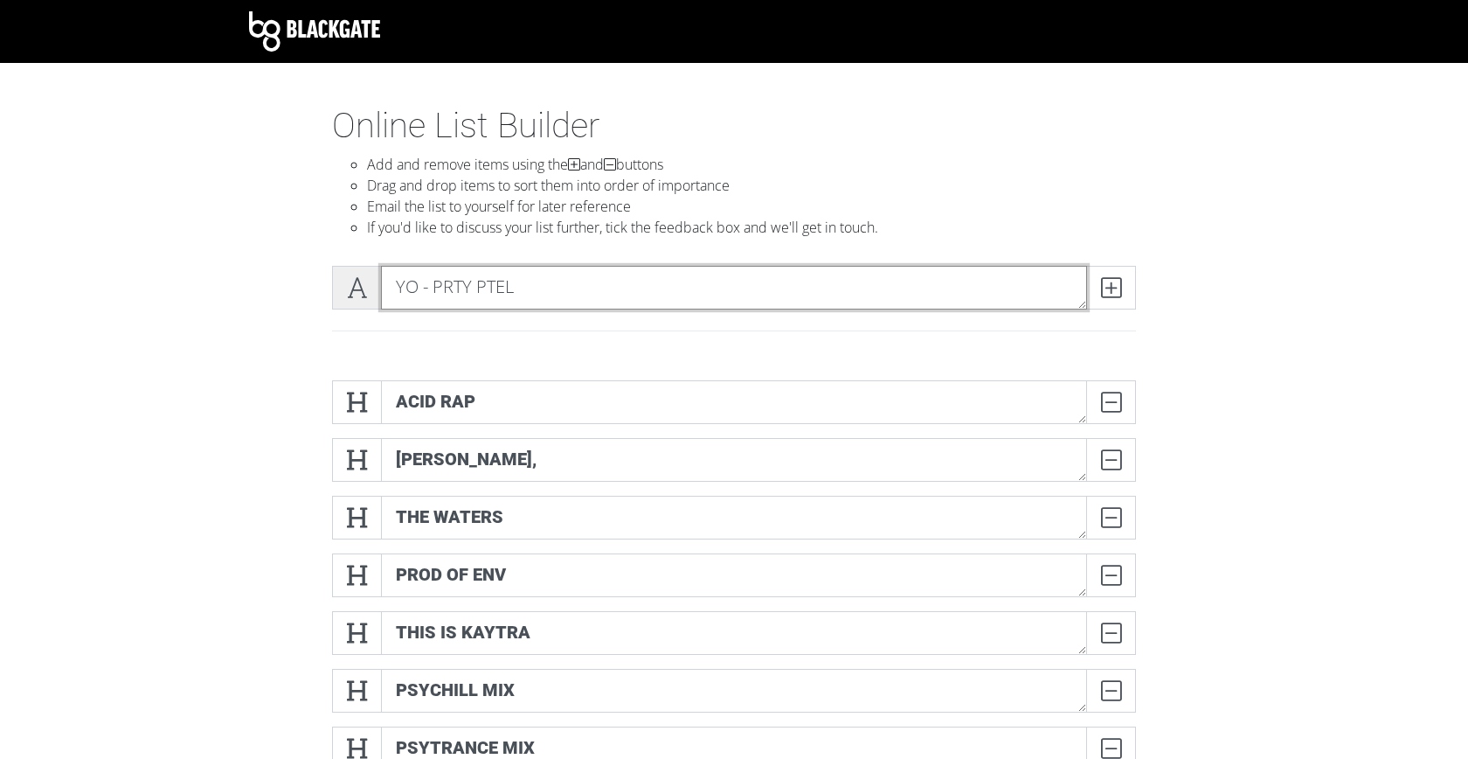
type textarea "YO - PRTY PTEL"
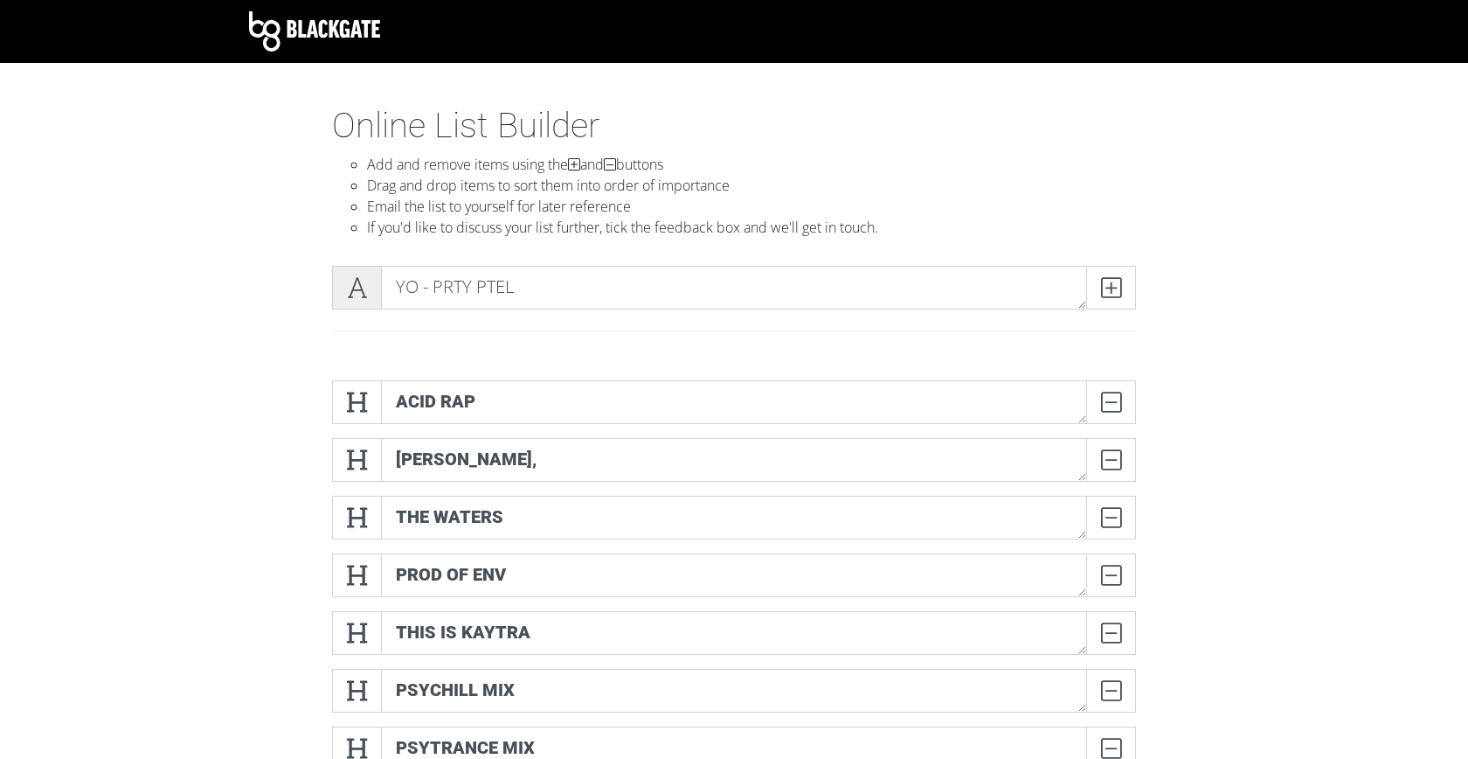
click at [360, 285] on icon at bounding box center [357, 287] width 20 height 17
click at [1114, 281] on icon at bounding box center [1111, 287] width 20 height 17
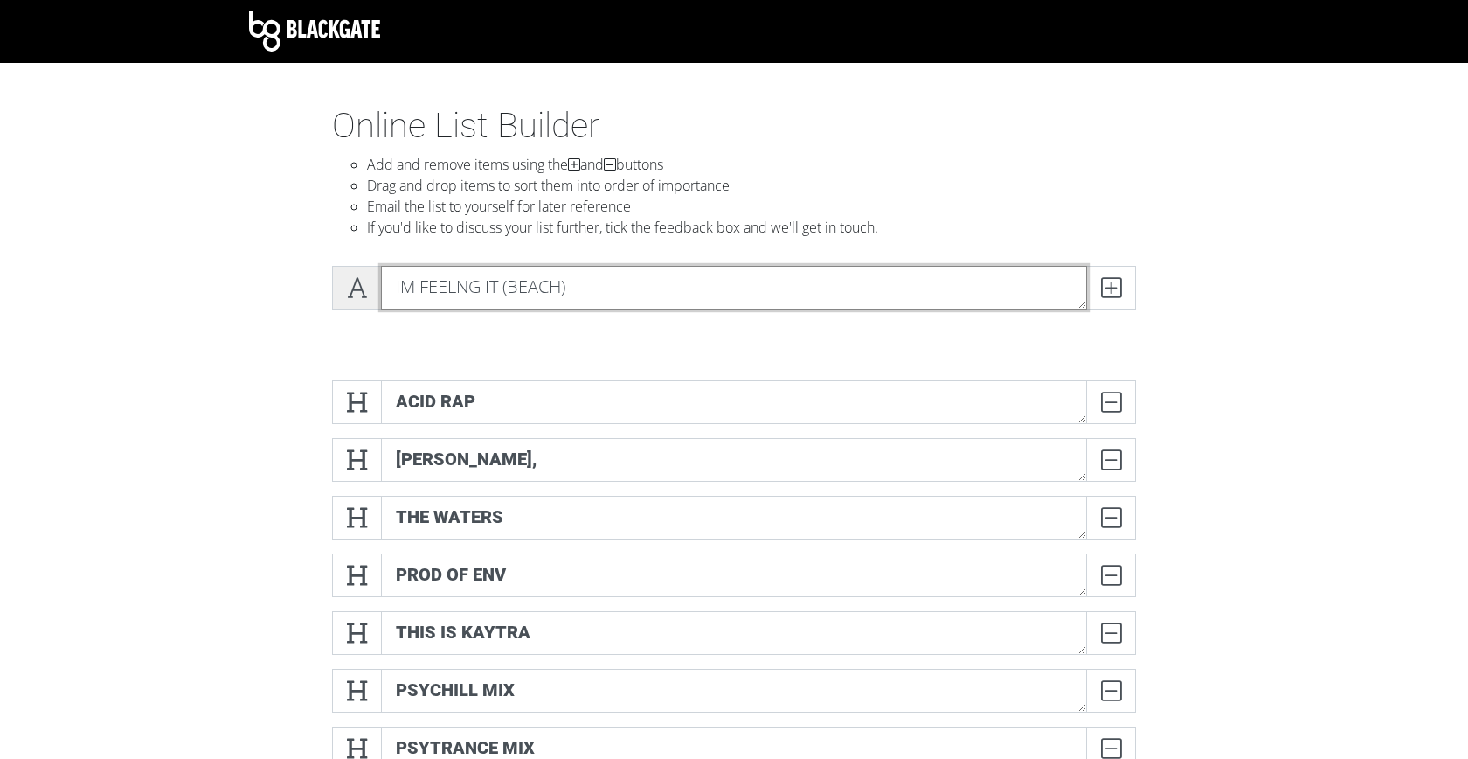
type textarea "IM FEELNG IT (BEACH)"
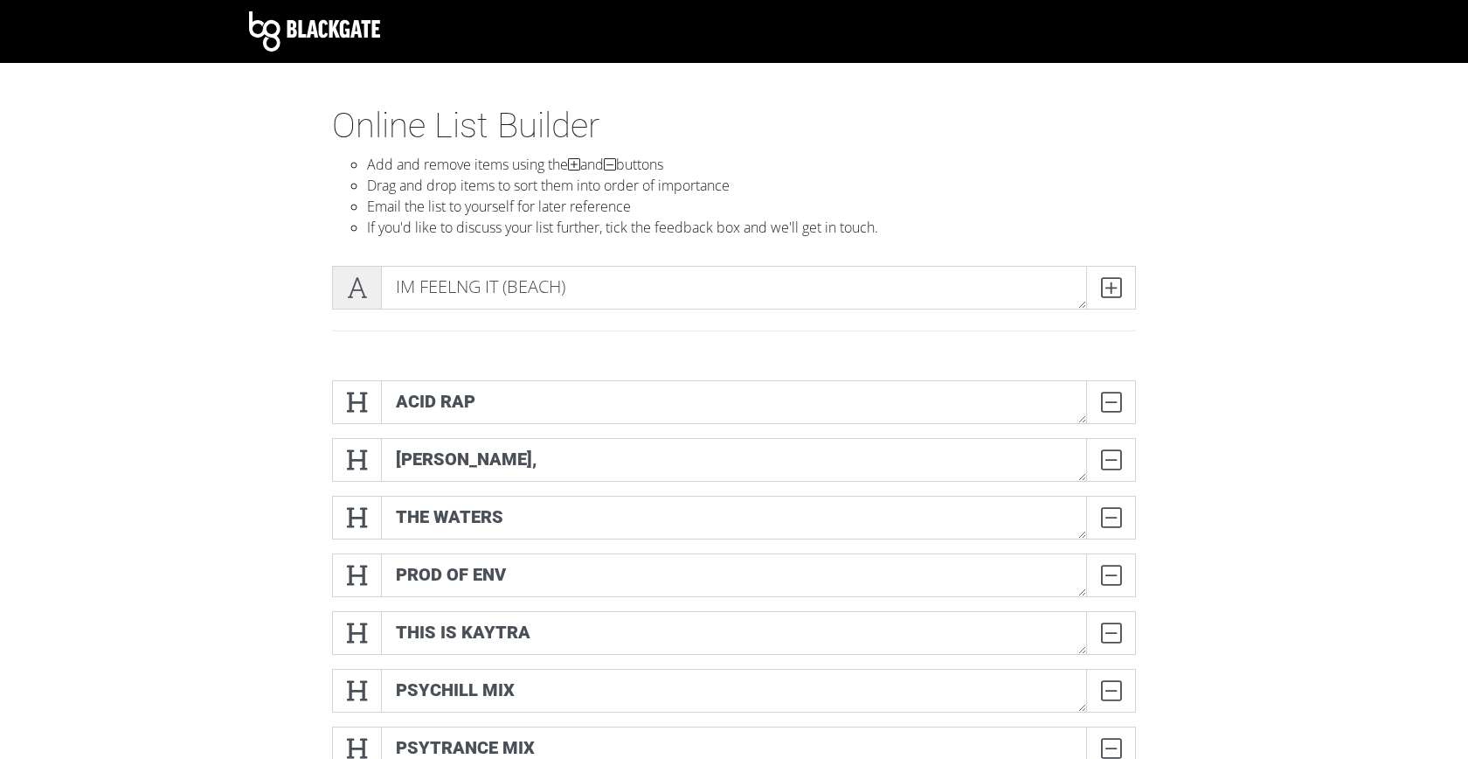
click at [337, 289] on span at bounding box center [357, 288] width 50 height 44
click at [1120, 286] on icon at bounding box center [1111, 287] width 20 height 17
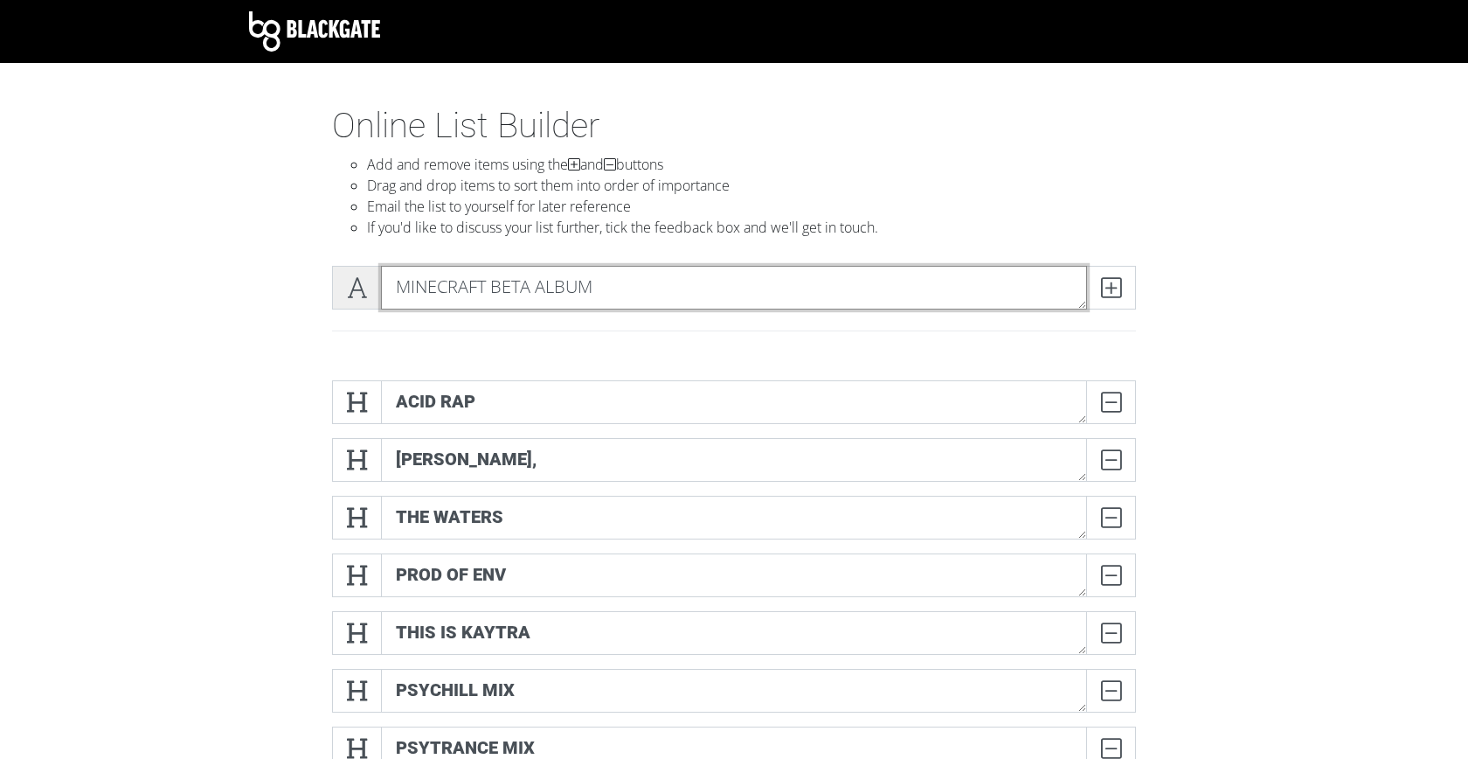
type textarea "MINECRAFT BETA ALBUM"
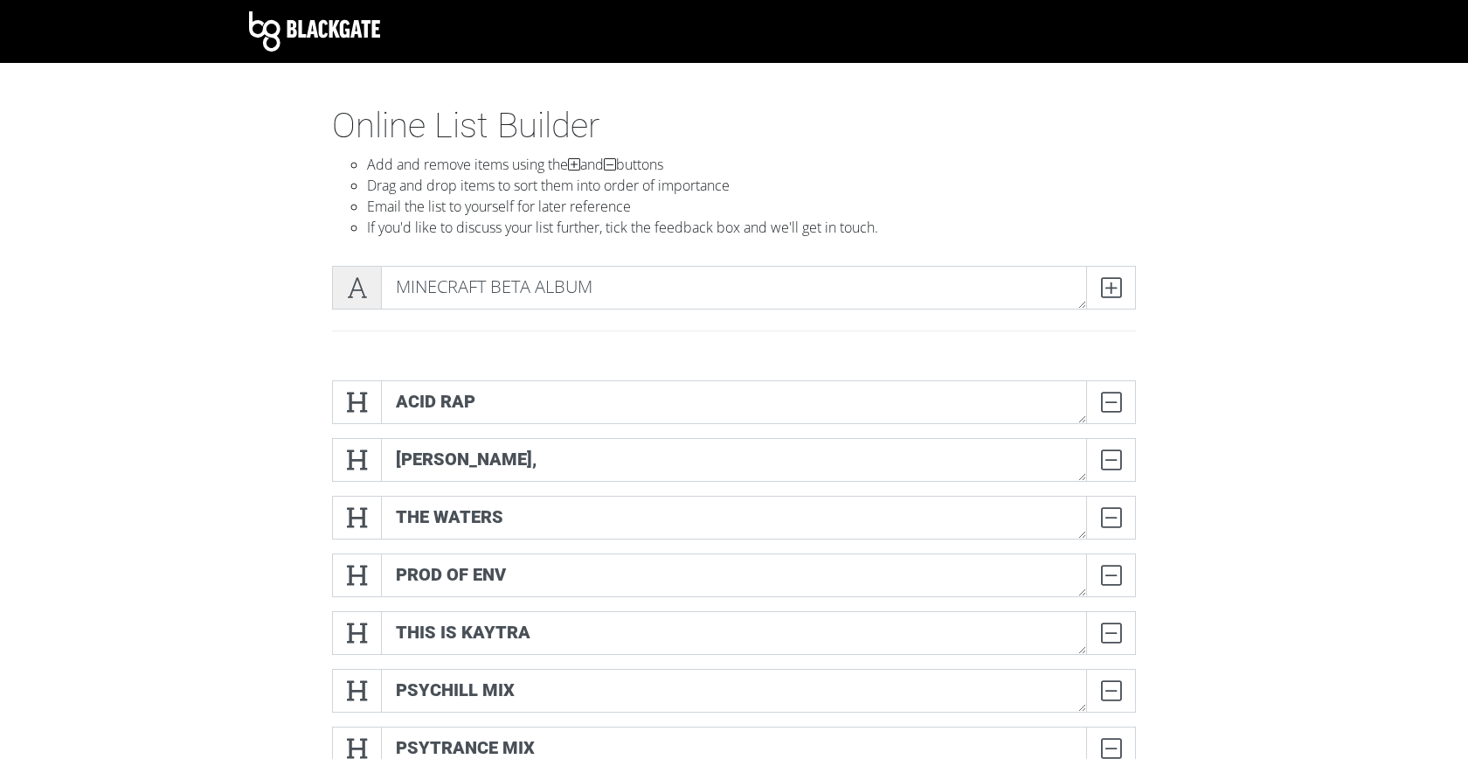
click at [344, 284] on span at bounding box center [357, 288] width 50 height 44
click at [1110, 301] on span at bounding box center [1111, 288] width 50 height 44
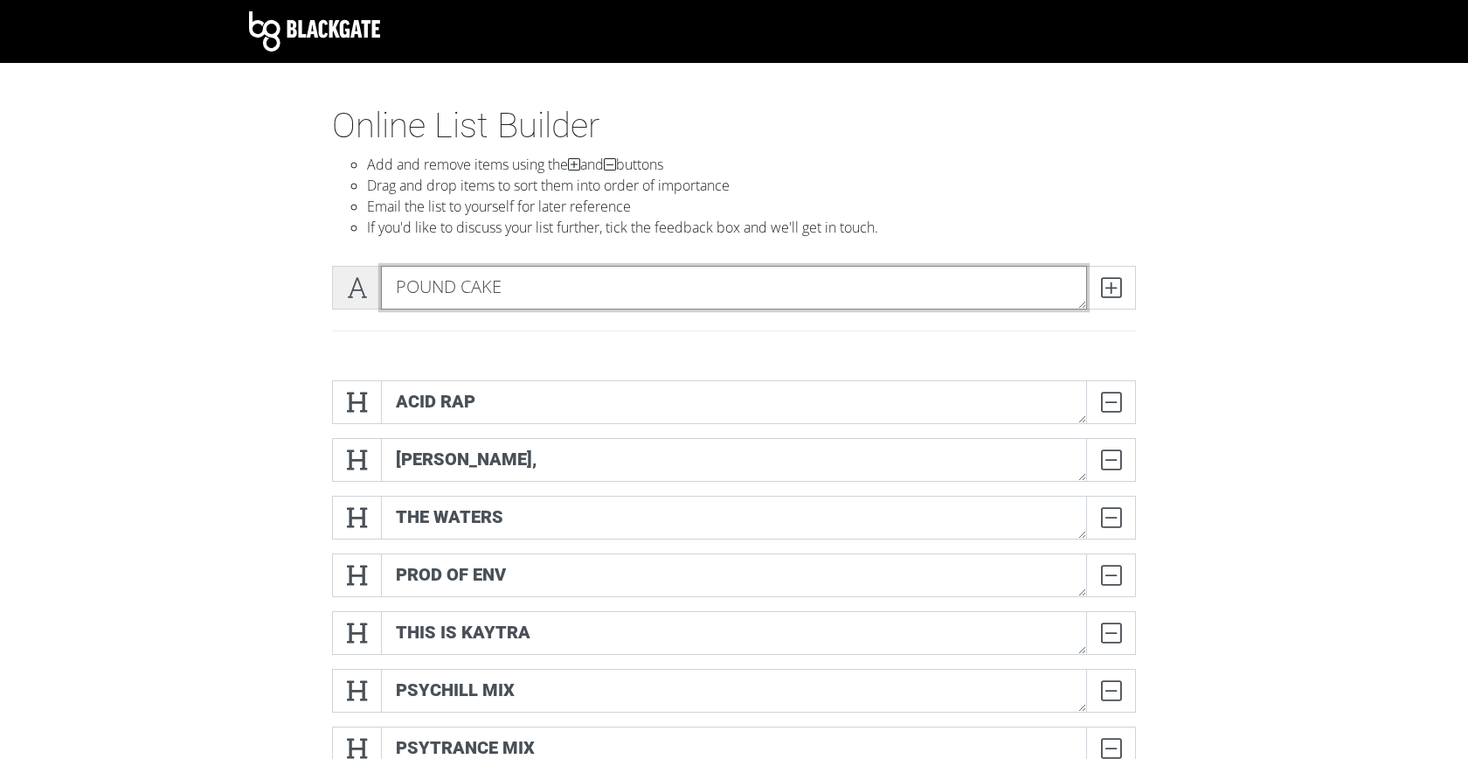
type textarea "POUND CAKE"
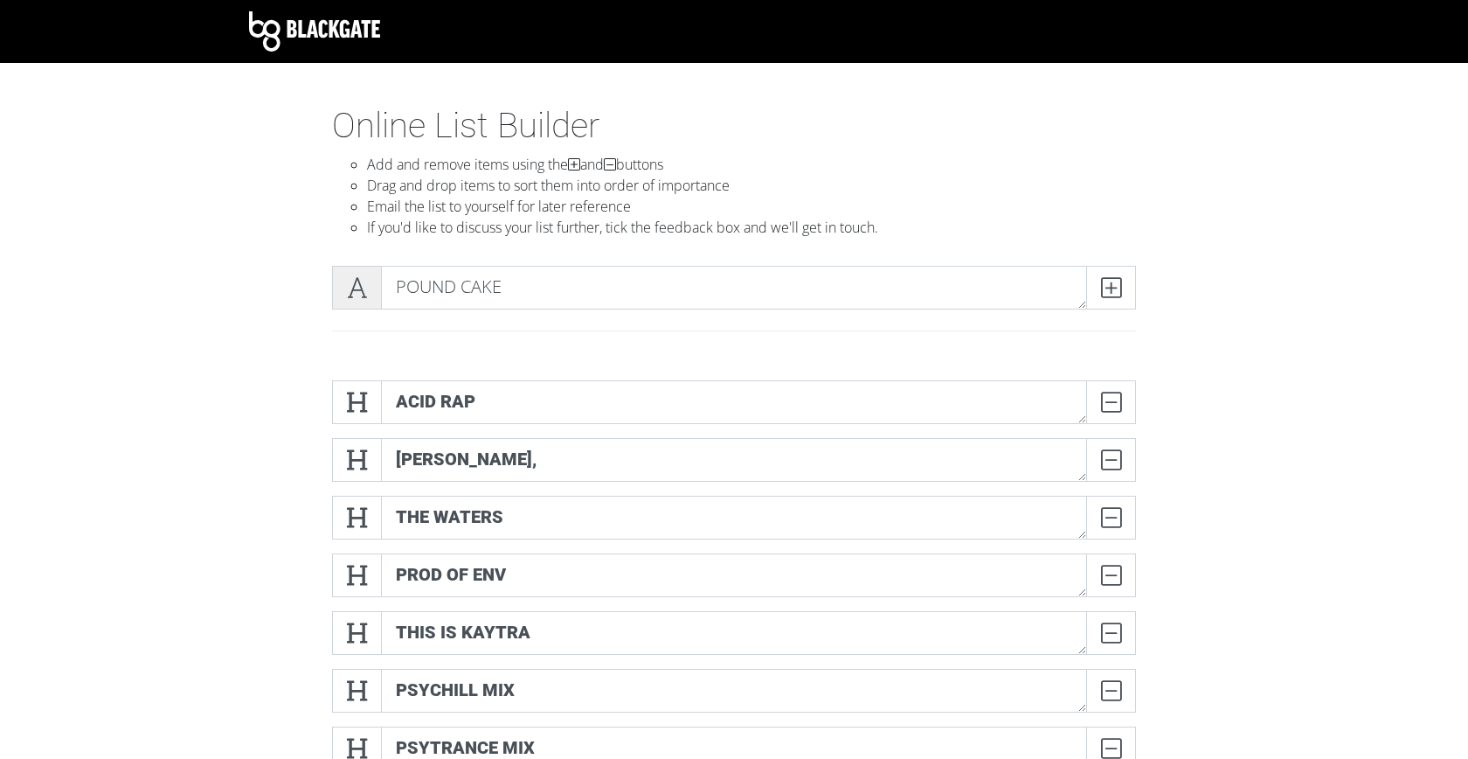
click at [360, 288] on icon at bounding box center [357, 287] width 20 height 17
click at [1126, 281] on span at bounding box center [1111, 288] width 50 height 44
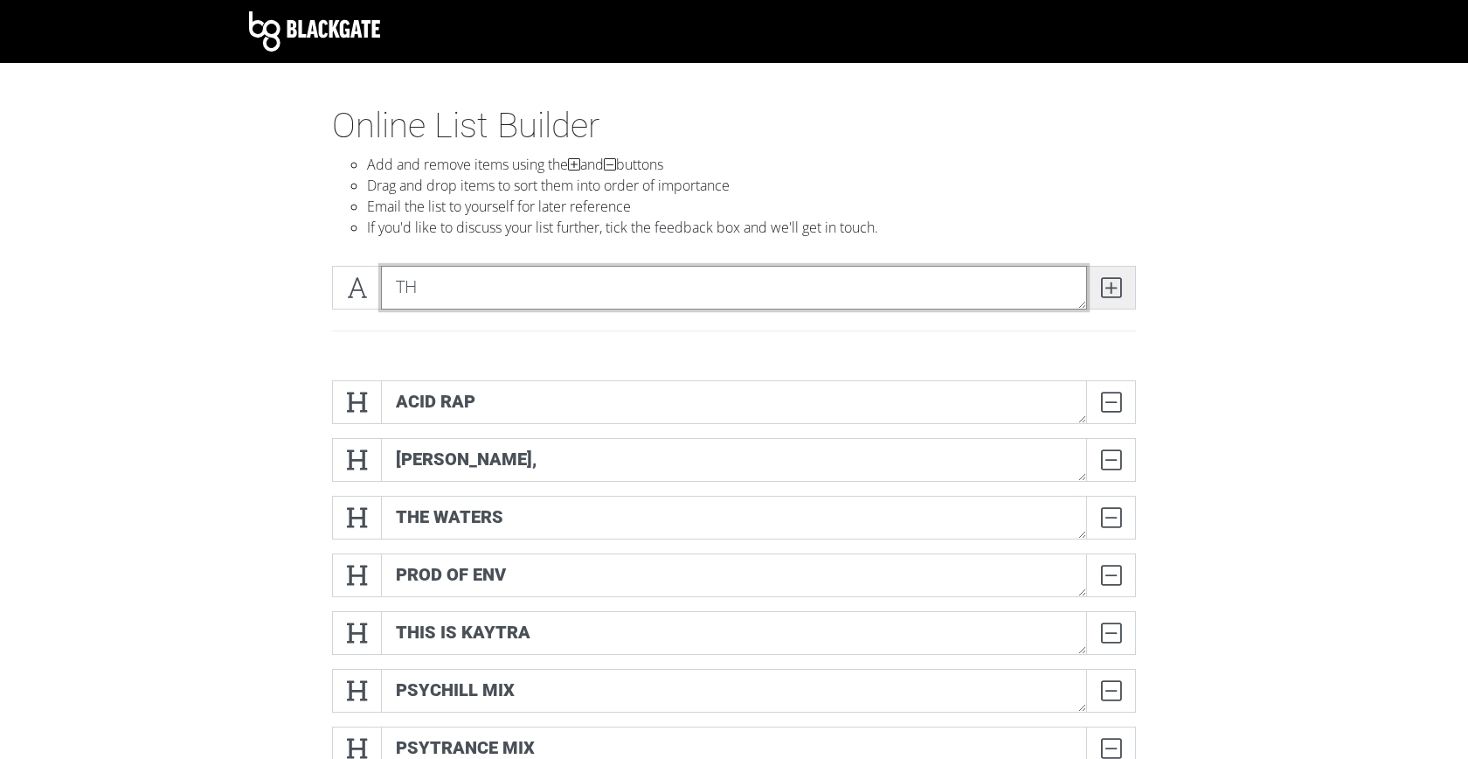
type textarea "T"
type textarea "BLACK BEATLES - REMIX"
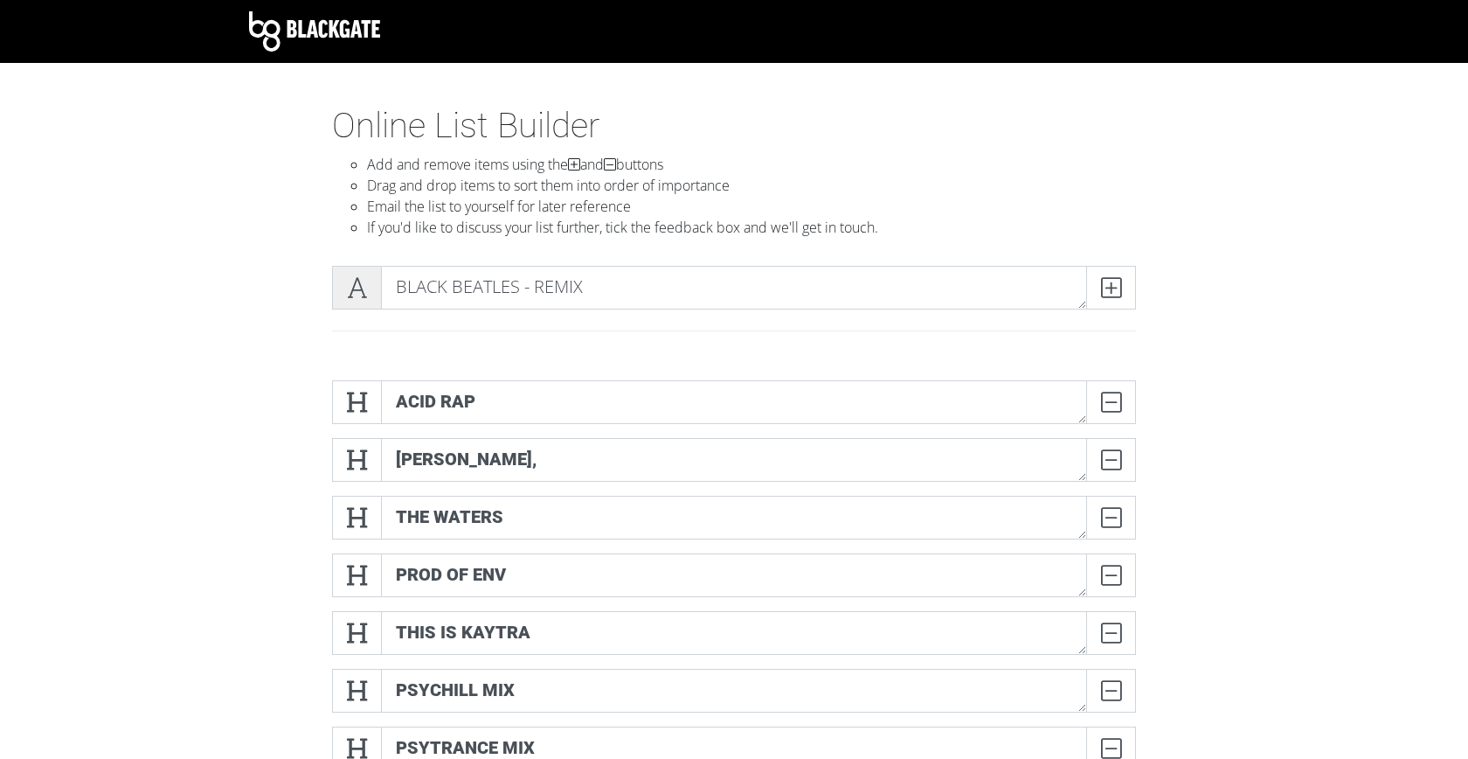
click at [337, 292] on span at bounding box center [357, 288] width 50 height 44
click at [1121, 287] on span at bounding box center [1111, 288] width 50 height 44
